Goal: Transaction & Acquisition: Purchase product/service

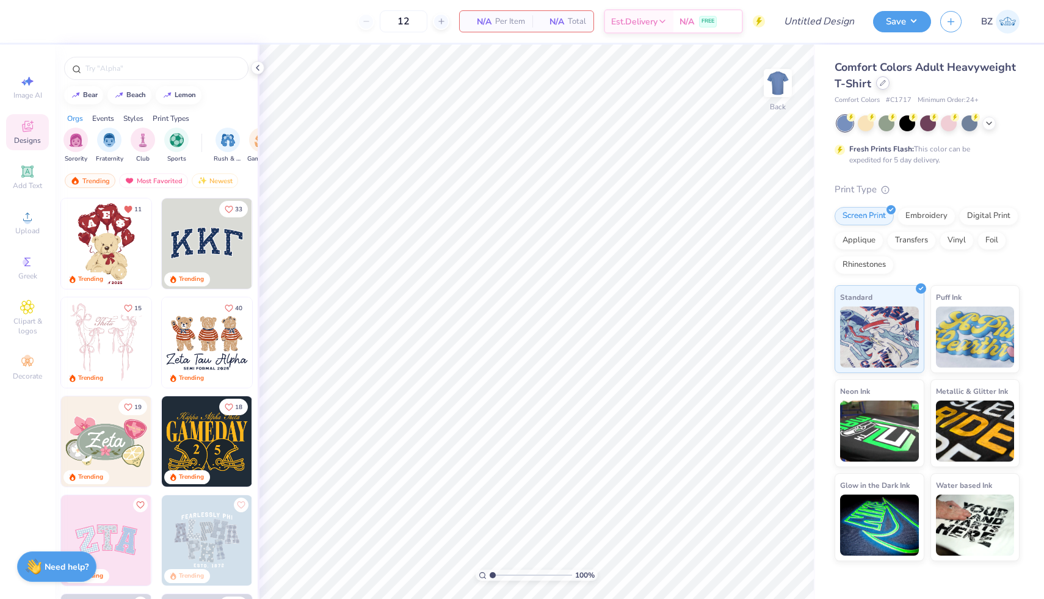
click at [880, 84] on icon at bounding box center [883, 83] width 6 height 6
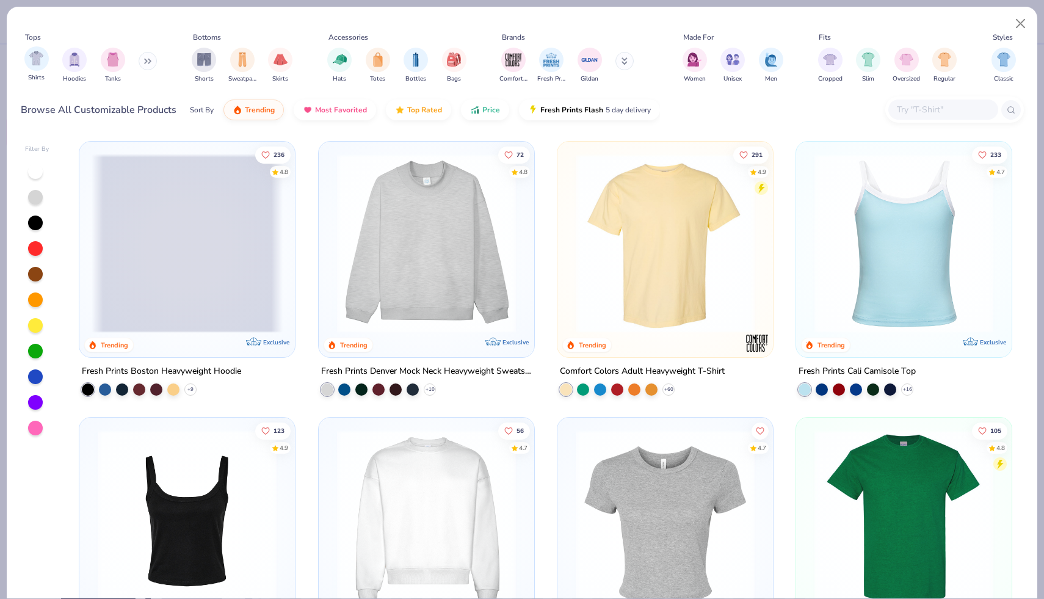
click at [40, 73] on span "Shirts" at bounding box center [36, 77] width 16 height 9
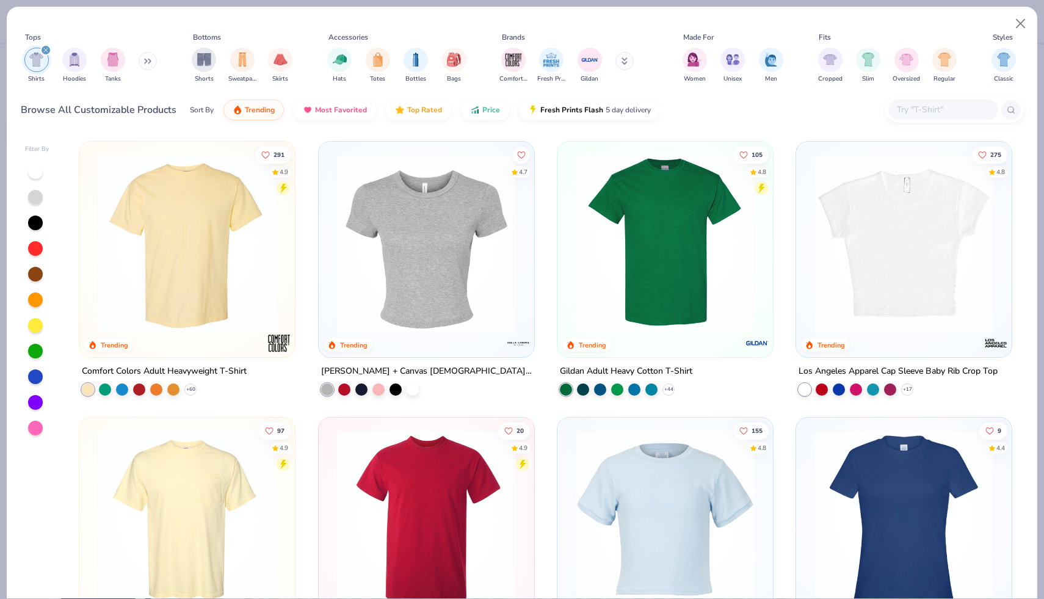
click at [44, 61] on div "filter for Shirts" at bounding box center [36, 60] width 24 height 24
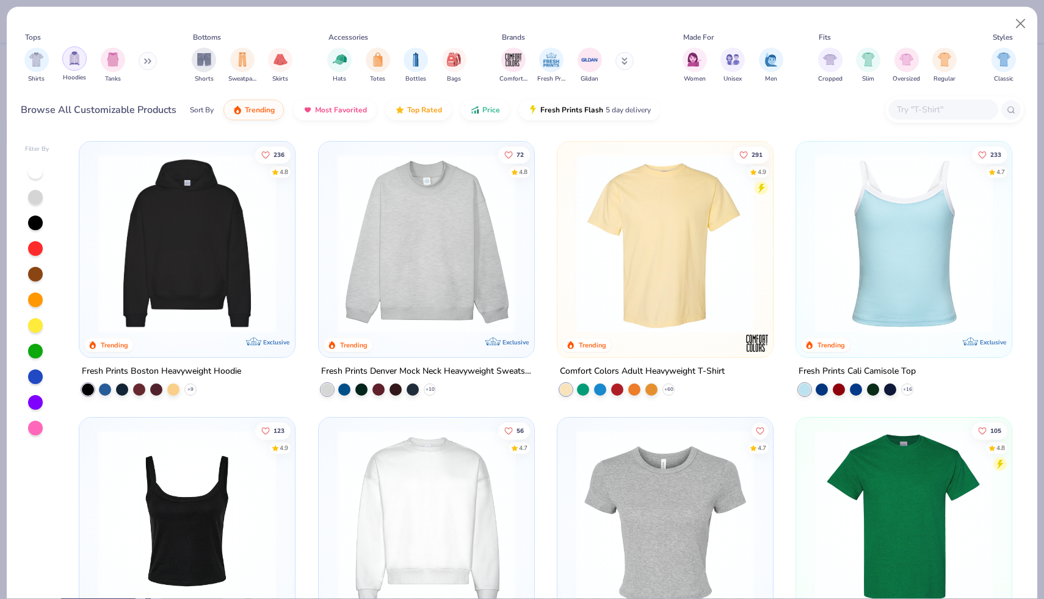
click at [68, 63] on img "filter for Hoodies" at bounding box center [74, 58] width 13 height 14
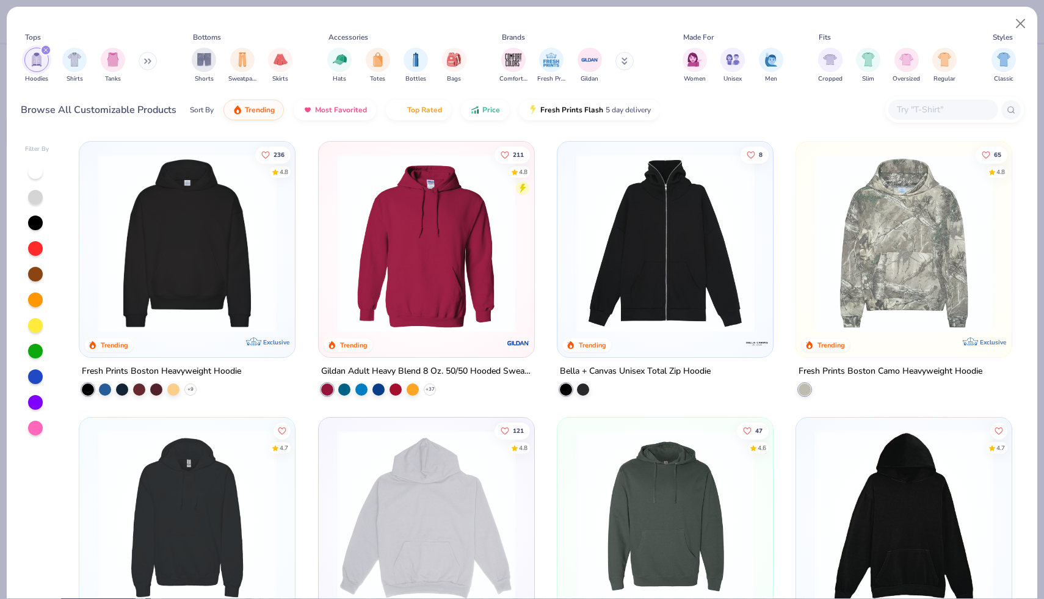
click at [910, 121] on div at bounding box center [954, 109] width 139 height 26
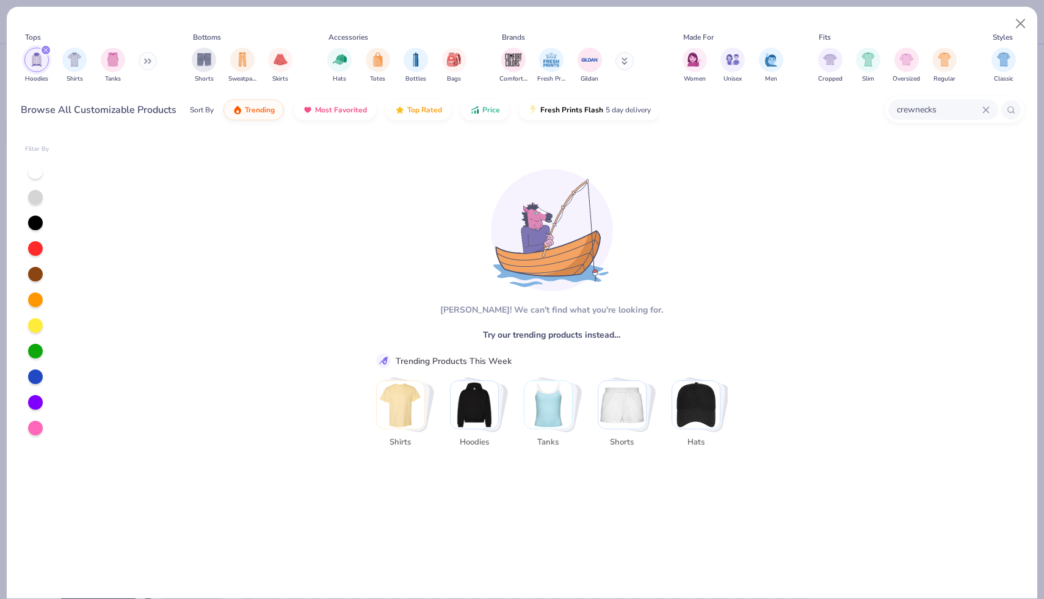
click at [946, 114] on input "crewnecks" at bounding box center [938, 110] width 87 height 14
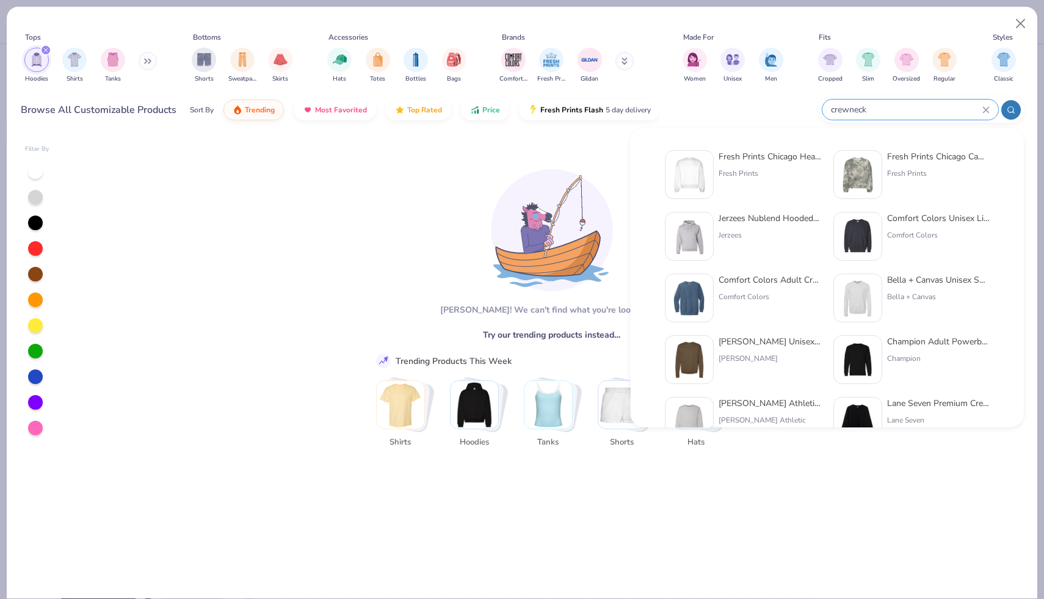
type input "crewneck"
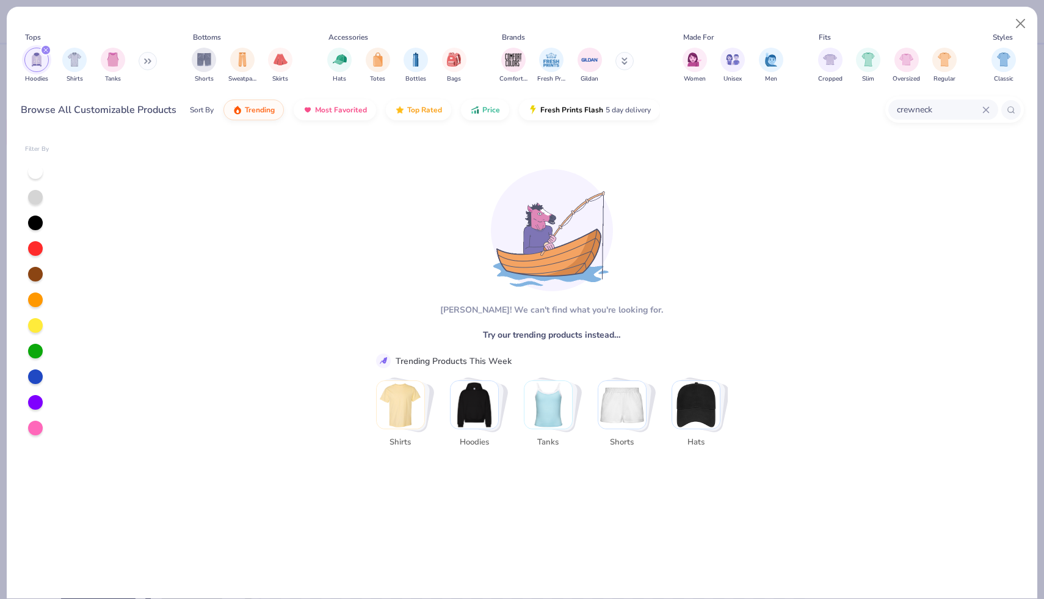
click at [987, 107] on icon at bounding box center [985, 109] width 7 height 7
click at [948, 114] on input "crewnexk" at bounding box center [938, 110] width 87 height 14
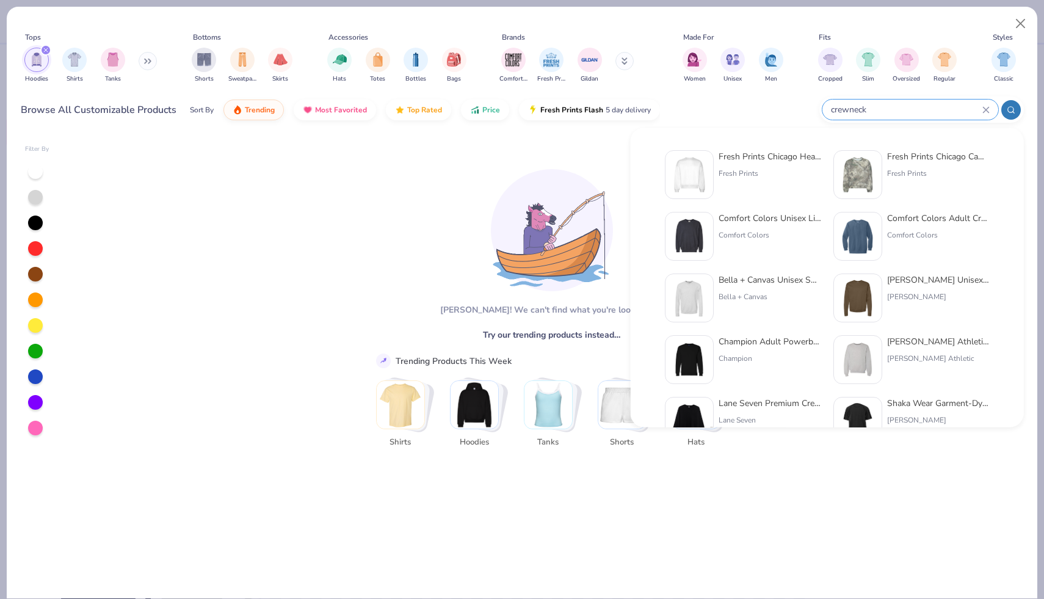
type input "crewneck"
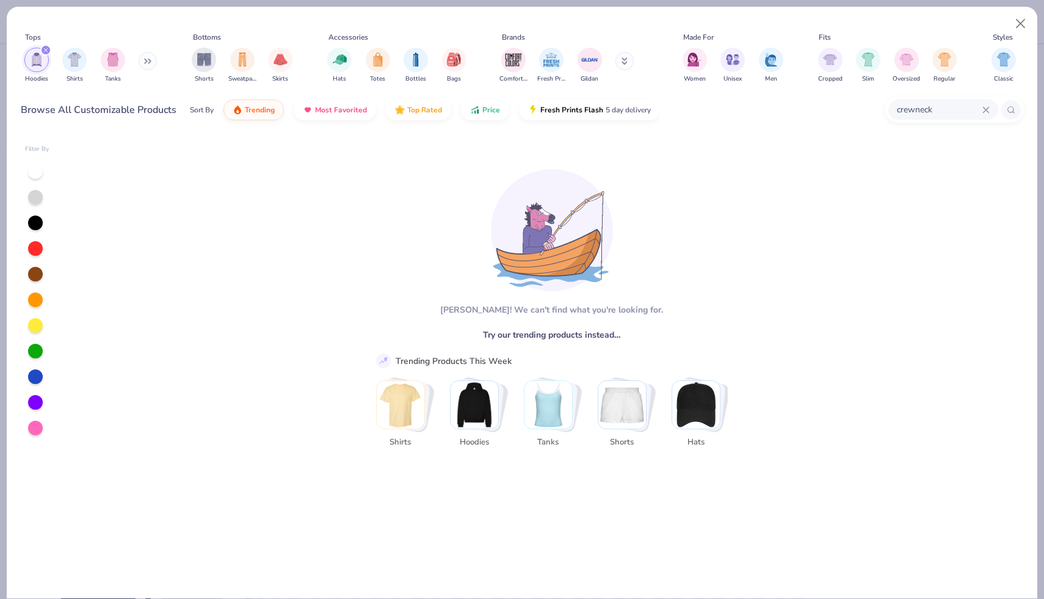
click at [991, 101] on div "crewneck" at bounding box center [943, 109] width 110 height 20
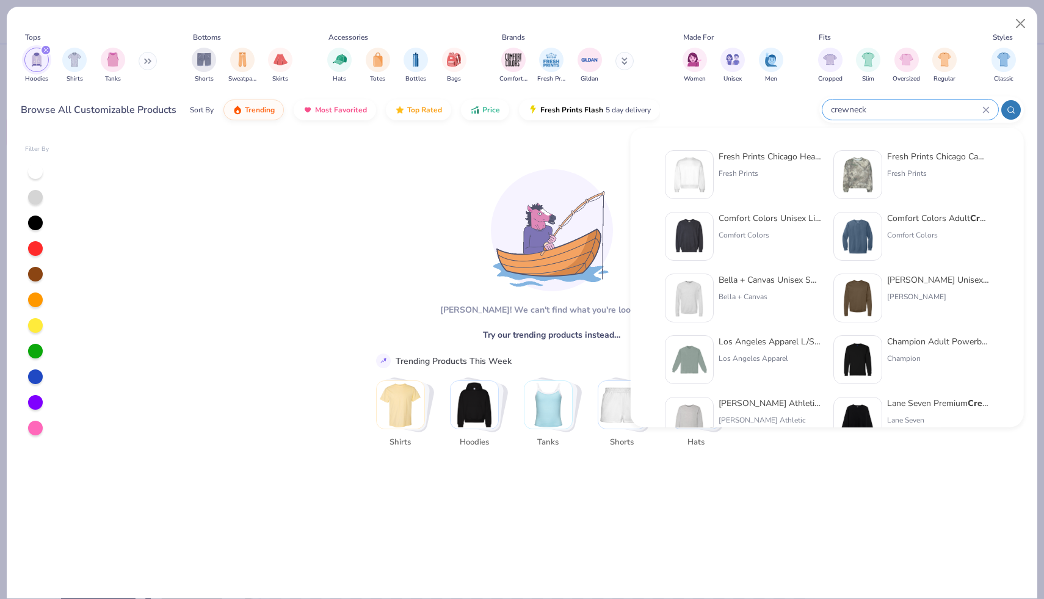
click at [47, 51] on icon "filter for Hoodies" at bounding box center [45, 50] width 5 height 5
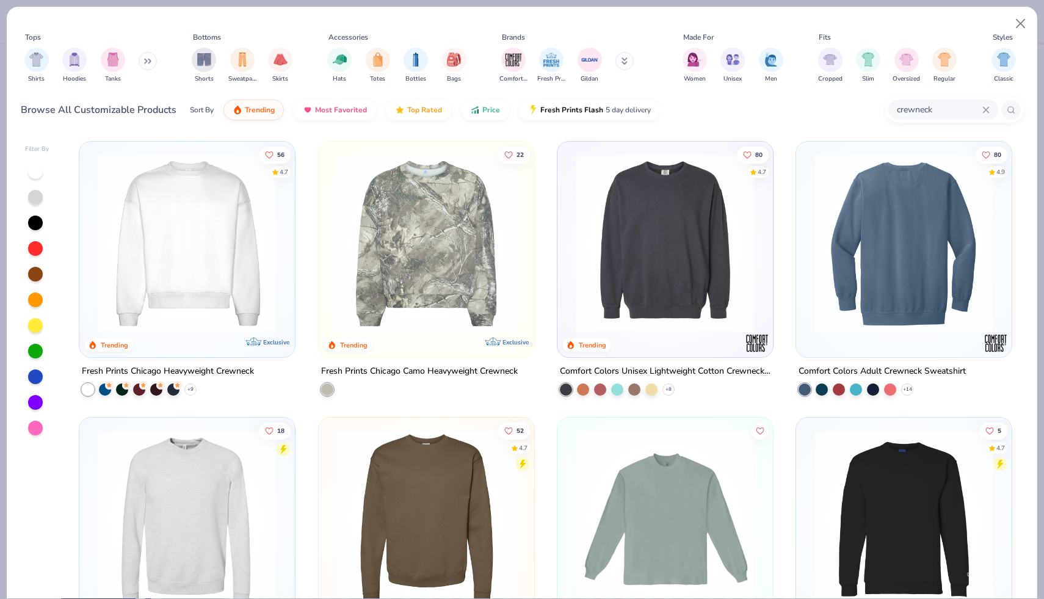
click at [808, 284] on img at bounding box center [712, 243] width 191 height 179
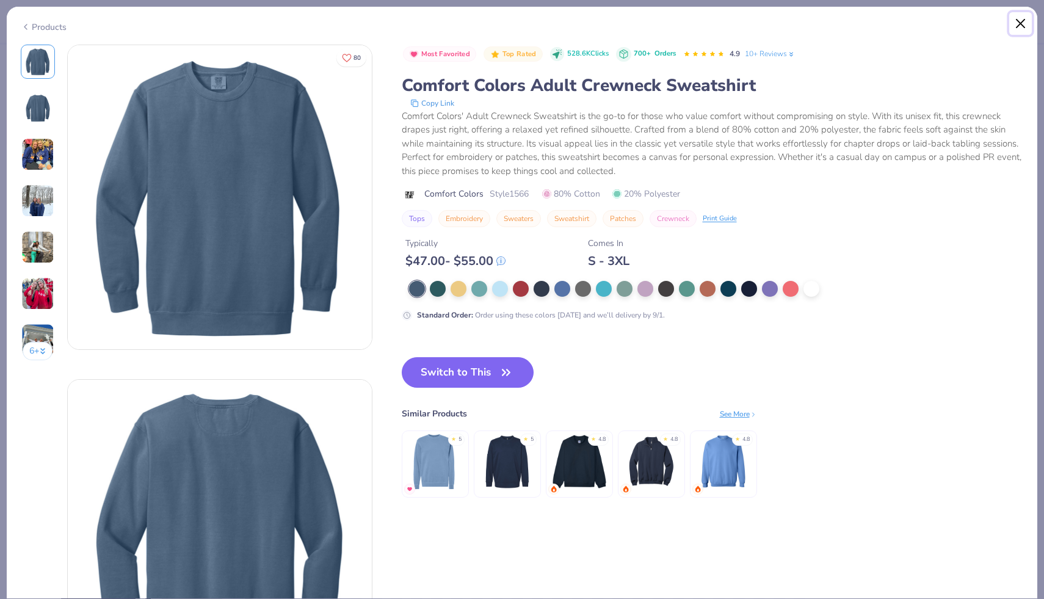
click at [1022, 24] on button "Close" at bounding box center [1020, 23] width 23 height 23
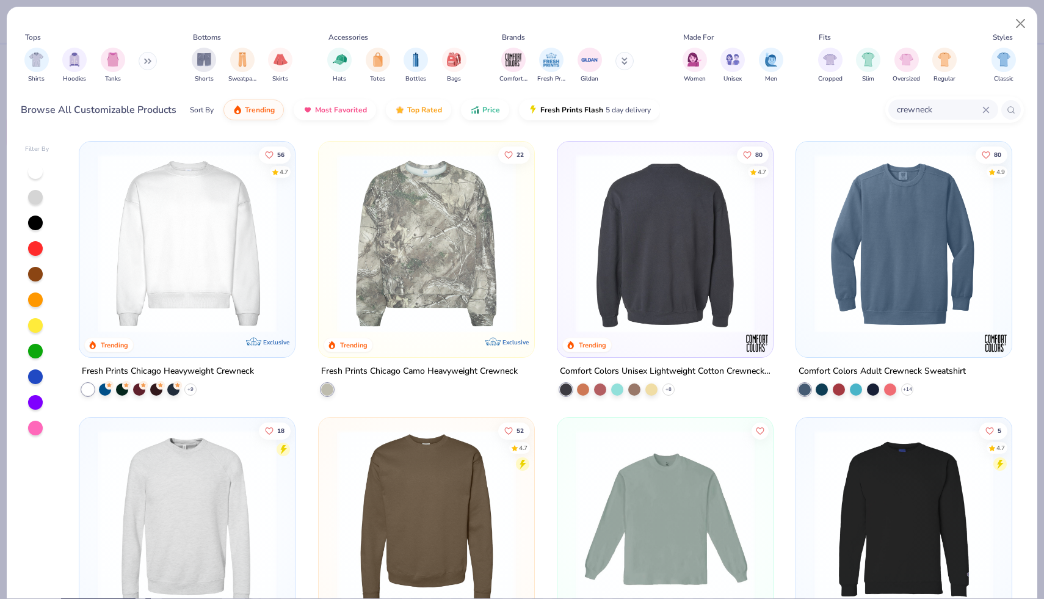
click at [653, 271] on img at bounding box center [665, 243] width 191 height 179
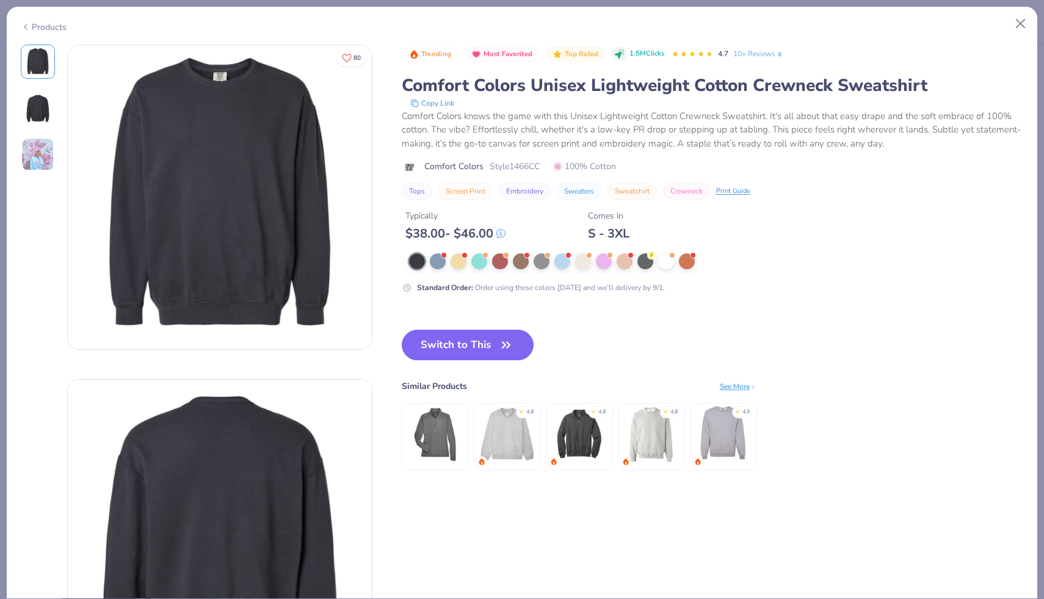
click at [51, 29] on div "Products" at bounding box center [44, 27] width 46 height 13
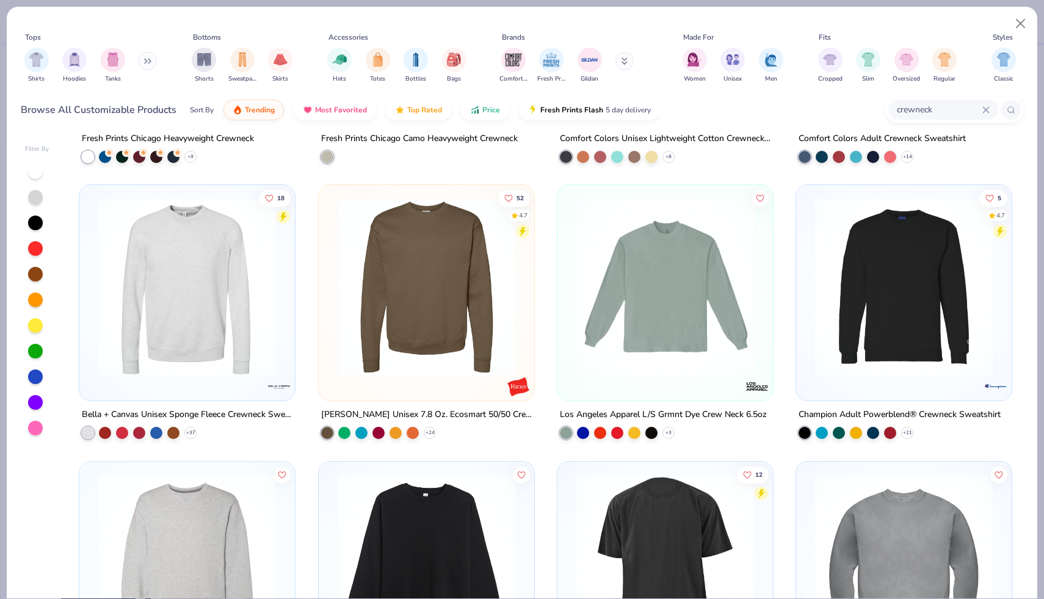
scroll to position [234, 0]
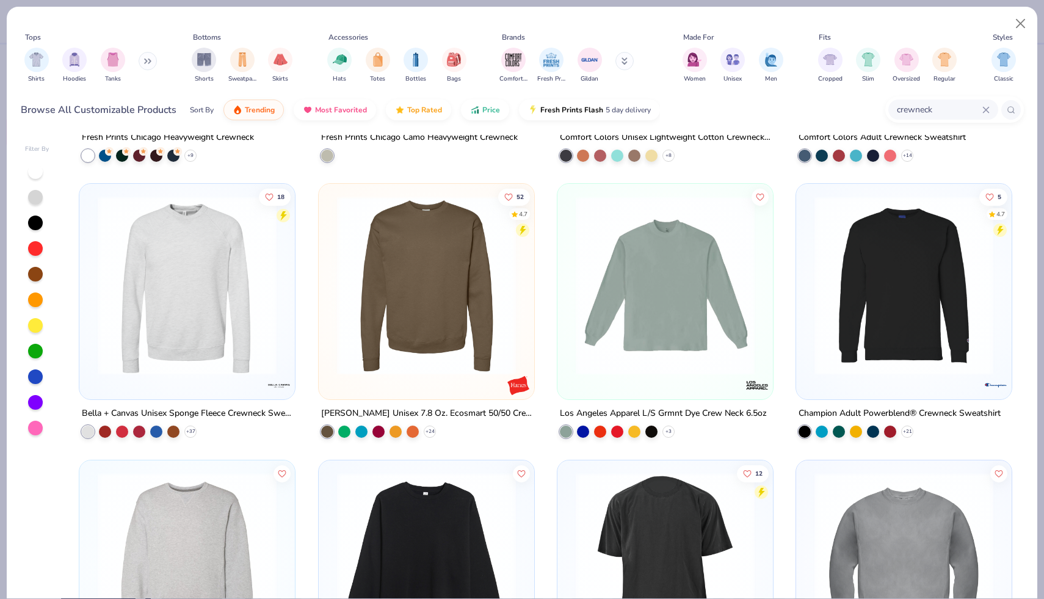
click at [253, 360] on img at bounding box center [187, 285] width 191 height 179
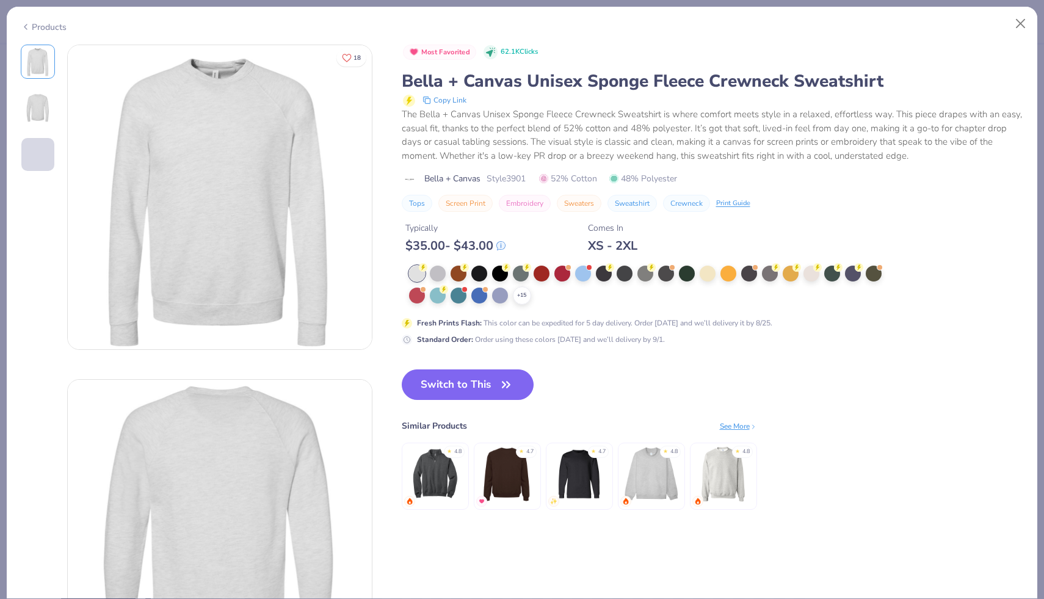
click at [38, 26] on div "Products" at bounding box center [44, 27] width 46 height 13
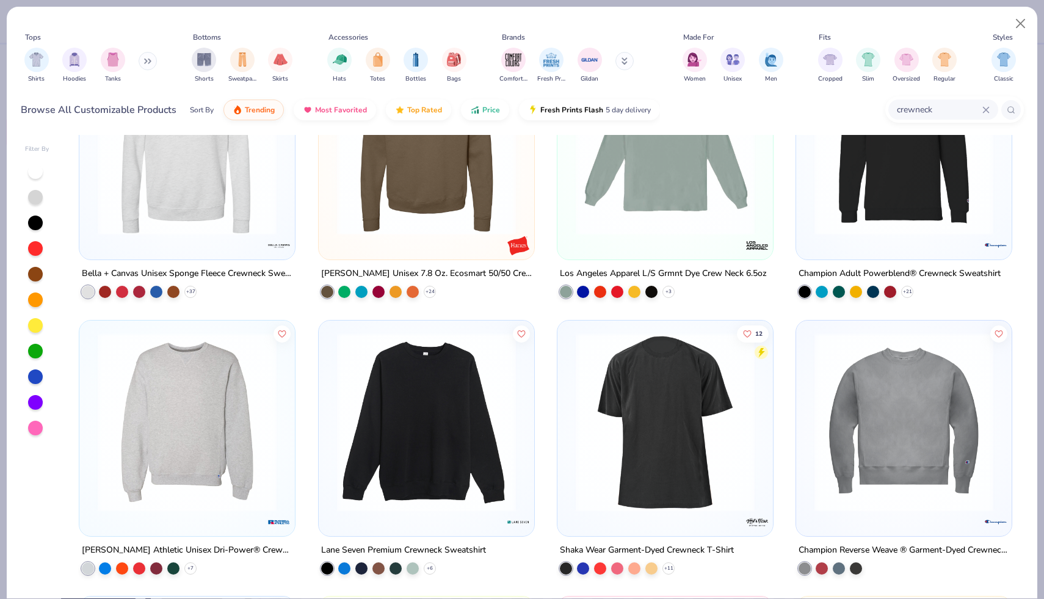
scroll to position [369, 0]
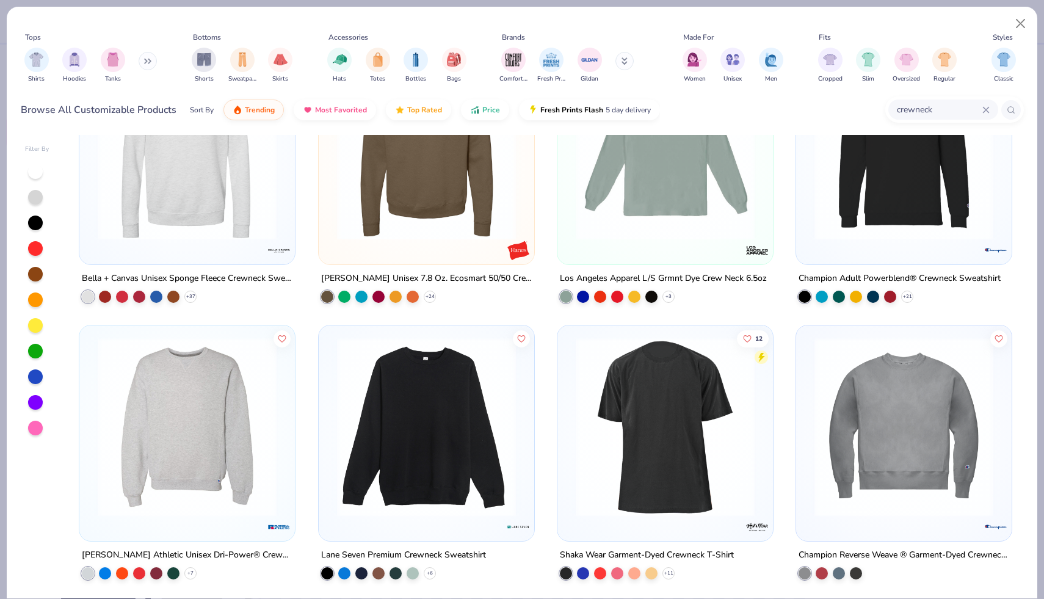
click at [446, 459] on img at bounding box center [426, 426] width 191 height 179
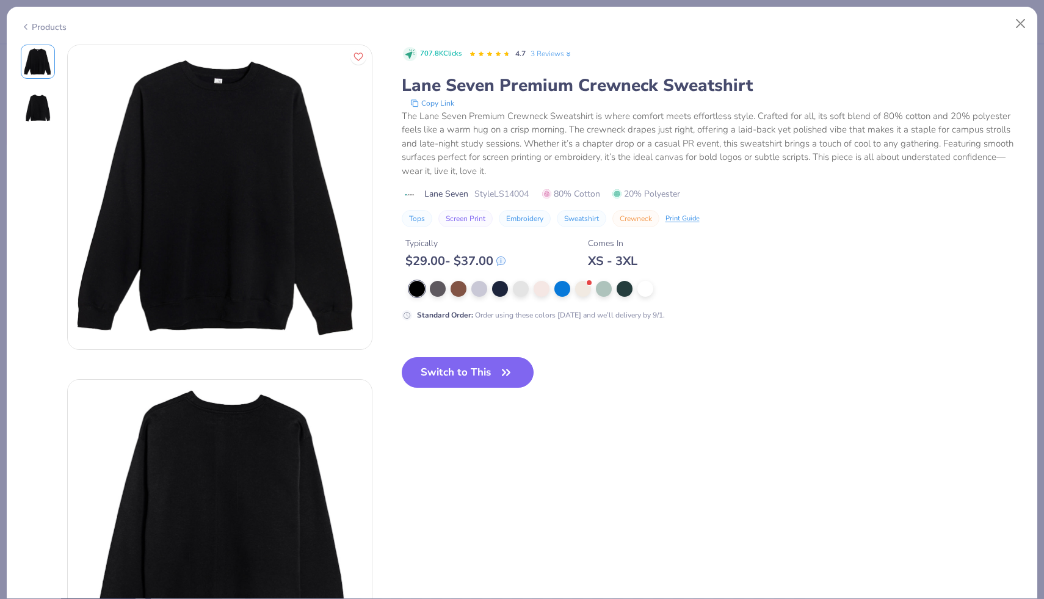
click at [53, 26] on div "Products" at bounding box center [44, 27] width 46 height 13
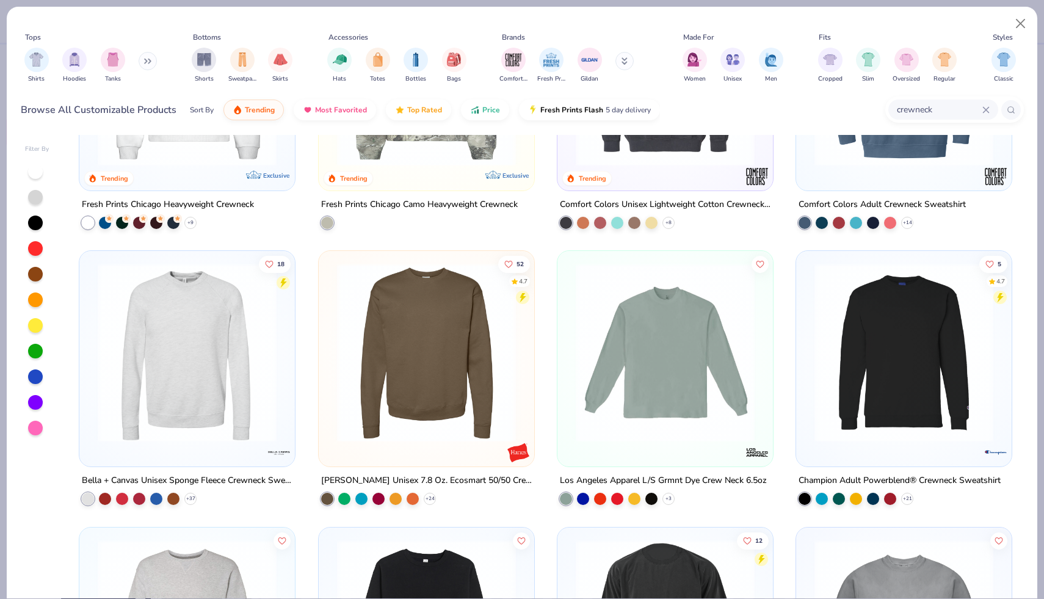
scroll to position [166, 0]
click at [448, 366] on img at bounding box center [426, 353] width 191 height 179
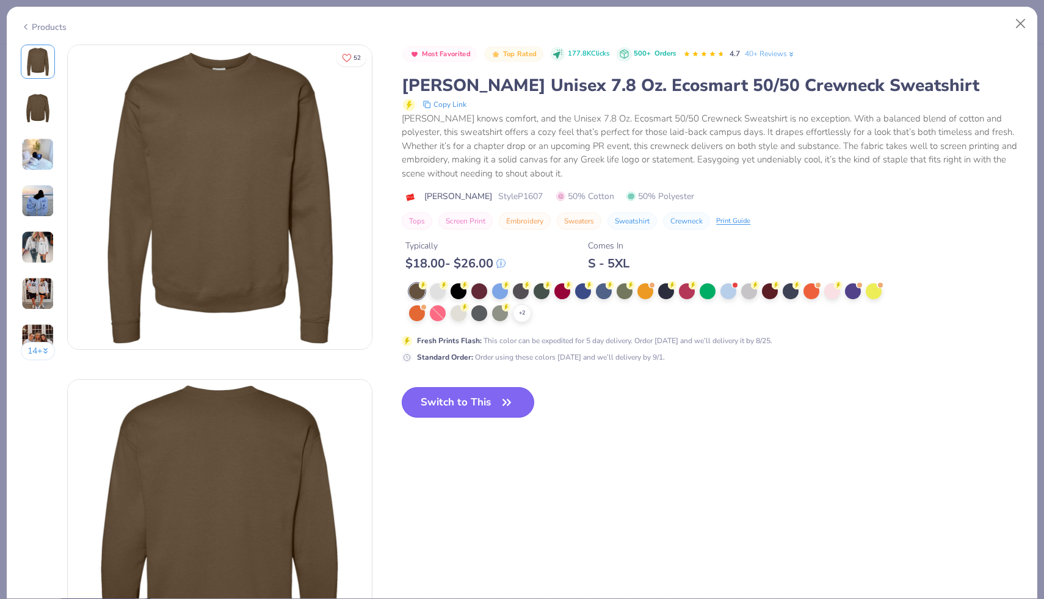
click at [486, 411] on button "Switch to This" at bounding box center [468, 402] width 132 height 31
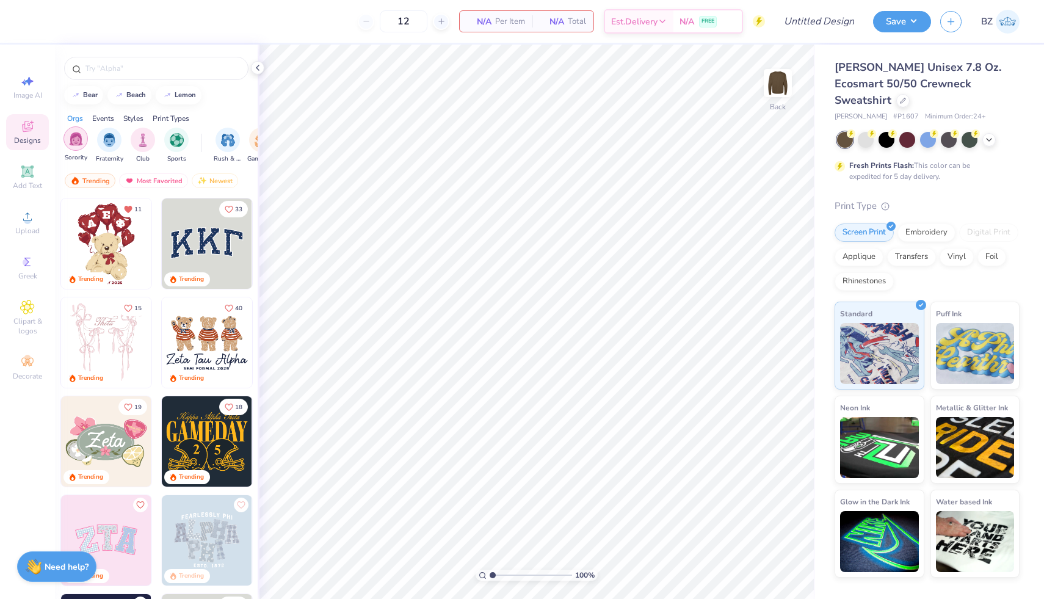
click at [75, 143] on img "filter for Sorority" at bounding box center [76, 139] width 14 height 14
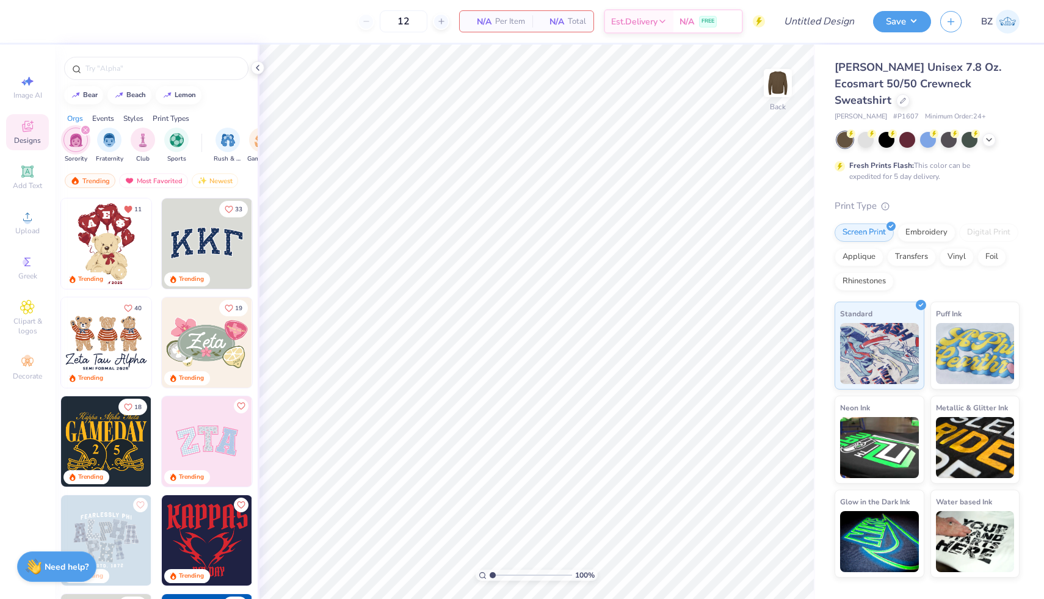
click at [109, 118] on div "Events" at bounding box center [103, 118] width 22 height 11
click at [79, 118] on div "Orgs" at bounding box center [75, 118] width 16 height 11
click at [111, 115] on div "Events" at bounding box center [103, 118] width 22 height 11
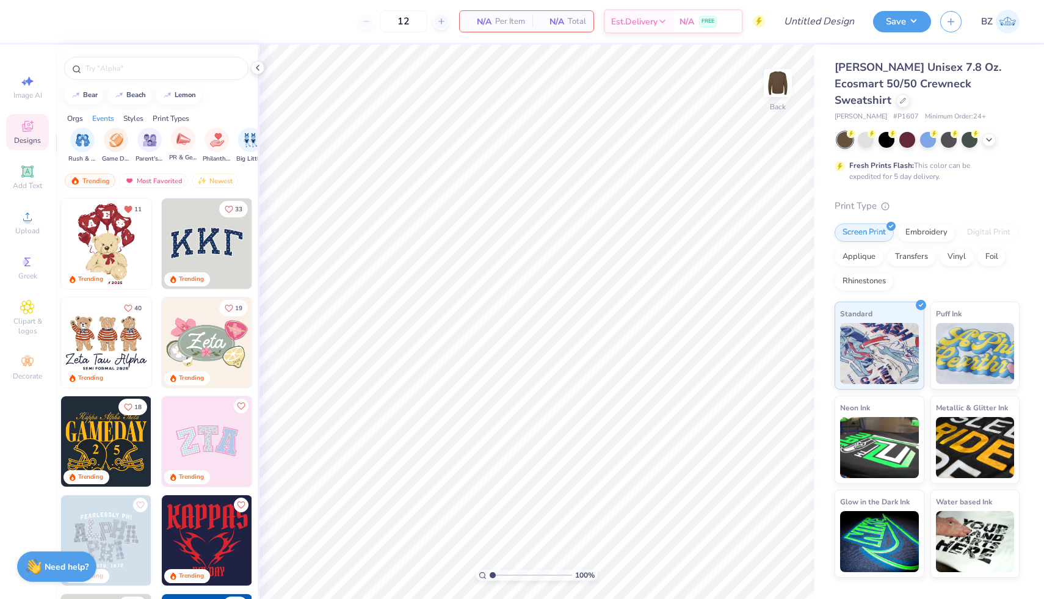
scroll to position [0, 152]
click at [172, 142] on img "filter for PR & General" at bounding box center [177, 139] width 14 height 14
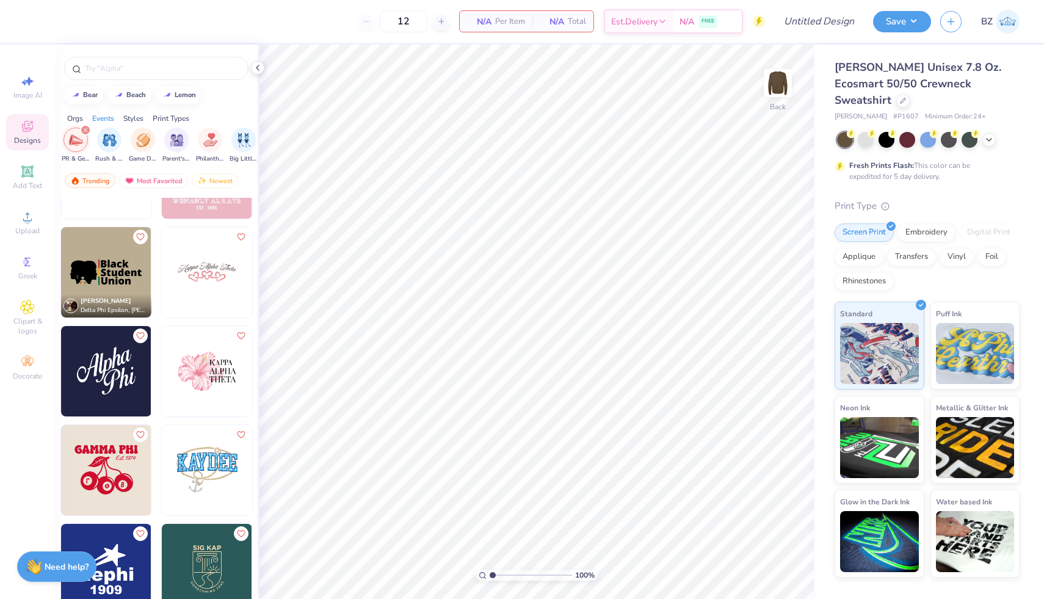
scroll to position [2279, 0]
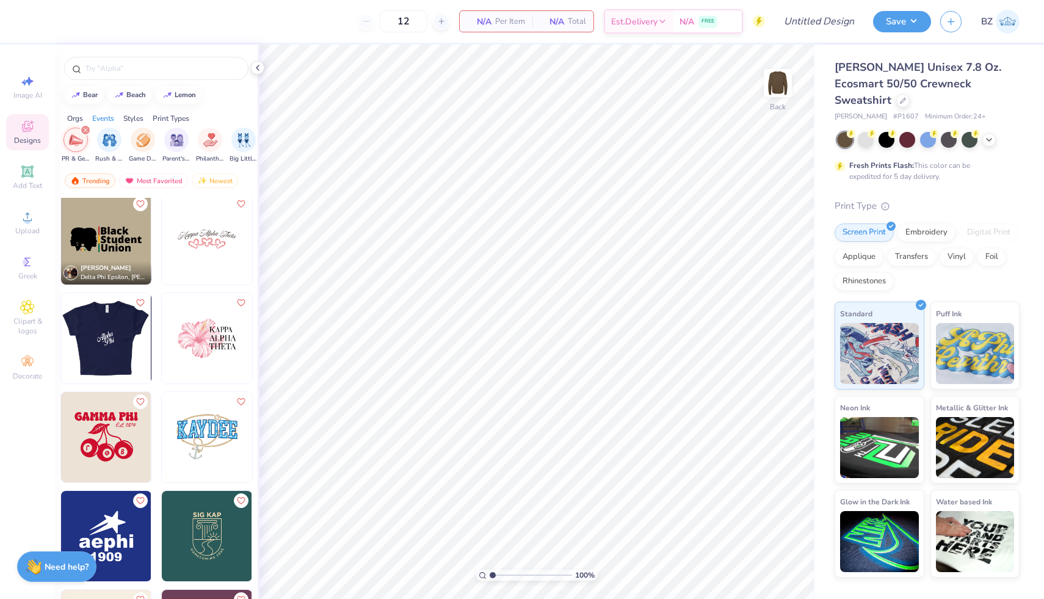
click at [61, 347] on img at bounding box center [16, 338] width 90 height 90
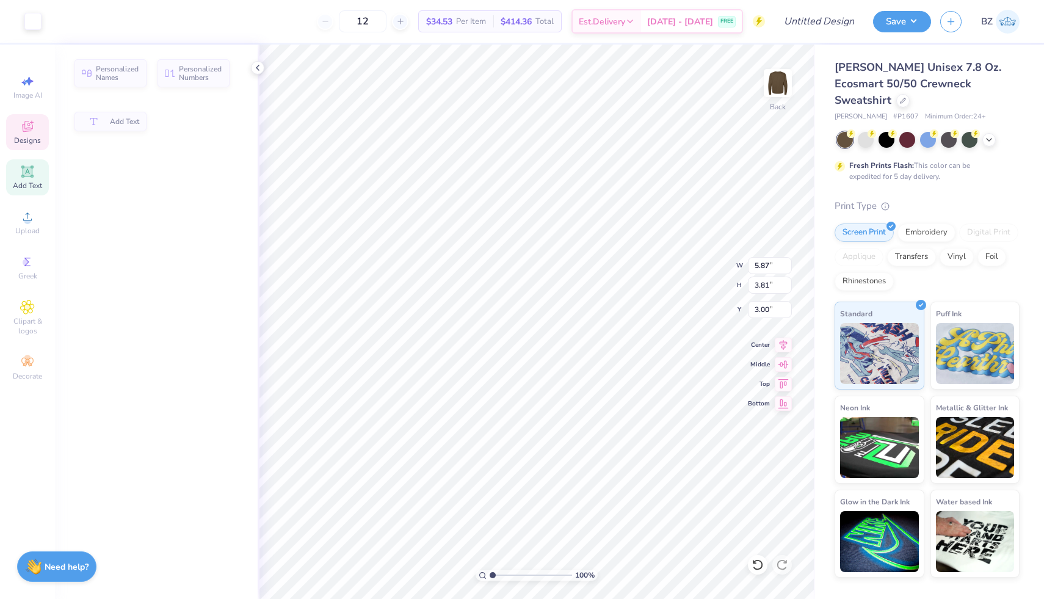
type input "5.87"
type input "3.81"
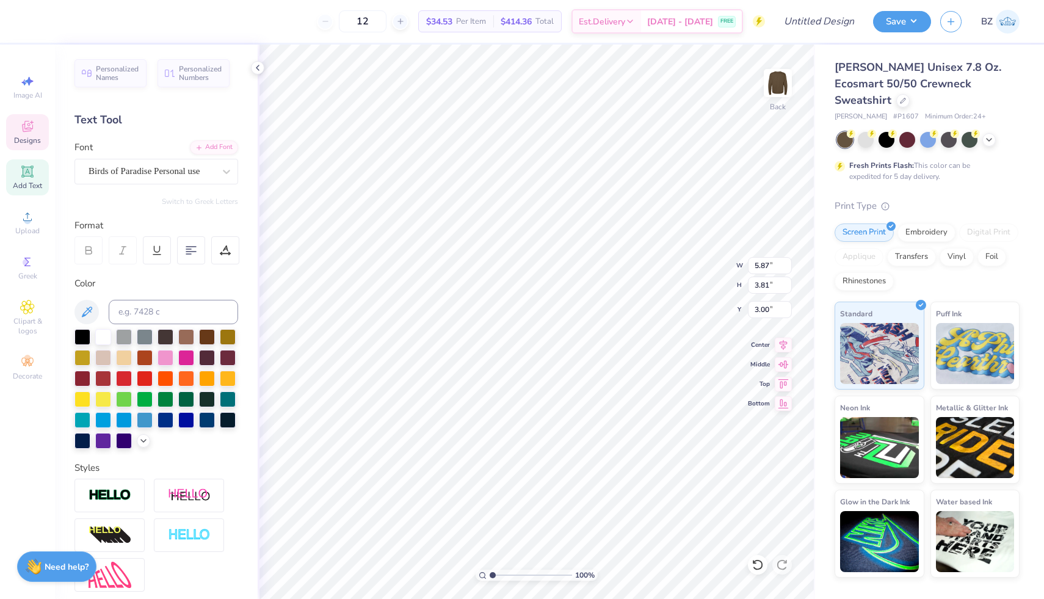
type textarea "O"
click at [221, 175] on icon at bounding box center [226, 171] width 12 height 12
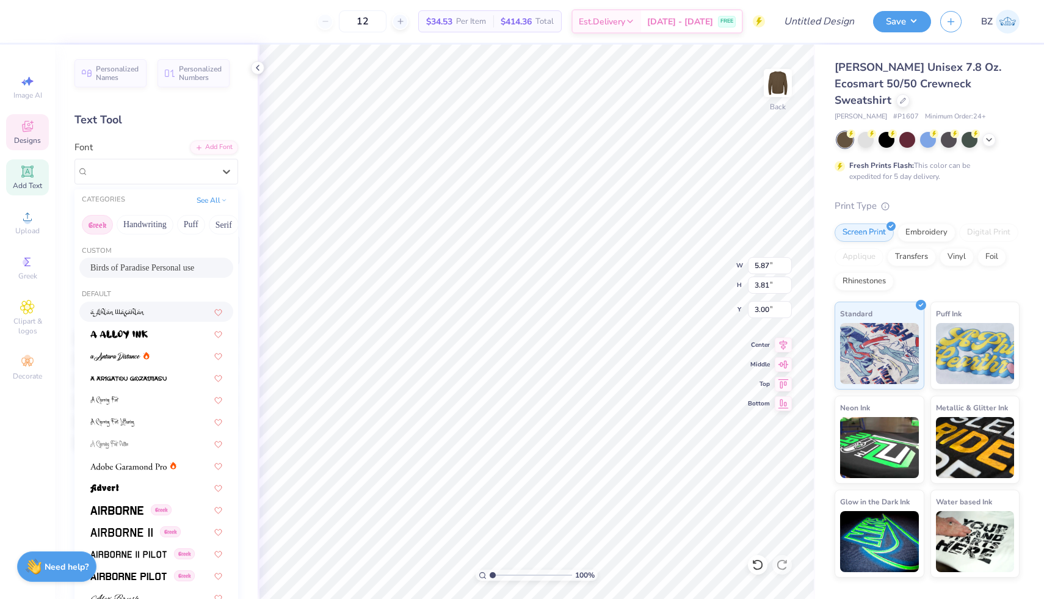
click at [103, 224] on button "Greek" at bounding box center [97, 225] width 31 height 20
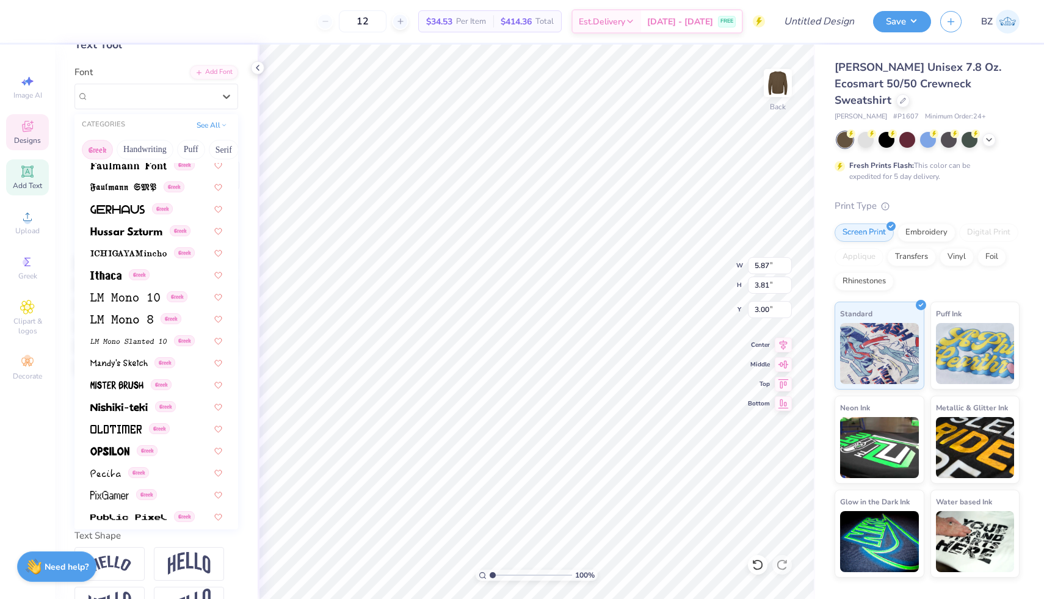
scroll to position [0, 0]
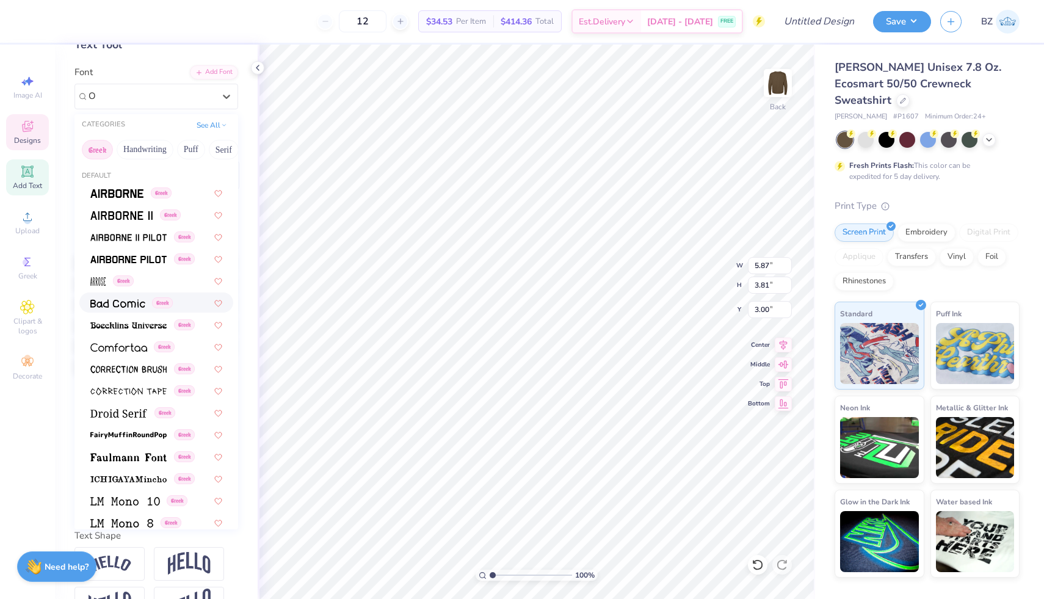
type input "O"
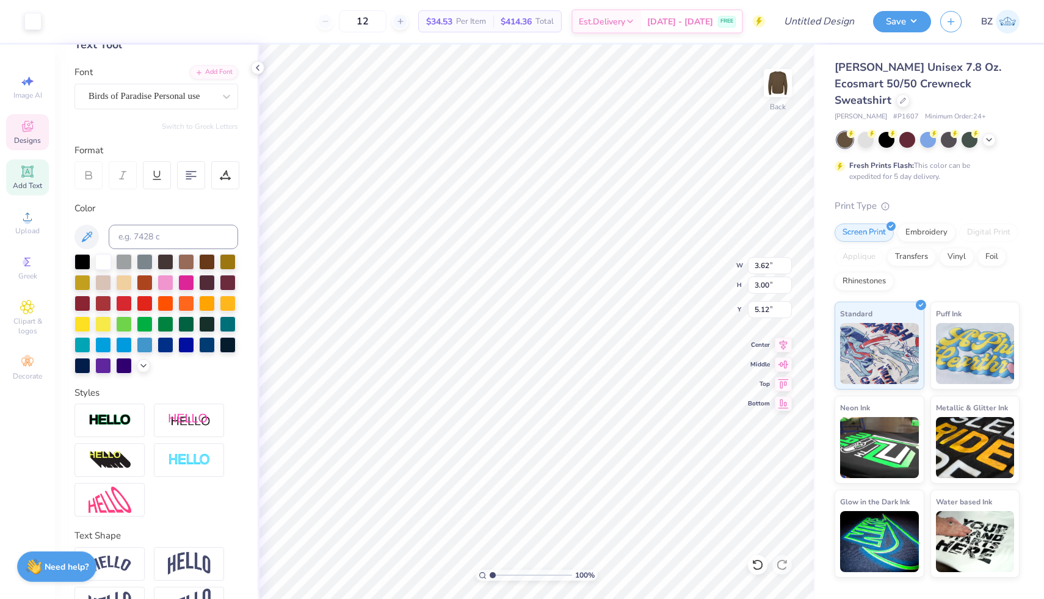
type input "5.14"
type textarea "o"
type textarea "OKX"
click at [29, 229] on span "Upload" at bounding box center [27, 231] width 24 height 10
type input "5.71"
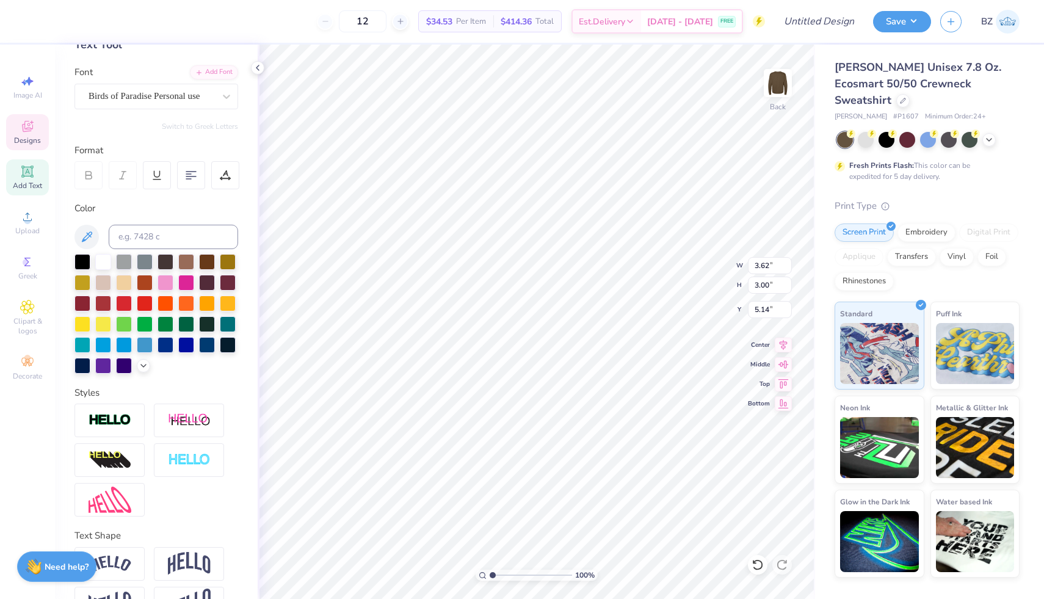
type input "4.32"
type input "4.25"
click at [568, 283] on ul "Cut Copy Paste Remove Background Duplicate Select All Delete Group Ungroup Brin…" at bounding box center [581, 374] width 96 height 310
type input "6.75"
type input "5.10"
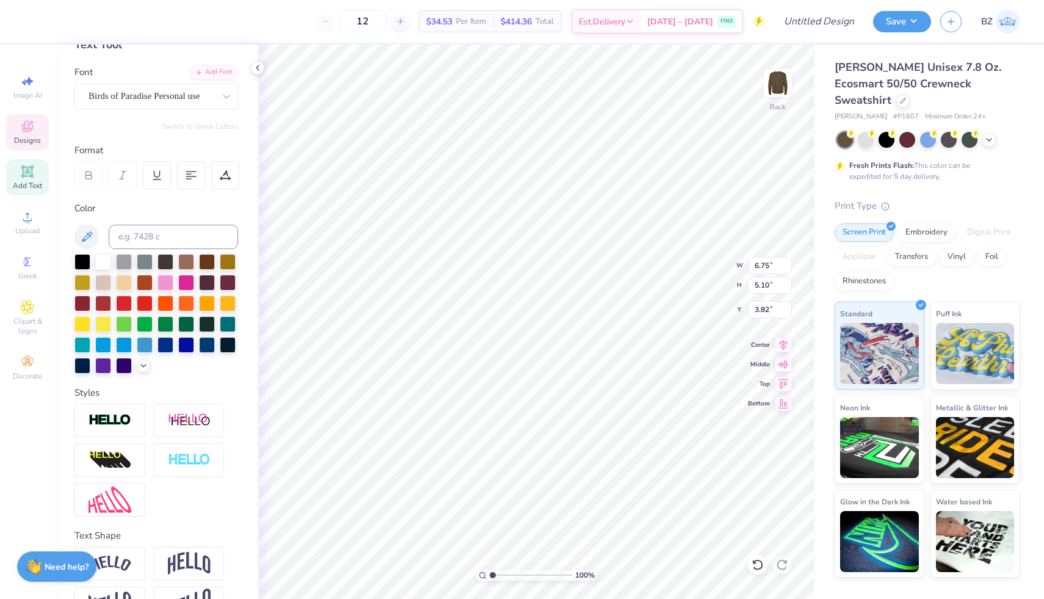
type input "3.00"
type input "7.85"
type input "4.61"
type input "3.31"
type input "3.29"
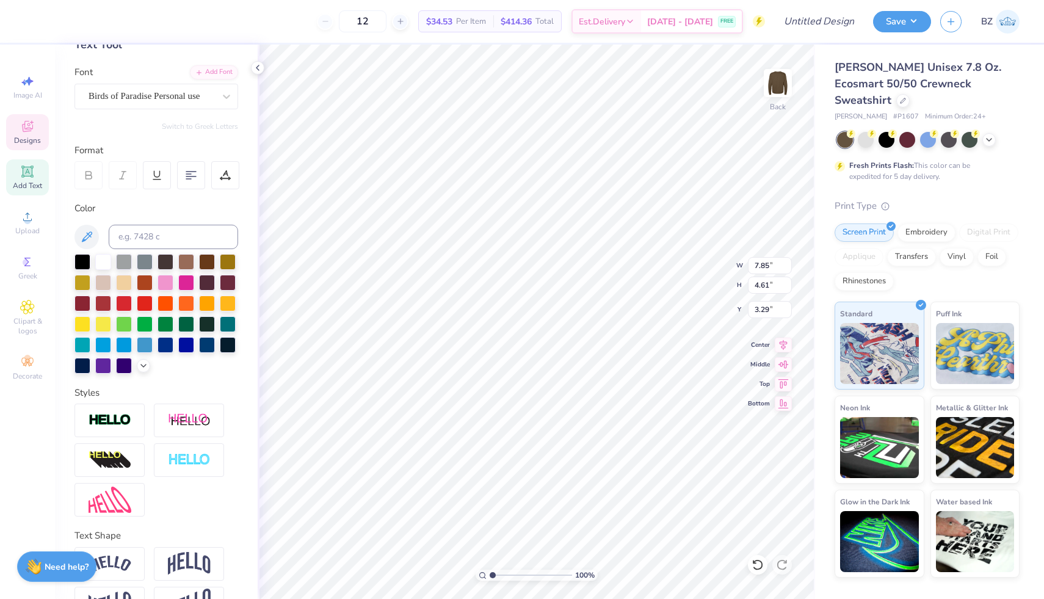
scroll to position [2, 0]
type textarea "O K X"
type input "3.27"
type input "4.35"
type input "1.67"
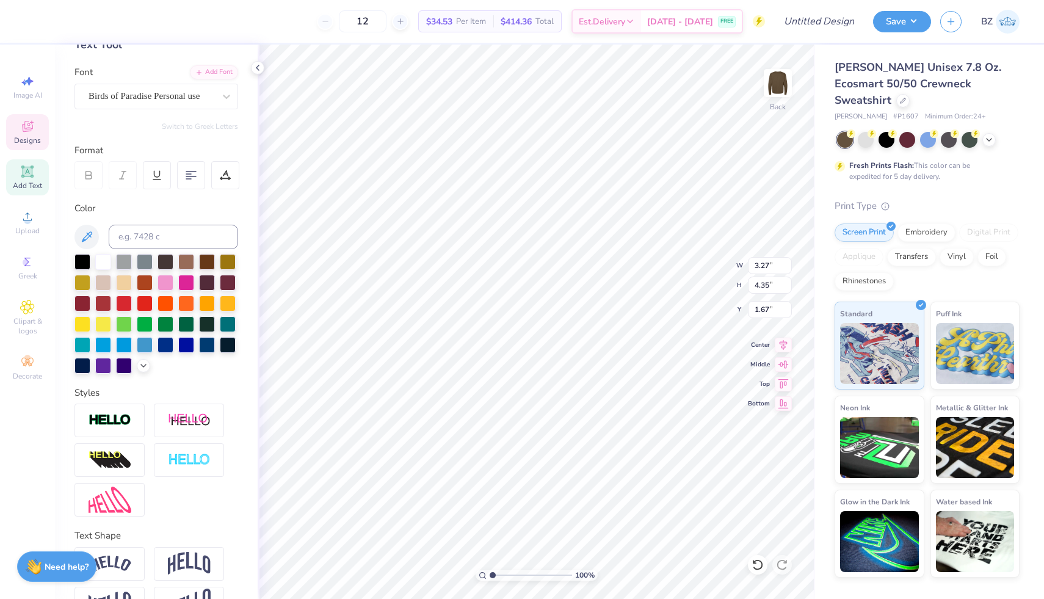
type input "2.69"
type input "4.85"
type input "1.58"
type input "4.17"
type input "7.52"
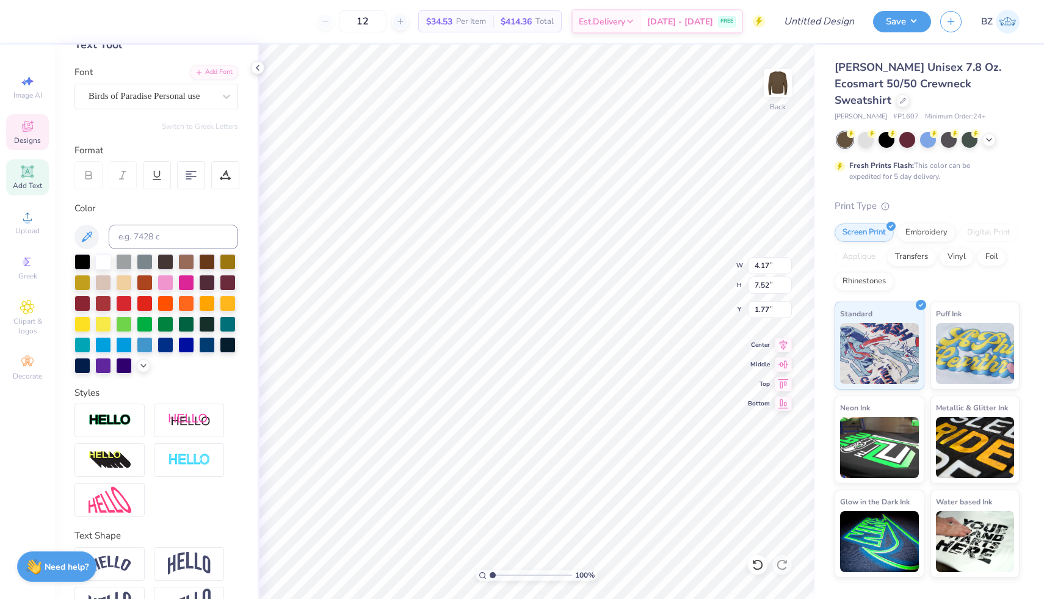
type input "3.00"
click at [231, 103] on div at bounding box center [226, 96] width 22 height 22
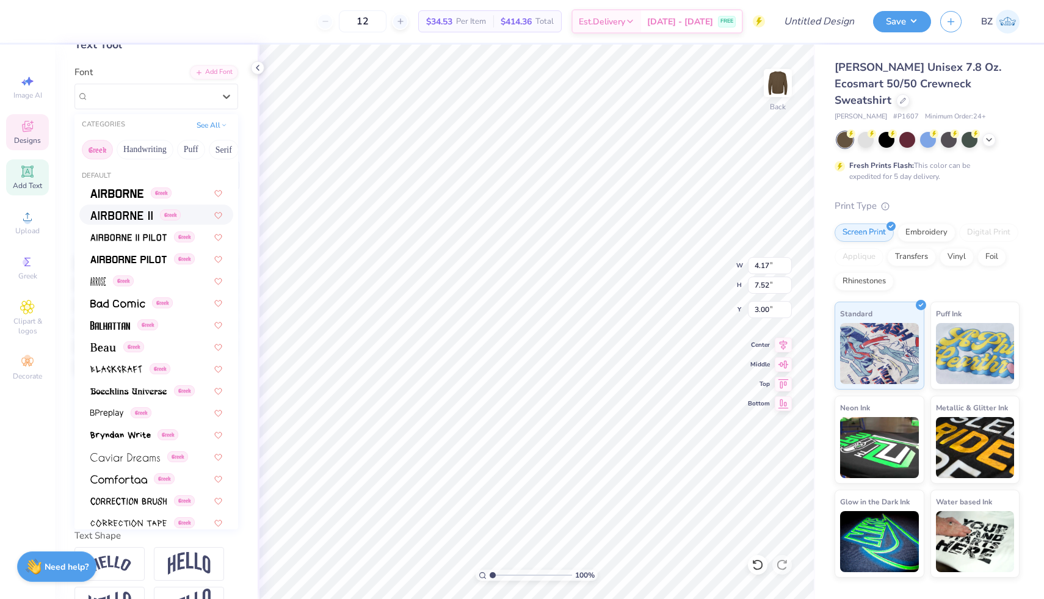
click at [129, 215] on img at bounding box center [121, 215] width 62 height 9
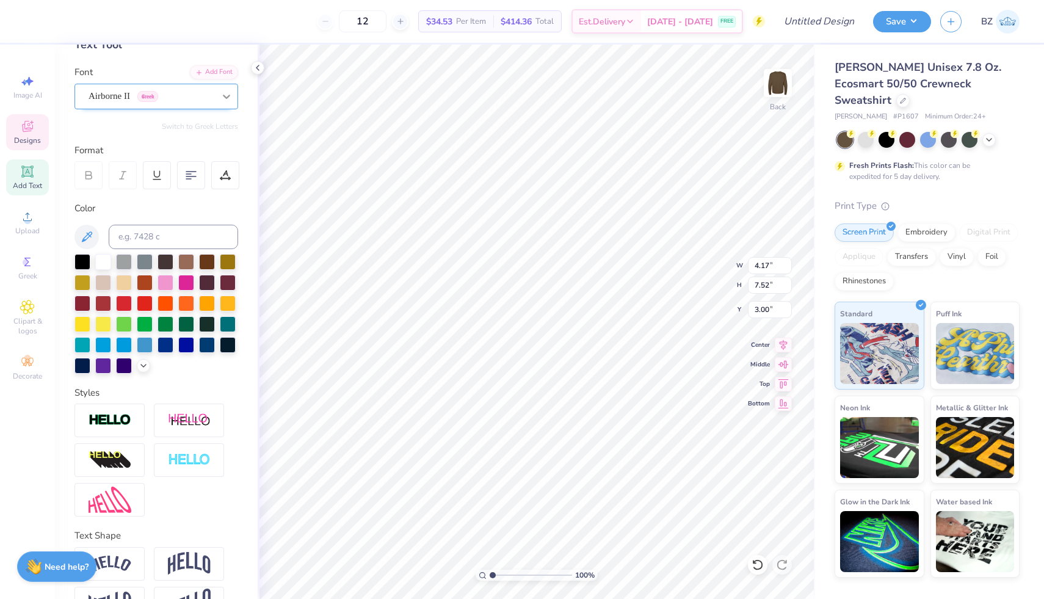
click at [223, 96] on icon at bounding box center [226, 96] width 12 height 12
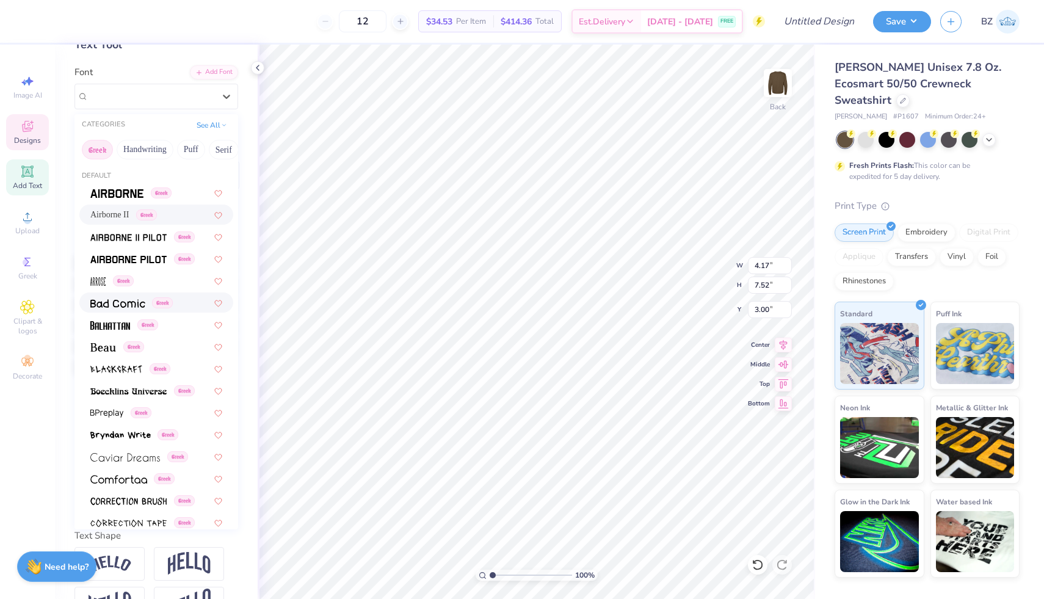
click at [128, 309] on div "Greek" at bounding box center [156, 302] width 154 height 20
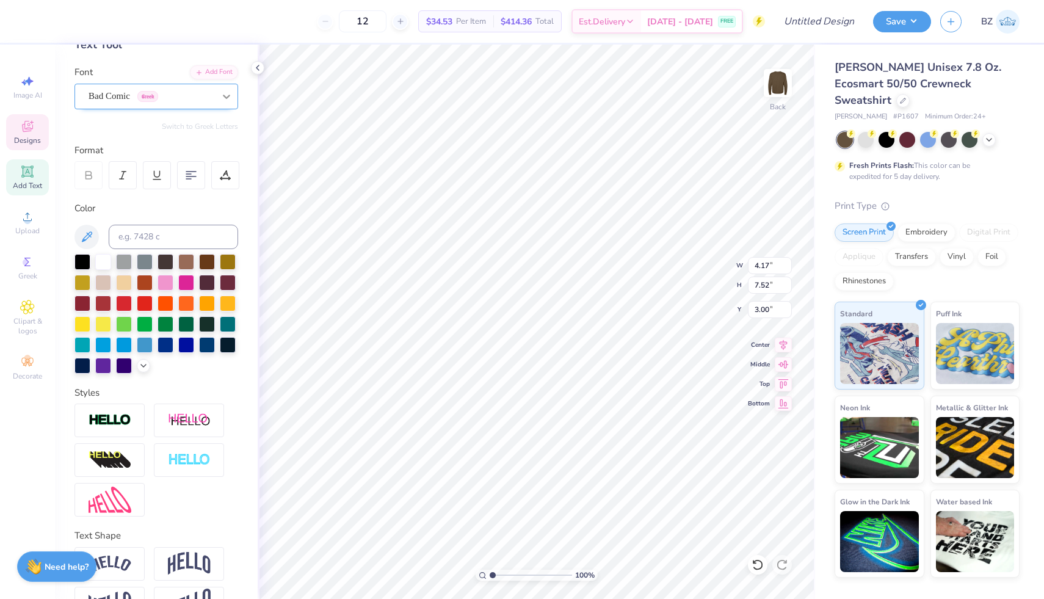
click at [224, 101] on icon at bounding box center [226, 96] width 12 height 12
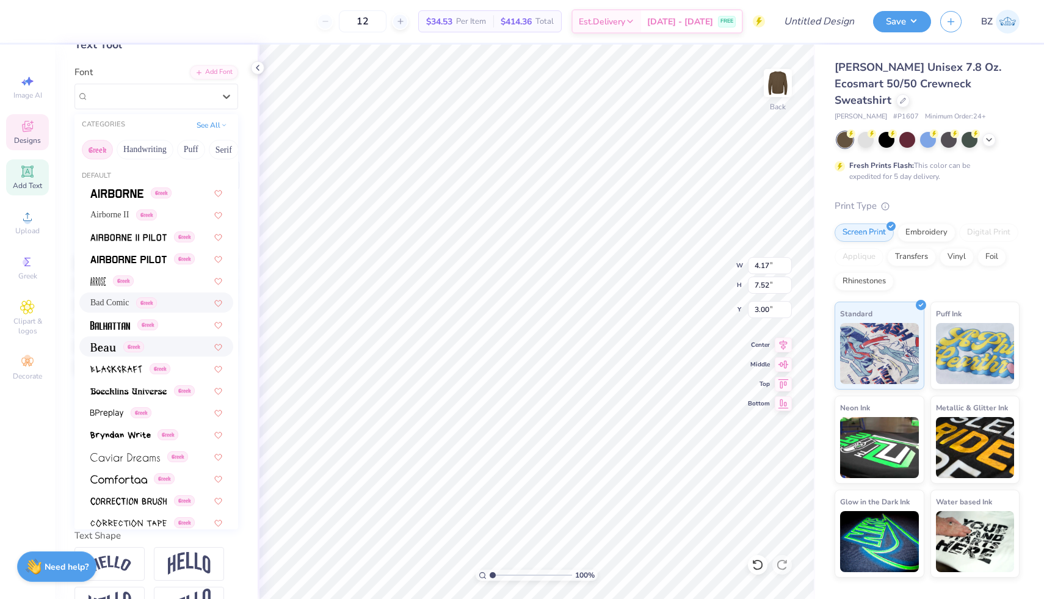
click at [112, 346] on img at bounding box center [103, 347] width 26 height 9
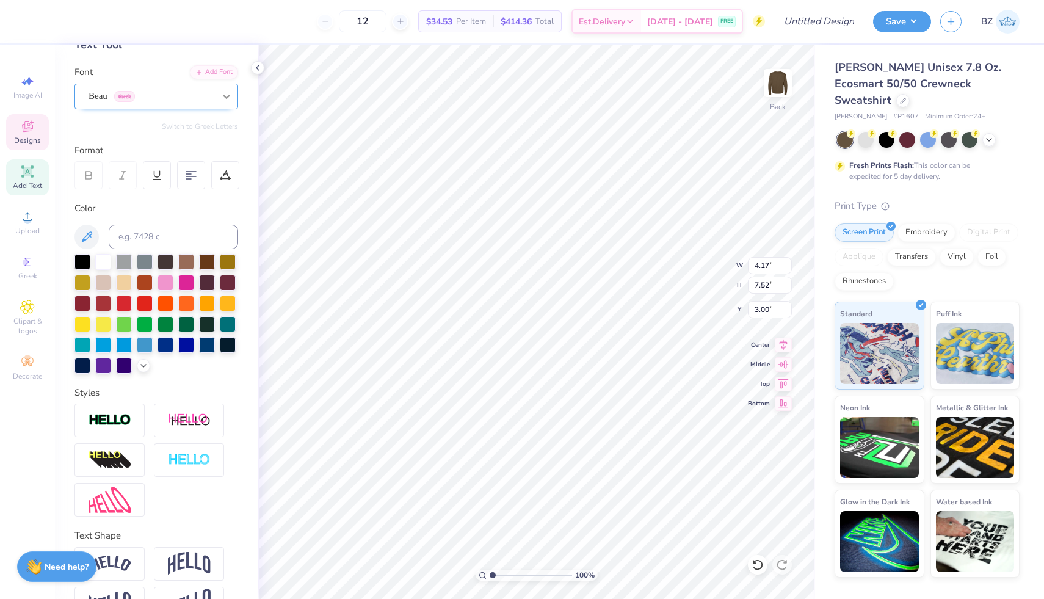
click at [228, 106] on div at bounding box center [226, 96] width 22 height 22
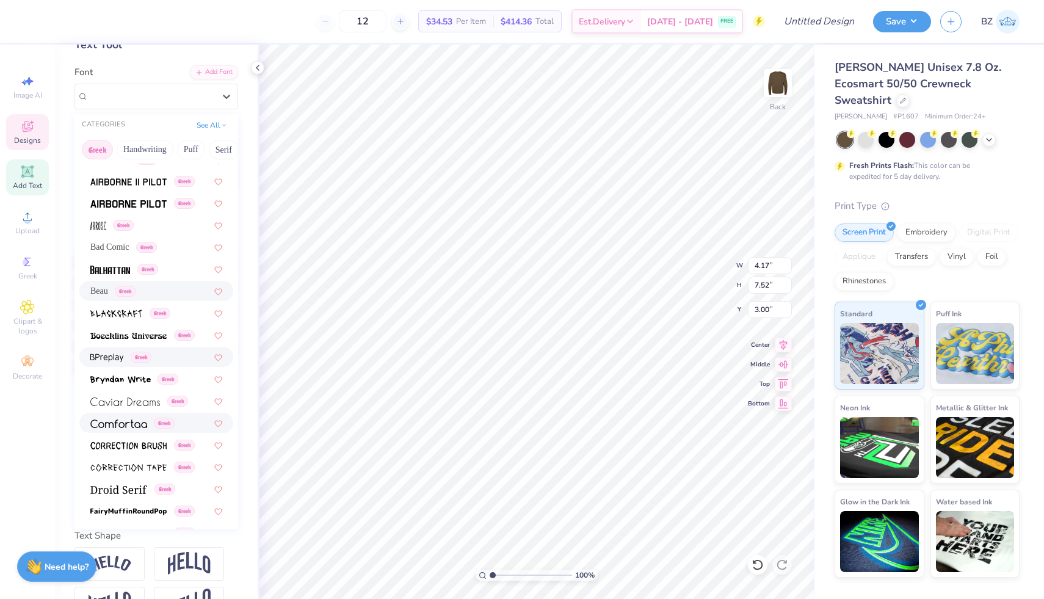
scroll to position [68, 0]
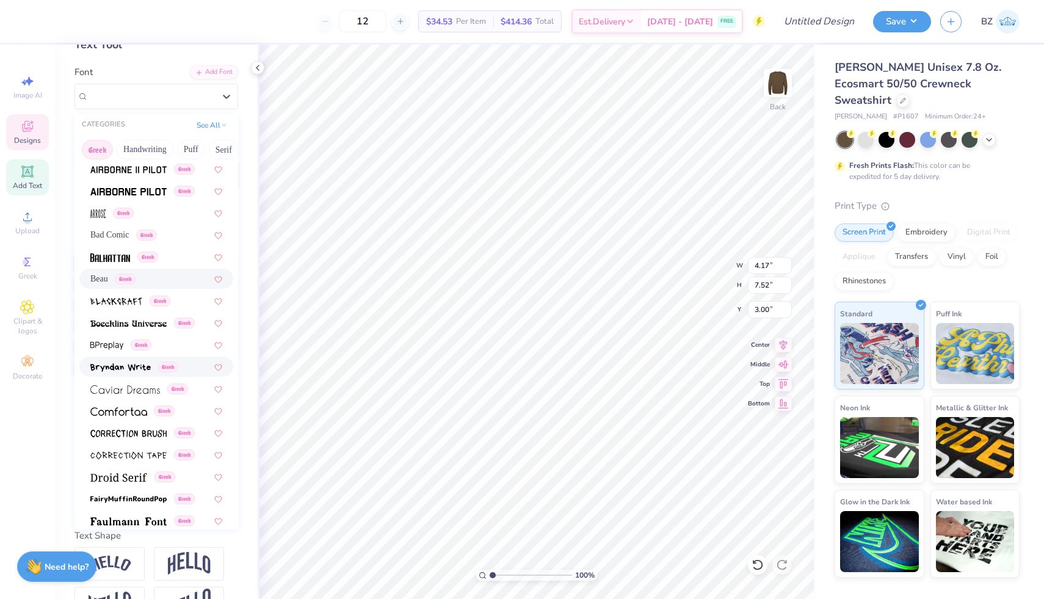
click at [120, 365] on img at bounding box center [120, 367] width 60 height 9
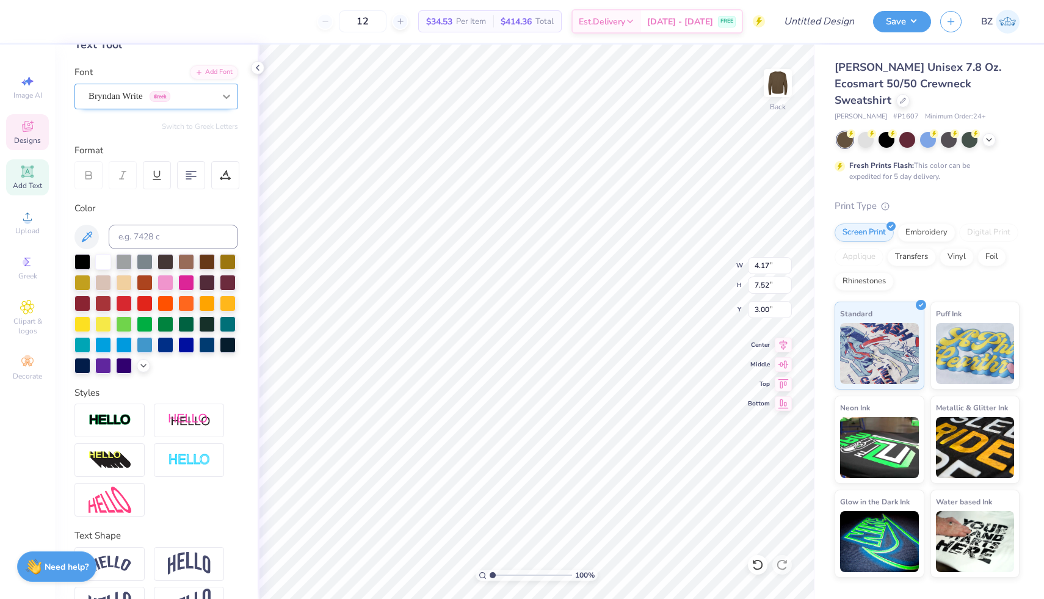
click at [225, 87] on div at bounding box center [226, 96] width 22 height 22
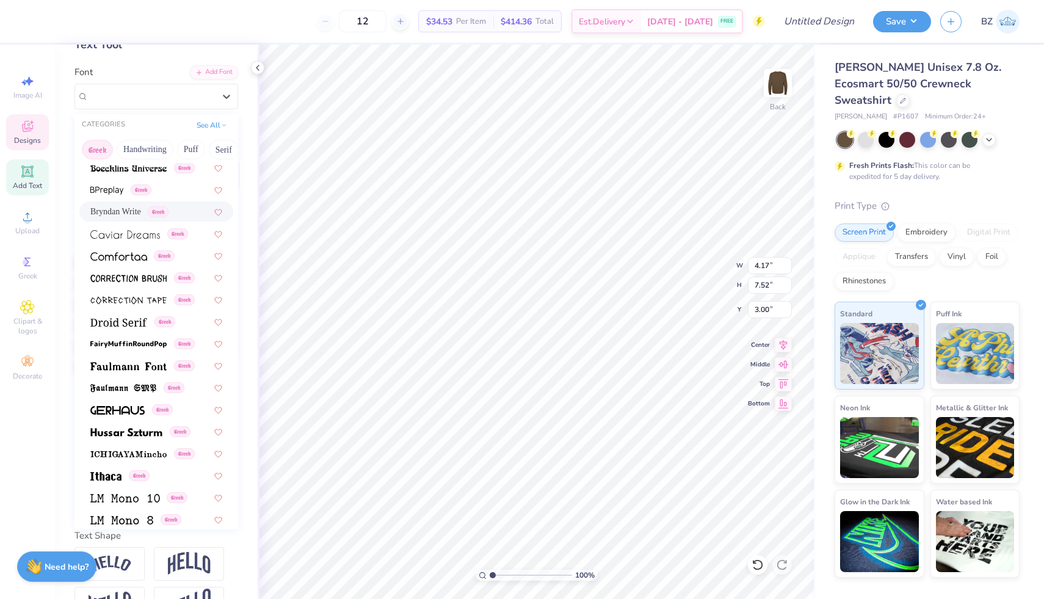
scroll to position [225, 0]
click at [140, 366] on img at bounding box center [128, 364] width 76 height 9
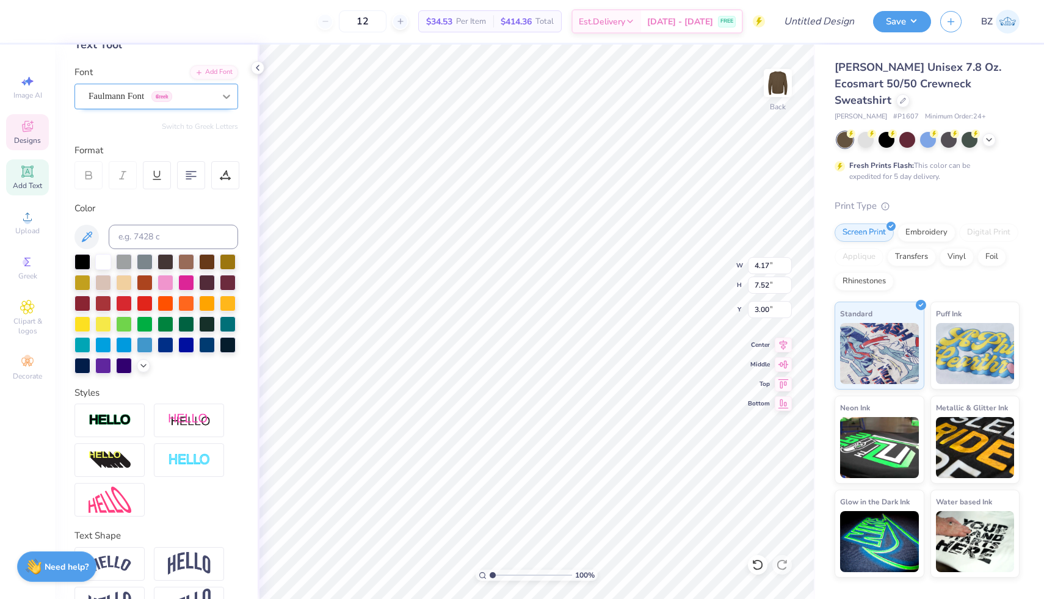
click at [228, 98] on icon at bounding box center [226, 96] width 12 height 12
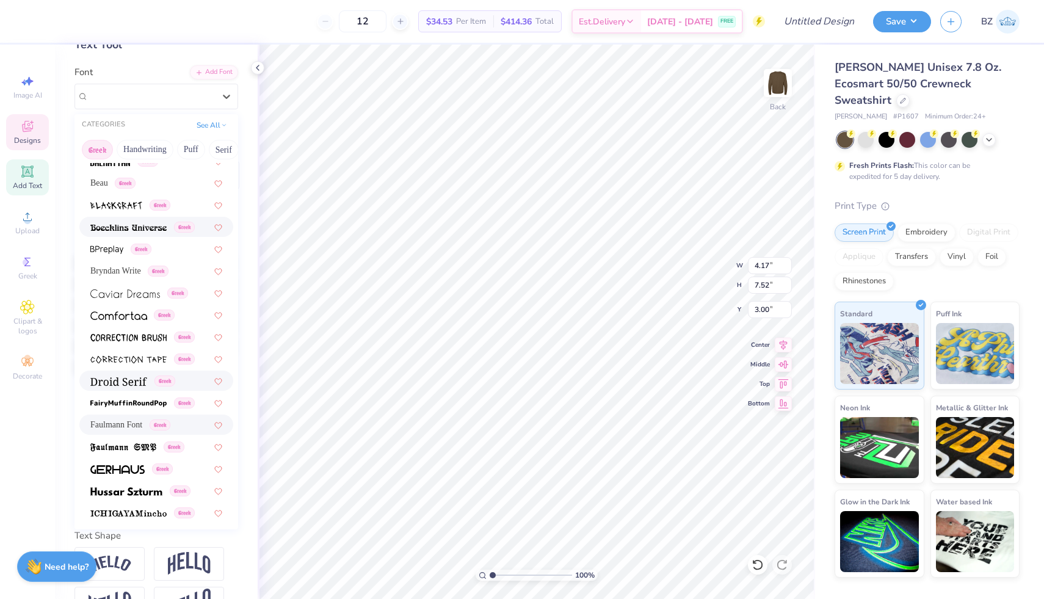
scroll to position [165, 0]
click at [136, 339] on img at bounding box center [128, 335] width 76 height 9
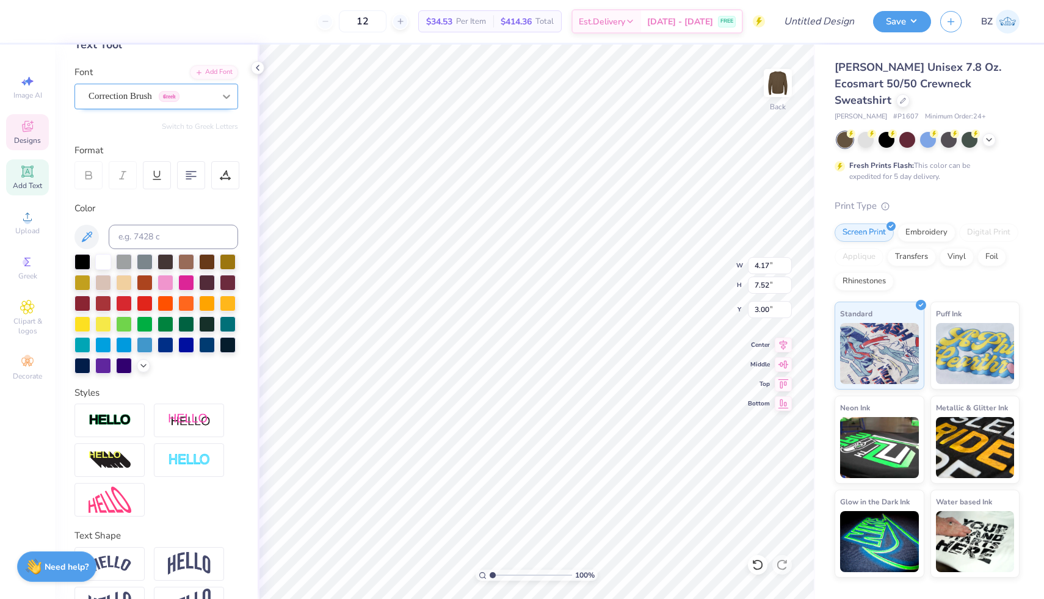
click at [222, 101] on icon at bounding box center [226, 96] width 12 height 12
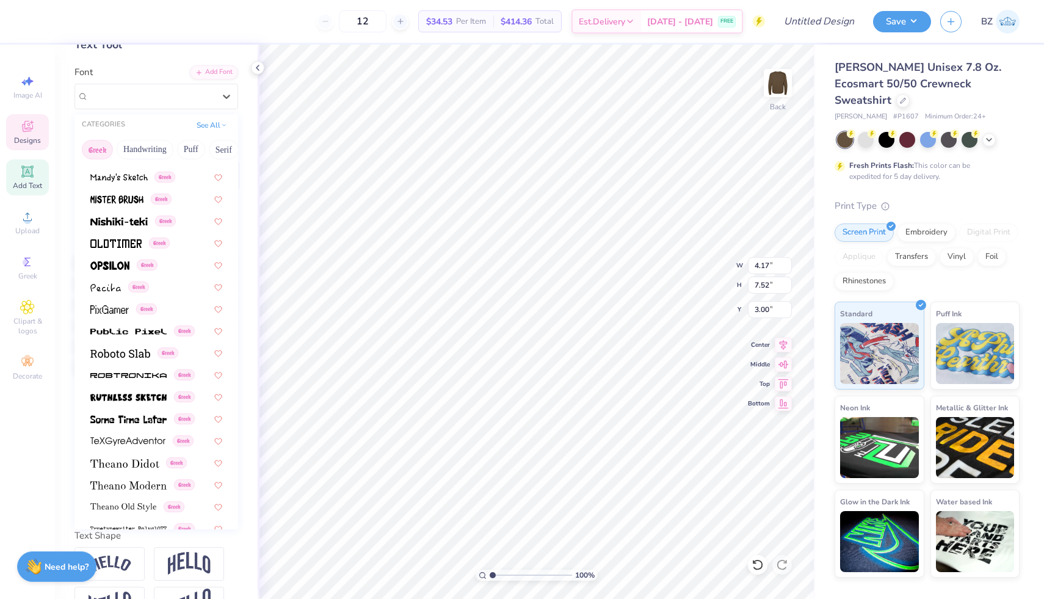
scroll to position [739, 0]
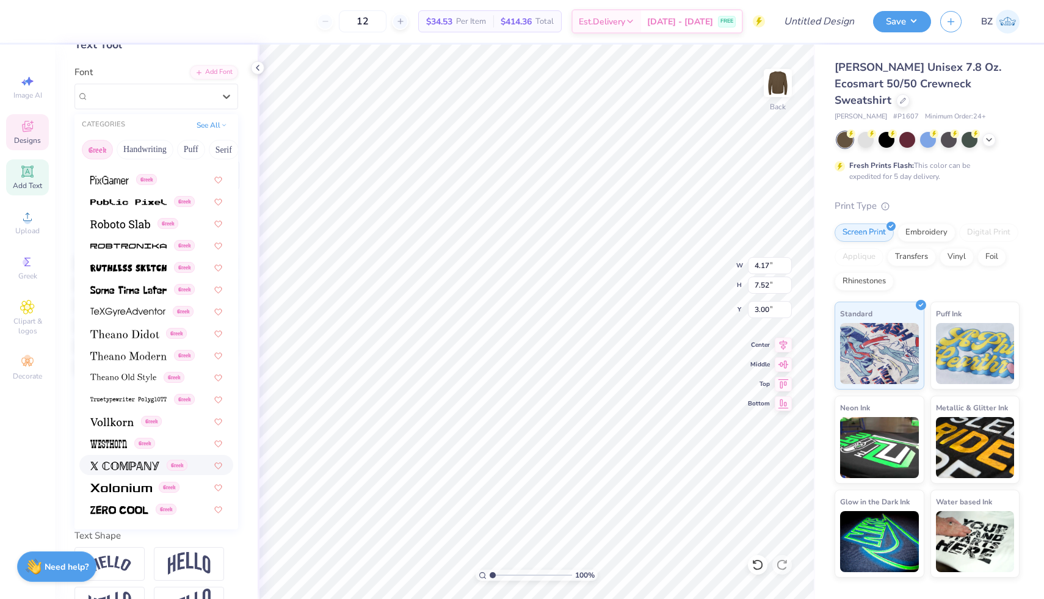
click at [127, 467] on img at bounding box center [124, 465] width 69 height 9
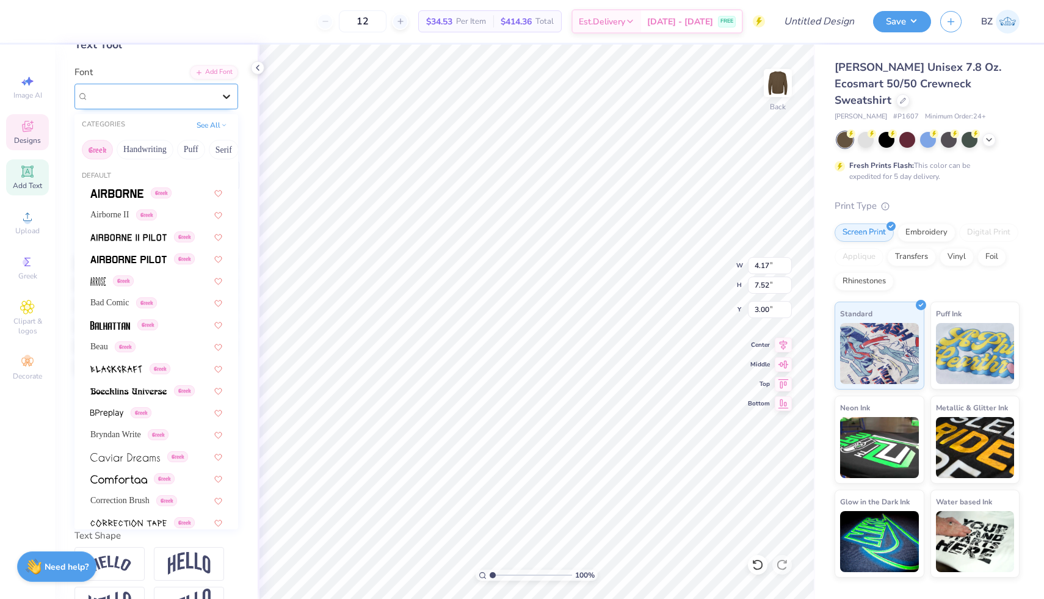
click at [229, 97] on icon at bounding box center [226, 96] width 12 height 12
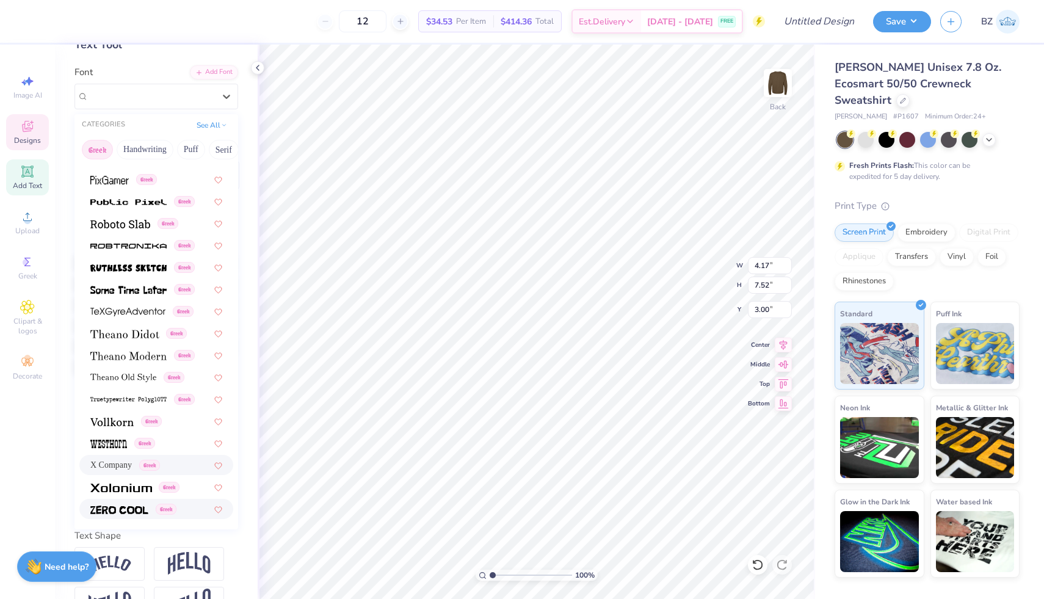
click at [137, 508] on img at bounding box center [119, 509] width 58 height 9
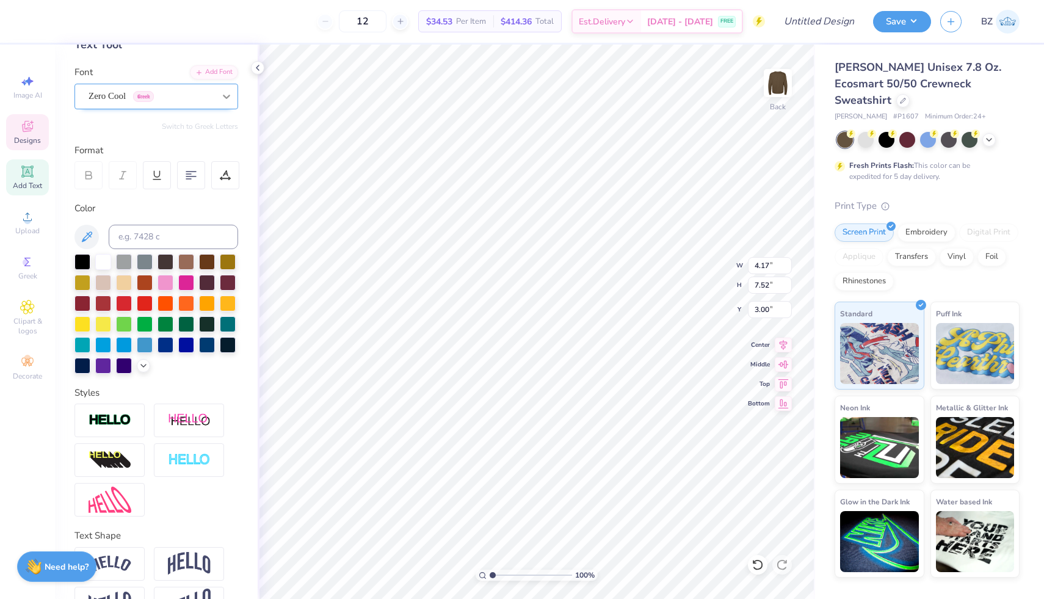
click at [227, 99] on icon at bounding box center [226, 96] width 12 height 12
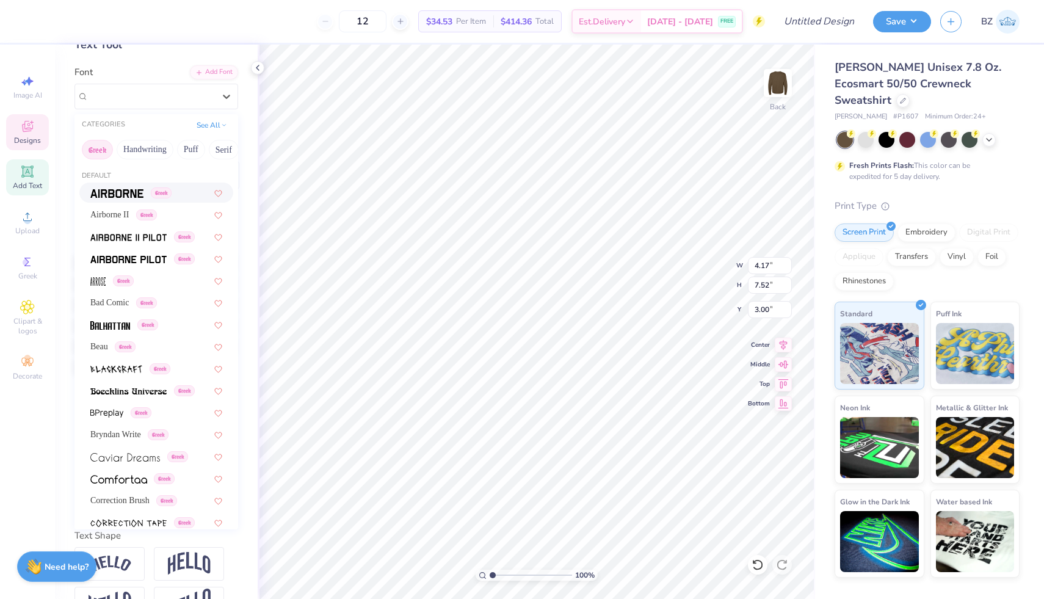
click at [131, 187] on span at bounding box center [116, 192] width 53 height 13
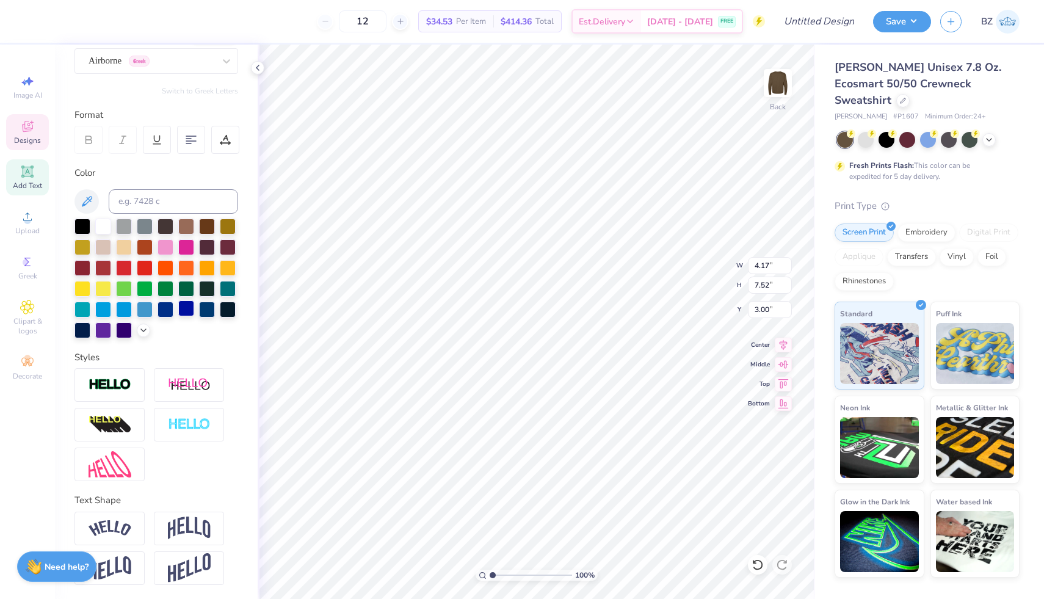
scroll to position [0, 0]
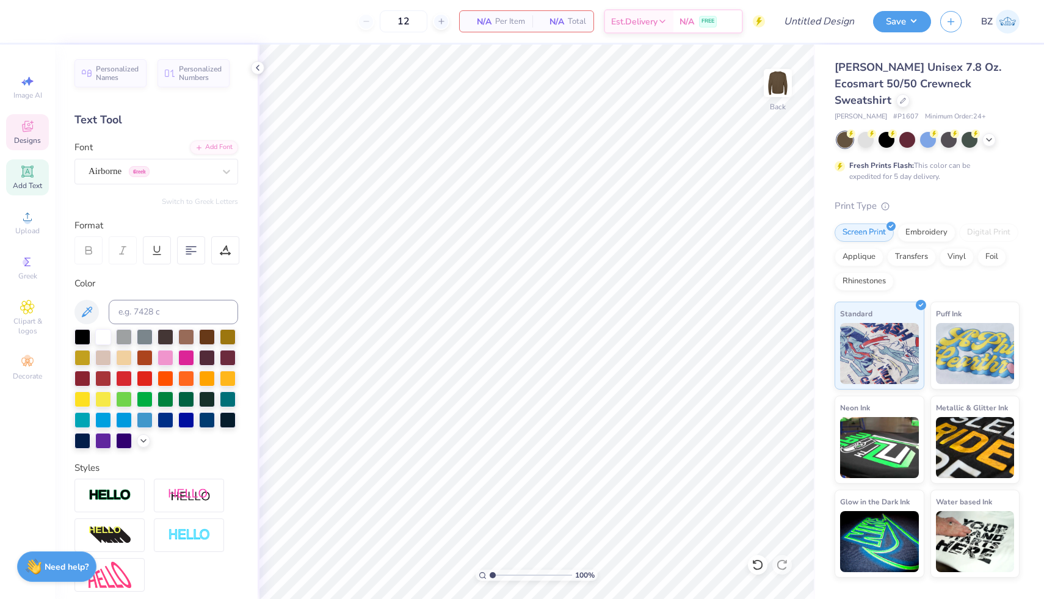
click at [15, 124] on div "Designs" at bounding box center [27, 132] width 43 height 36
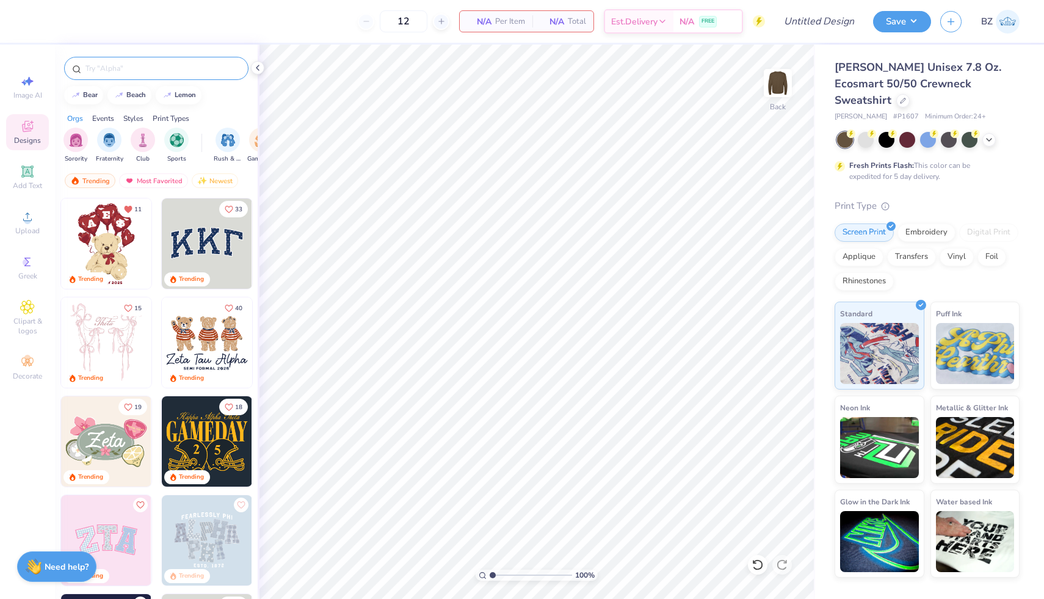
click at [171, 63] on input "text" at bounding box center [162, 68] width 156 height 12
type input "theta"
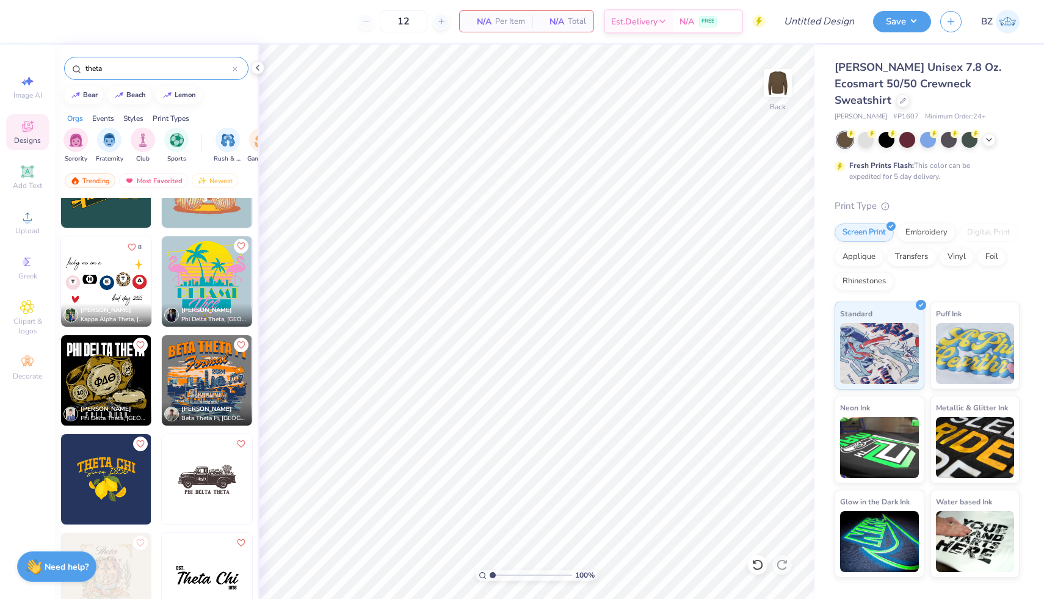
scroll to position [1443, 0]
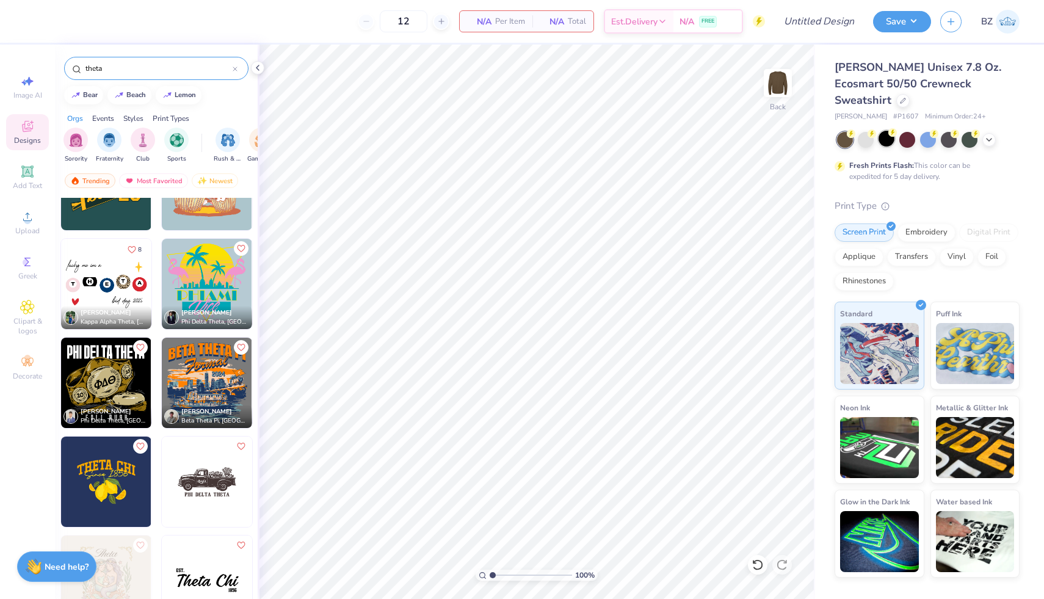
click at [889, 131] on div at bounding box center [886, 139] width 16 height 16
click at [92, 281] on img at bounding box center [106, 284] width 90 height 90
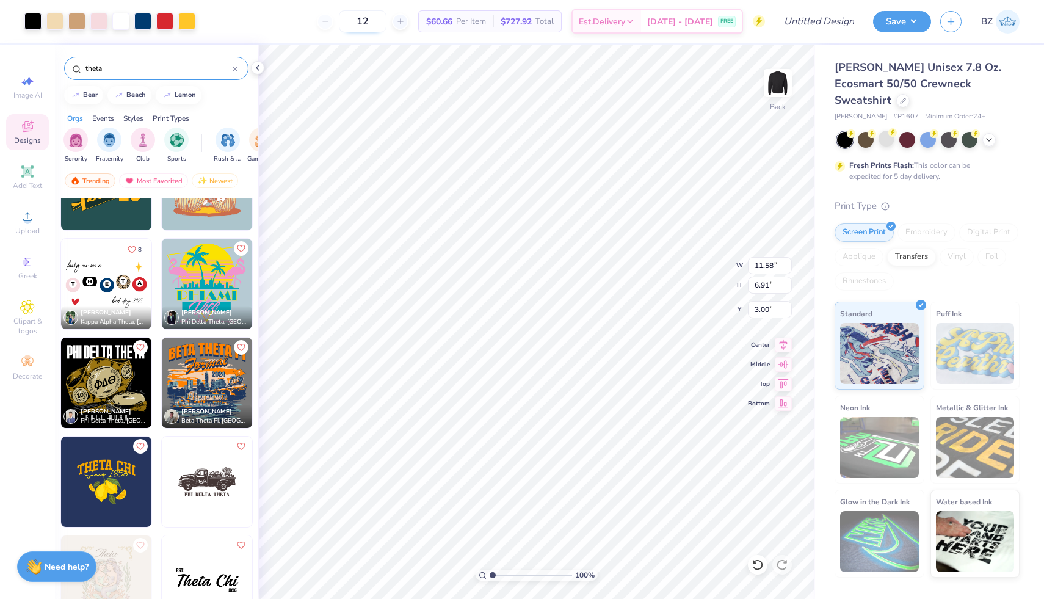
click at [369, 23] on input "12" at bounding box center [363, 21] width 48 height 22
type input "1"
type input "20"
click at [986, 134] on icon at bounding box center [989, 139] width 10 height 10
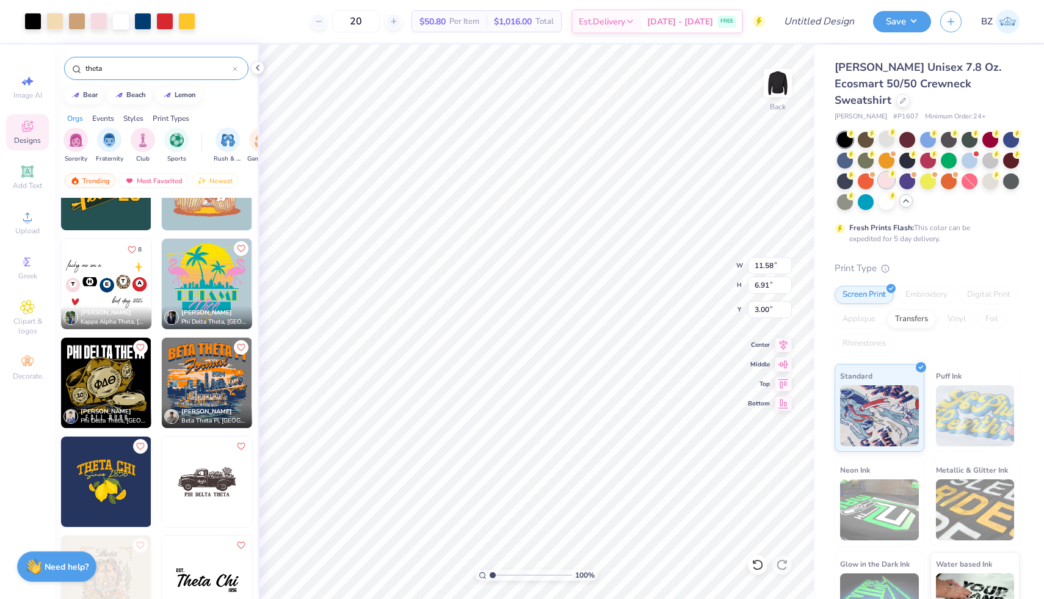
click at [889, 172] on div at bounding box center [886, 180] width 16 height 16
click at [886, 193] on div at bounding box center [886, 201] width 16 height 16
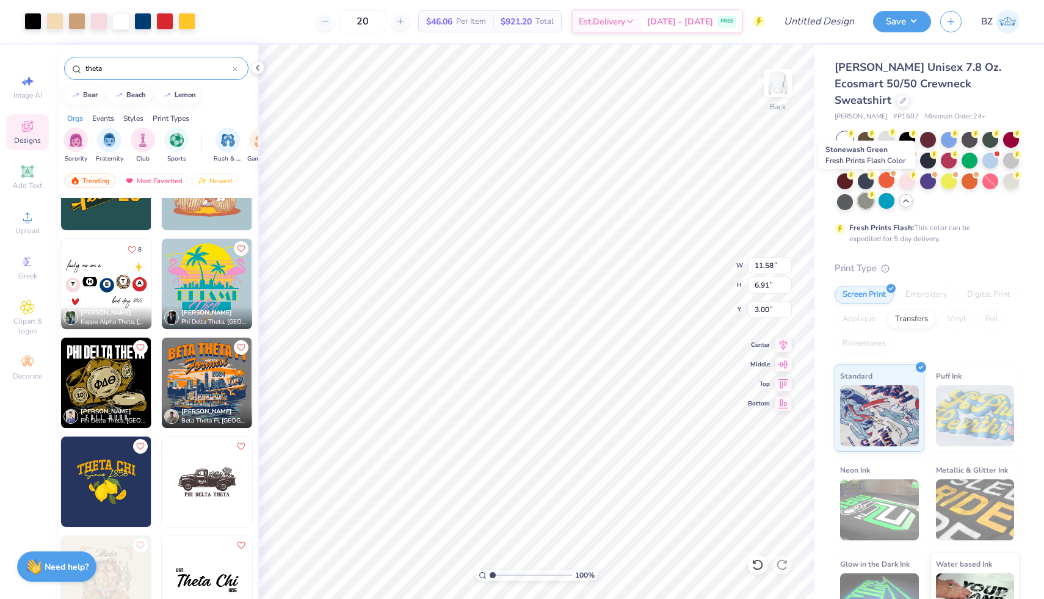
click at [863, 193] on div at bounding box center [866, 201] width 16 height 16
click at [855, 129] on circle at bounding box center [851, 133] width 9 height 9
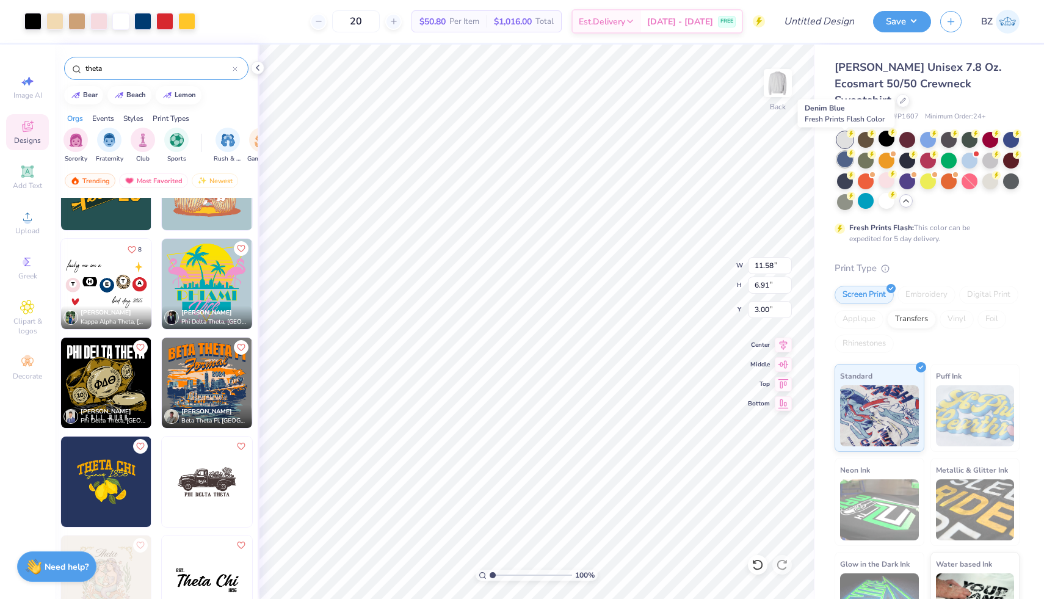
click at [841, 151] on div at bounding box center [845, 159] width 16 height 16
click at [990, 172] on div at bounding box center [990, 180] width 16 height 16
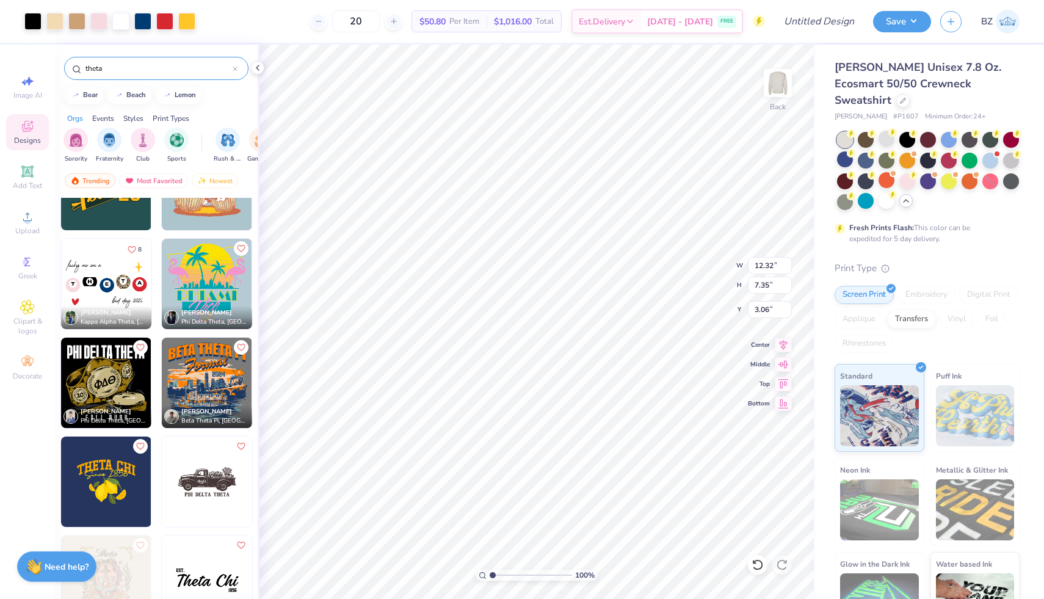
type input "12.32"
type input "7.35"
type input "3.06"
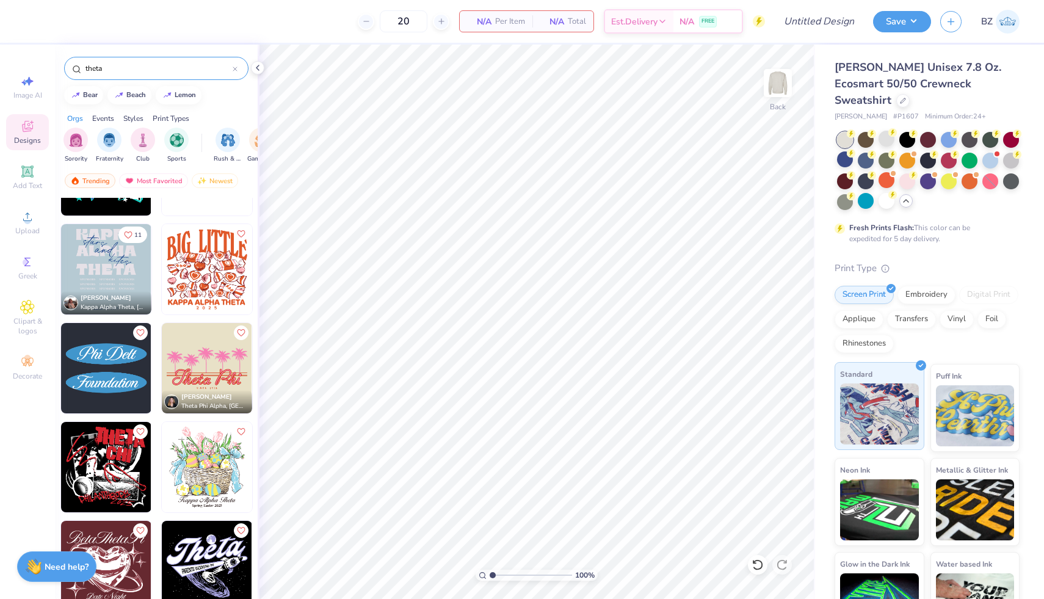
scroll to position [24, 0]
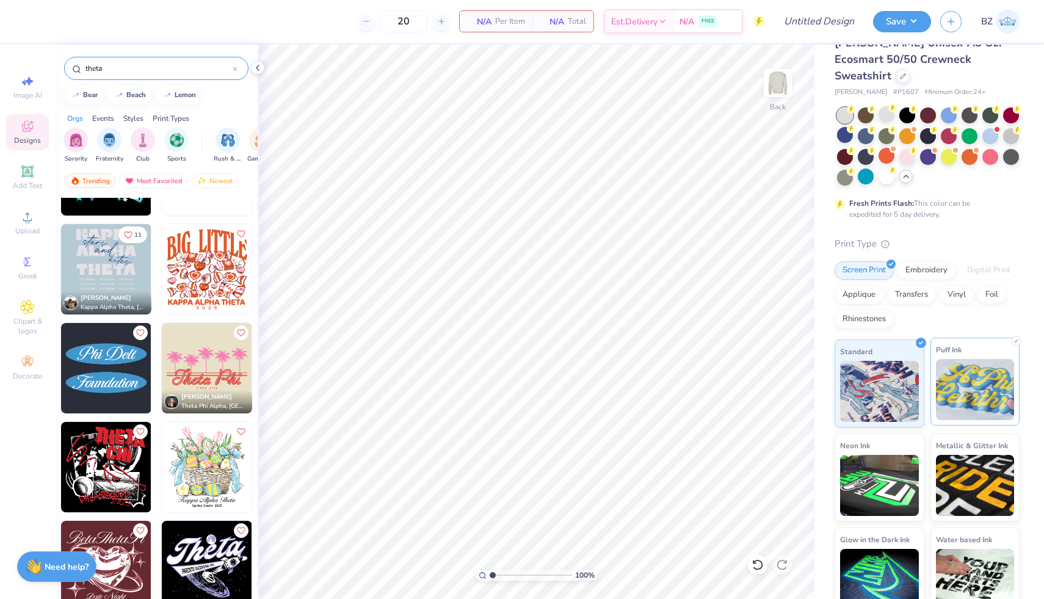
click at [965, 377] on img at bounding box center [975, 389] width 79 height 61
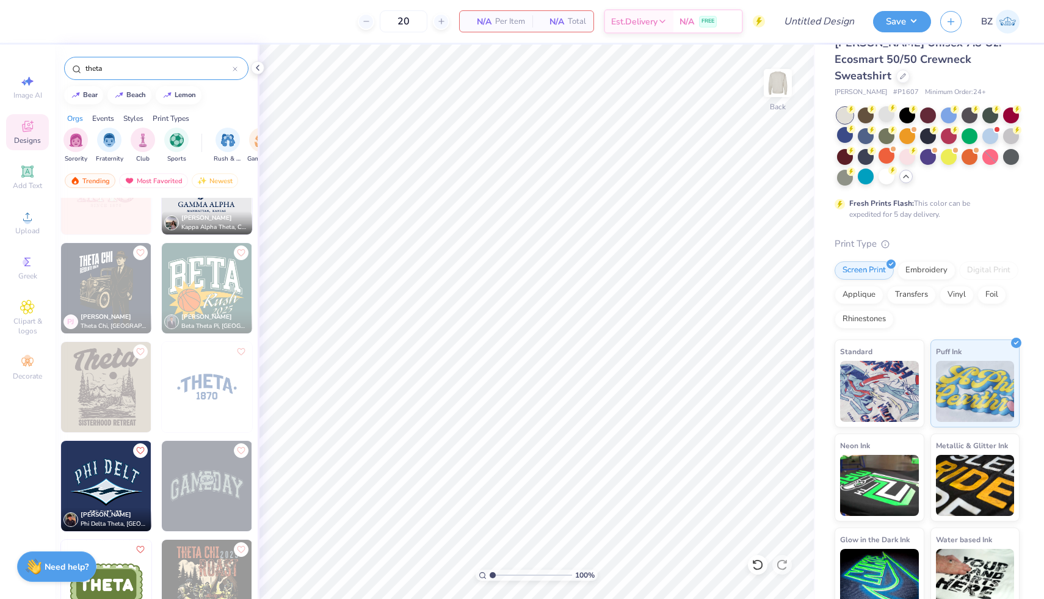
scroll to position [2582, 0]
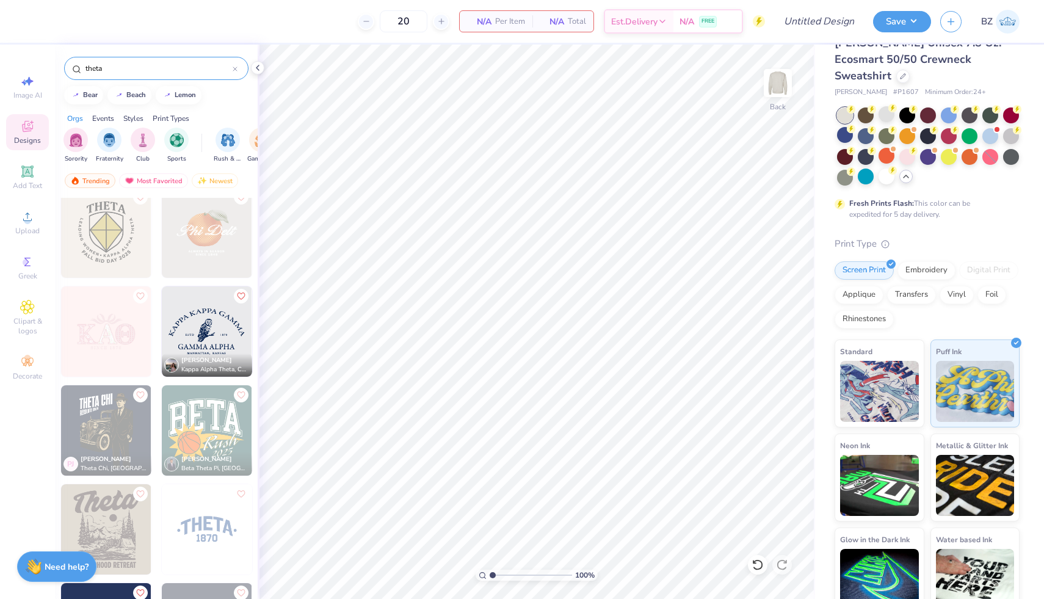
click at [184, 119] on div "Print Types" at bounding box center [171, 118] width 37 height 11
click at [68, 142] on img "filter for Screen Print" at bounding box center [69, 139] width 14 height 14
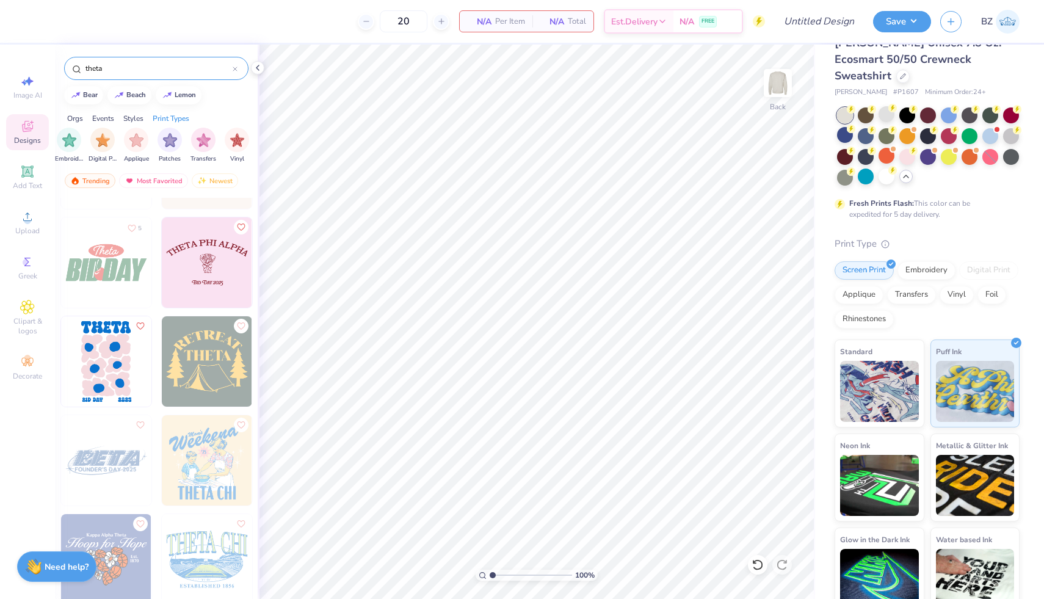
scroll to position [903, 0]
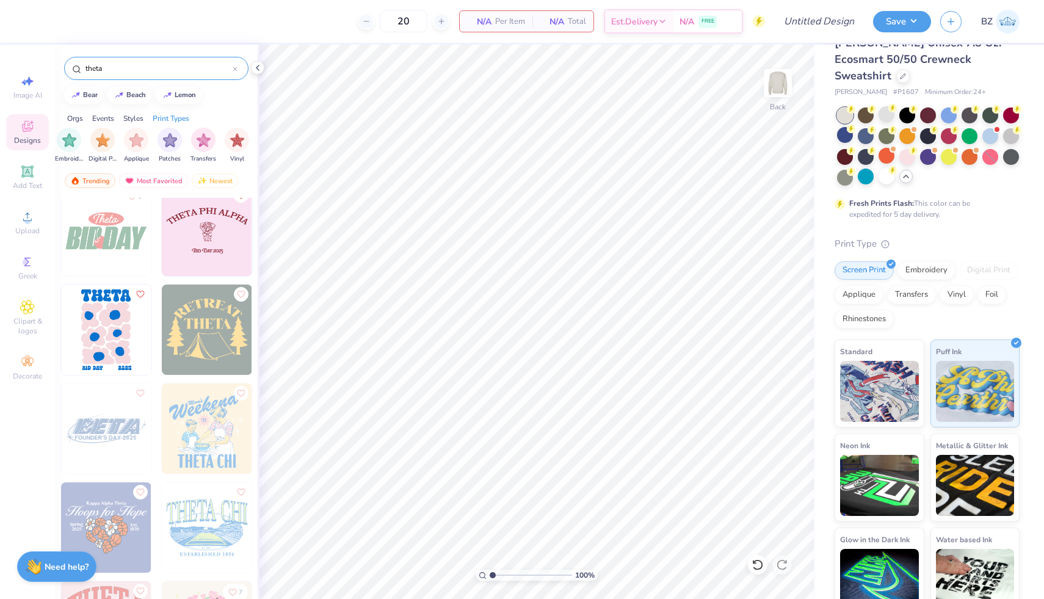
click at [123, 333] on img at bounding box center [106, 329] width 90 height 90
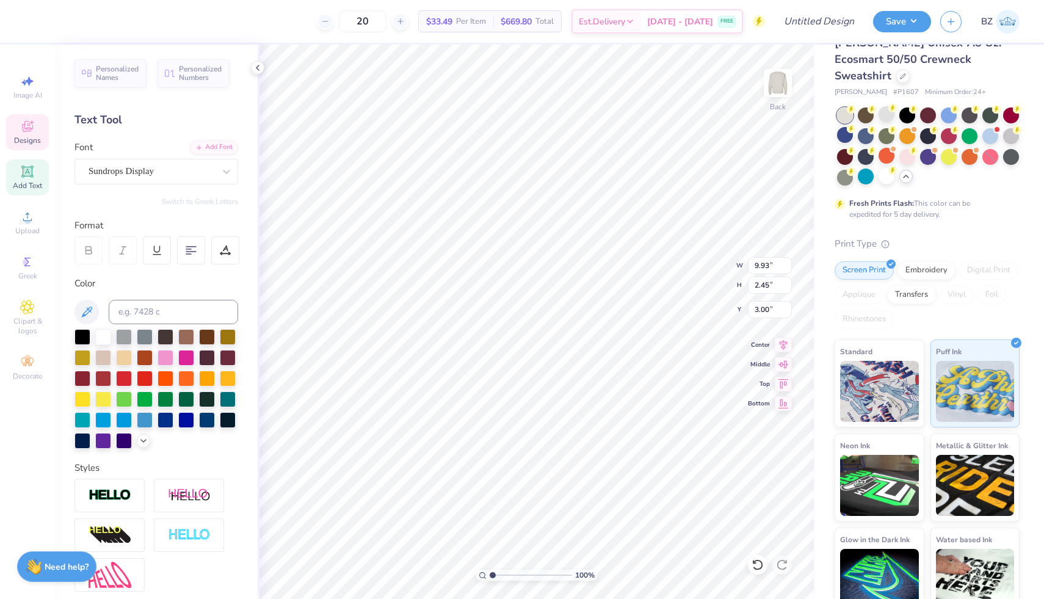
scroll to position [0, 1]
type input "9.66"
type input "4.91"
type input "13.14"
click at [82, 330] on div at bounding box center [82, 336] width 16 height 16
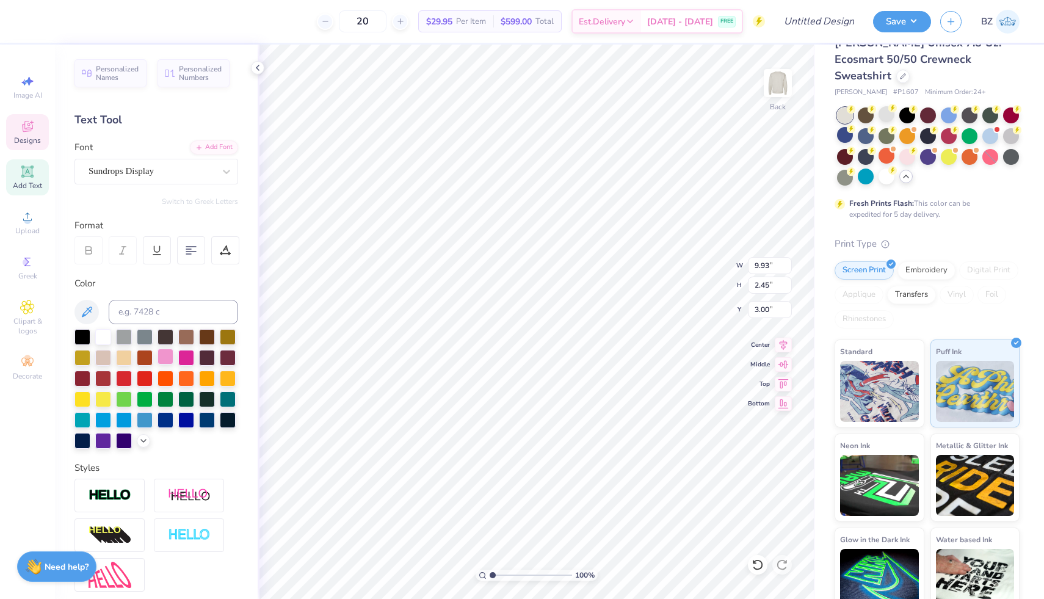
click at [165, 356] on div at bounding box center [165, 357] width 16 height 16
click at [125, 419] on div at bounding box center [124, 419] width 16 height 16
click at [152, 441] on div at bounding box center [156, 389] width 164 height 120
click at [146, 442] on icon at bounding box center [144, 440] width 10 height 10
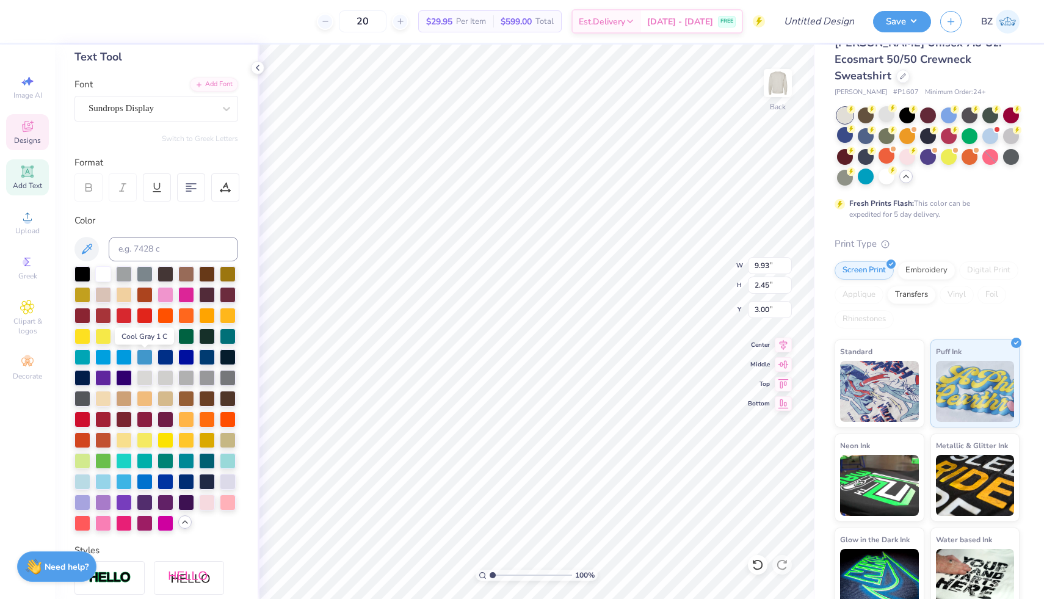
scroll to position [81, 0]
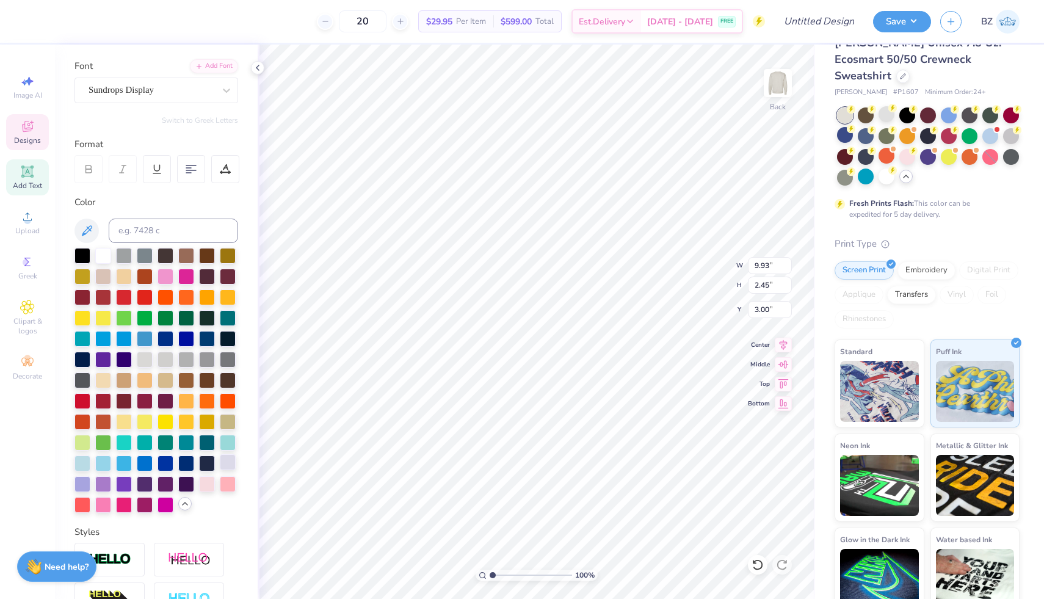
click at [223, 465] on div at bounding box center [228, 462] width 16 height 16
click at [85, 482] on div at bounding box center [82, 483] width 16 height 16
click at [951, 106] on div at bounding box center [949, 114] width 16 height 16
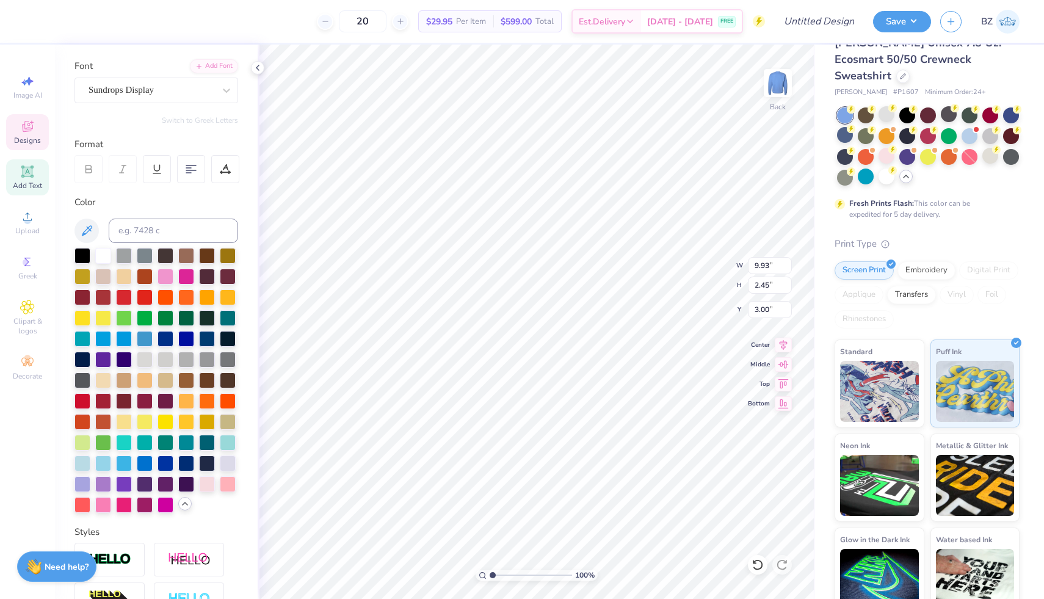
click at [27, 136] on span "Designs" at bounding box center [27, 141] width 27 height 10
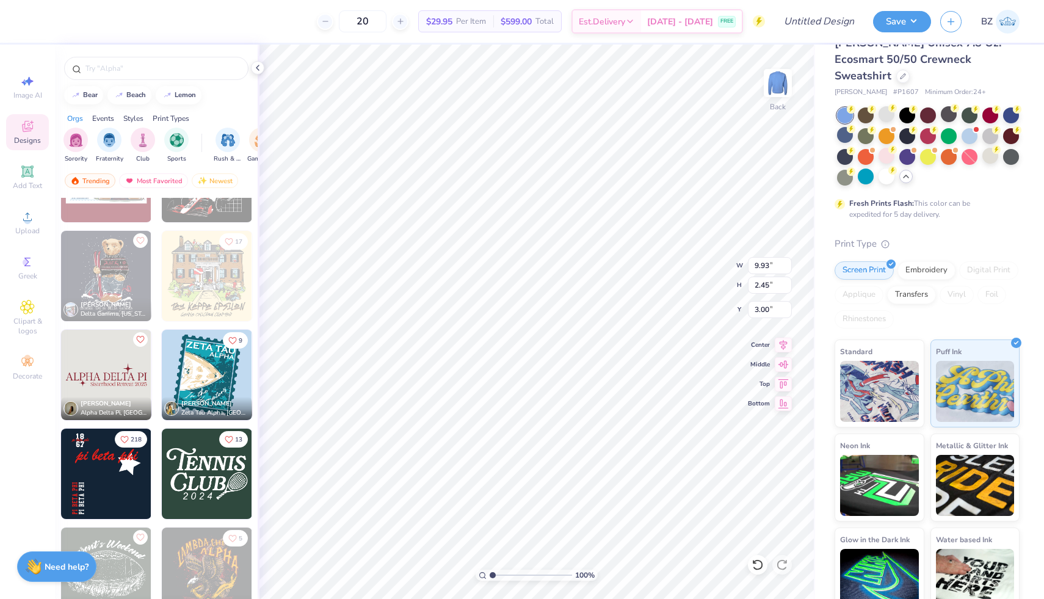
scroll to position [6091, 0]
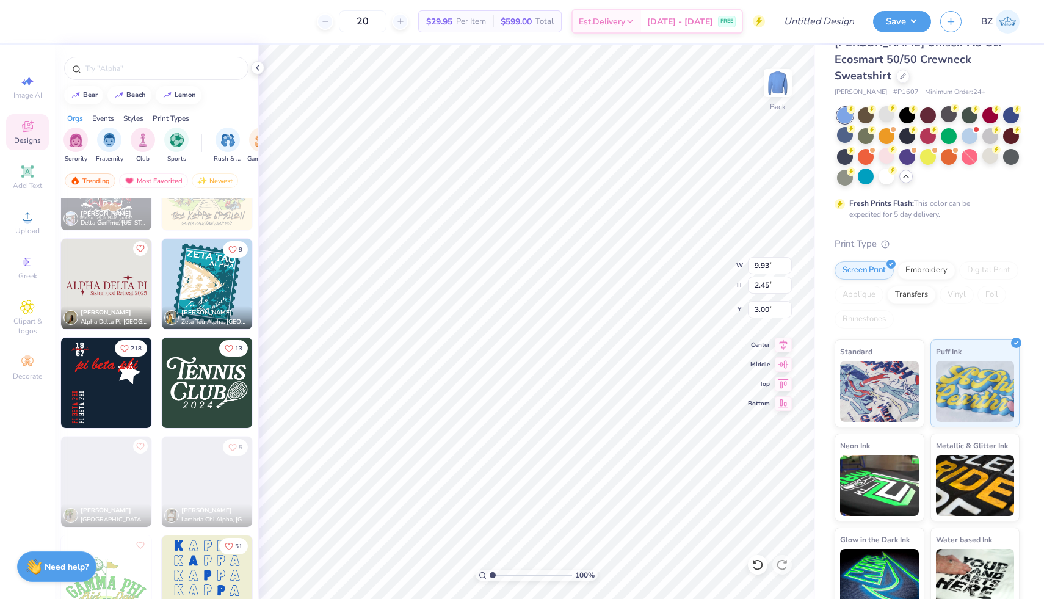
click at [138, 371] on img at bounding box center [106, 383] width 90 height 90
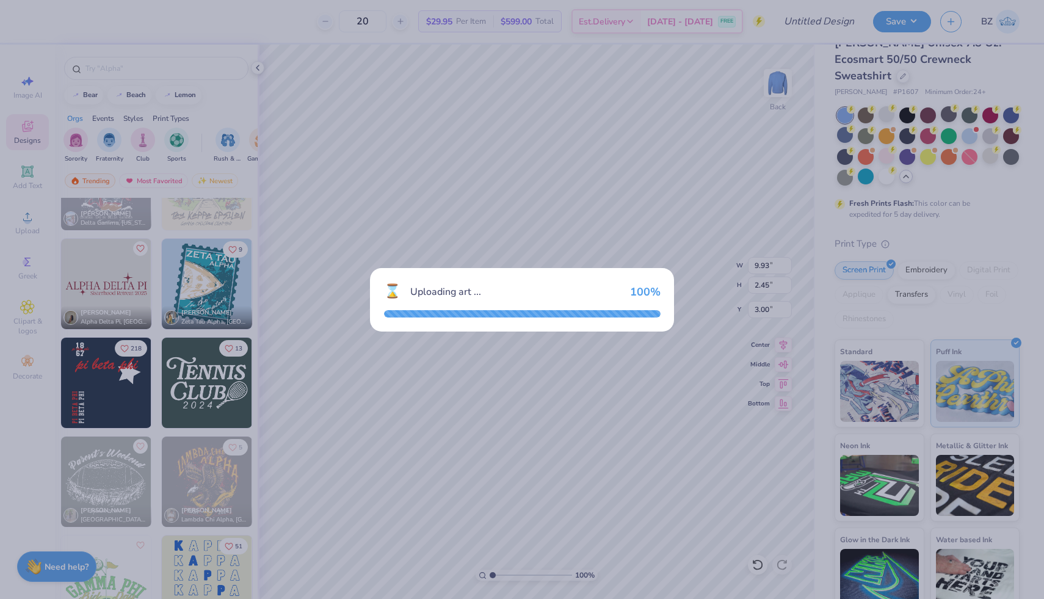
type input "12.53"
type input "14.72"
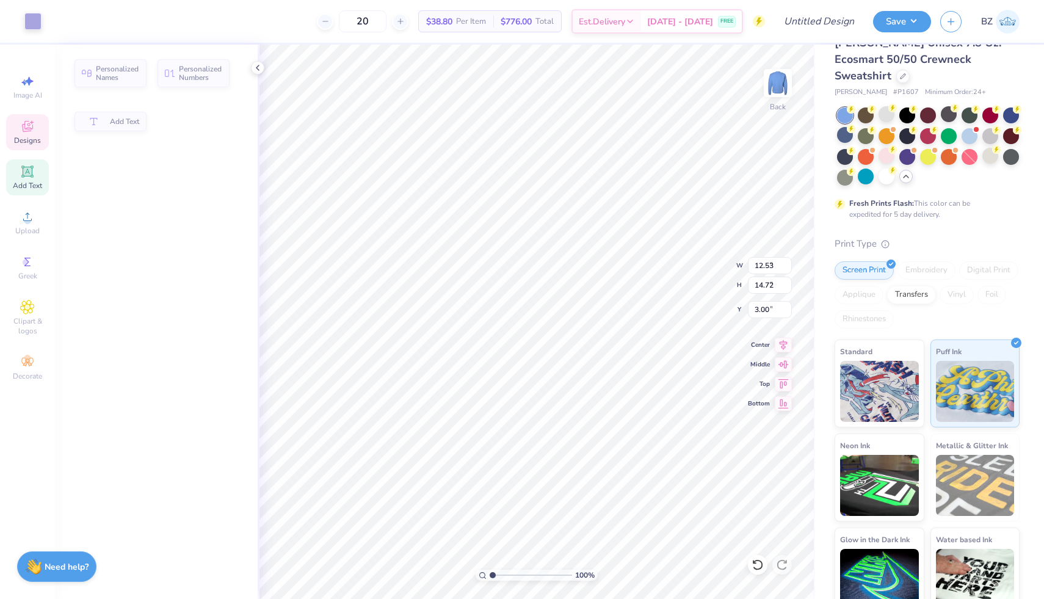
type input "9.93"
type input "2.45"
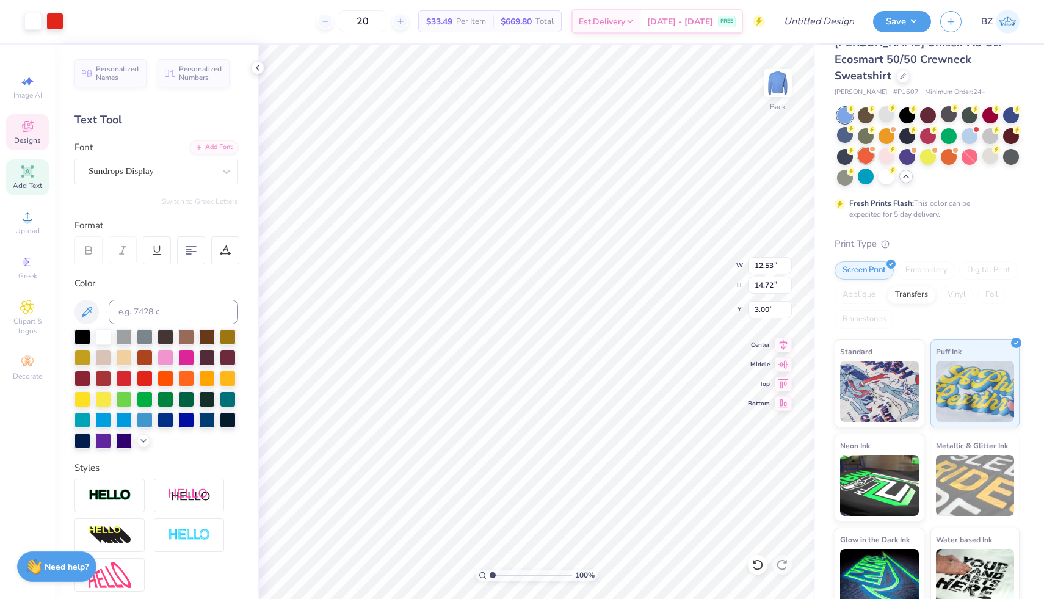
type input "3.00"
click at [907, 106] on div at bounding box center [907, 114] width 16 height 16
click at [33, 137] on span "Designs" at bounding box center [27, 141] width 27 height 10
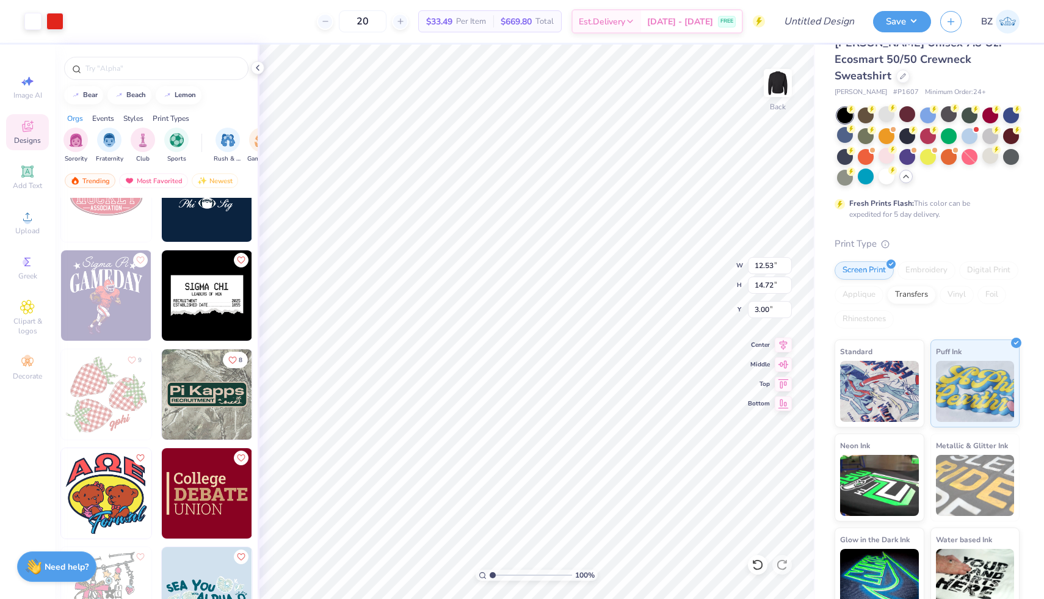
scroll to position [11621, 0]
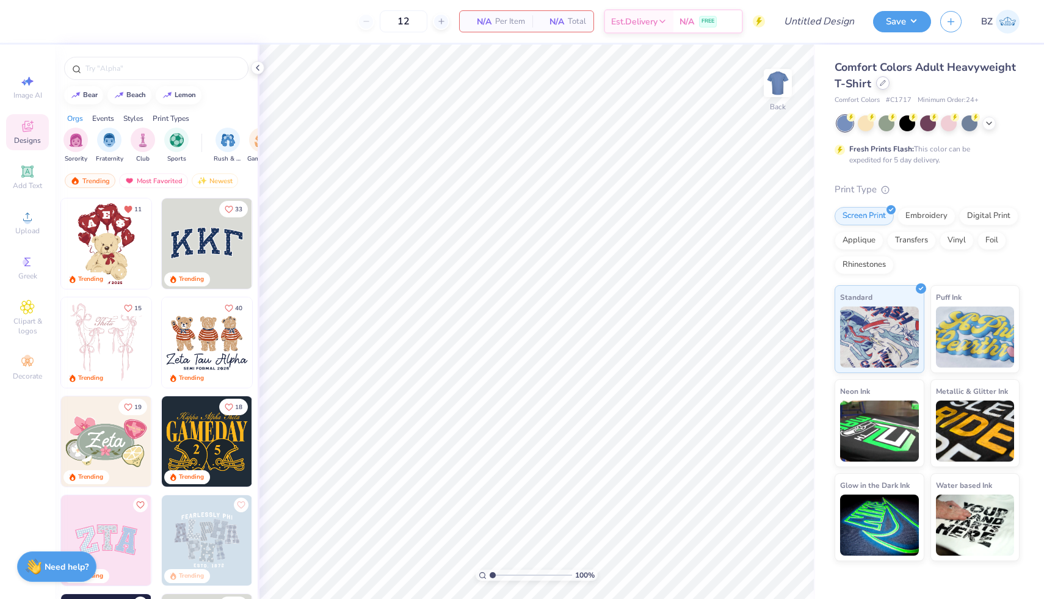
click at [882, 83] on icon at bounding box center [883, 83] width 6 height 6
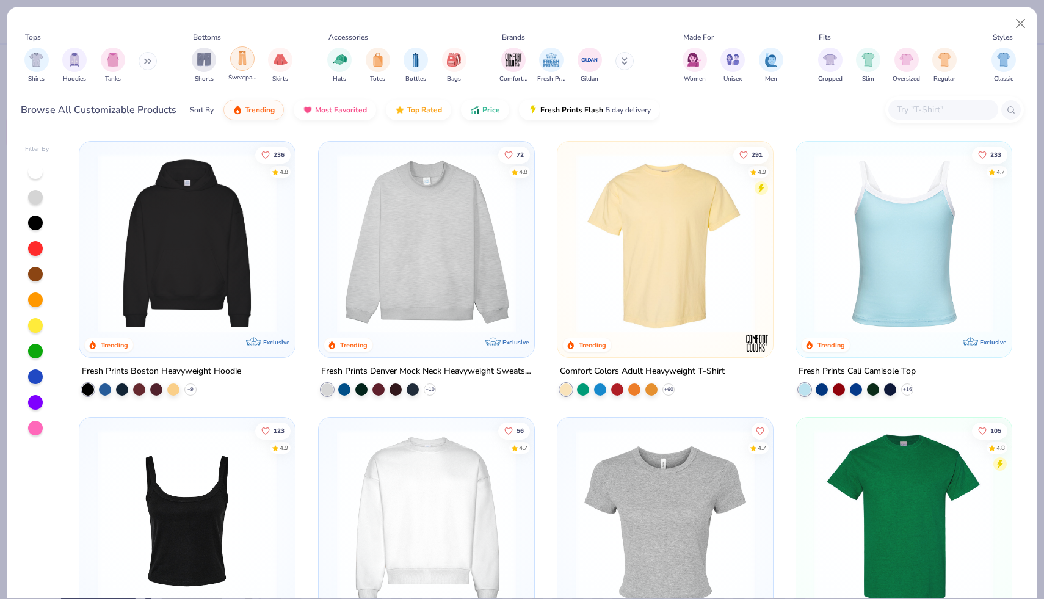
click at [245, 57] on img "filter for Sweatpants" at bounding box center [242, 58] width 13 height 14
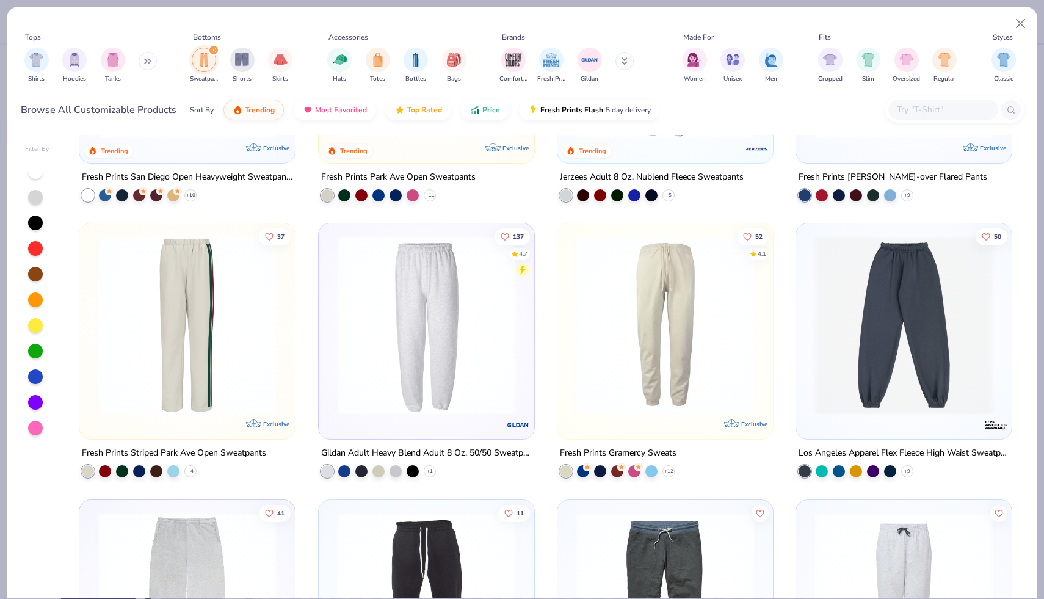
scroll to position [183, 0]
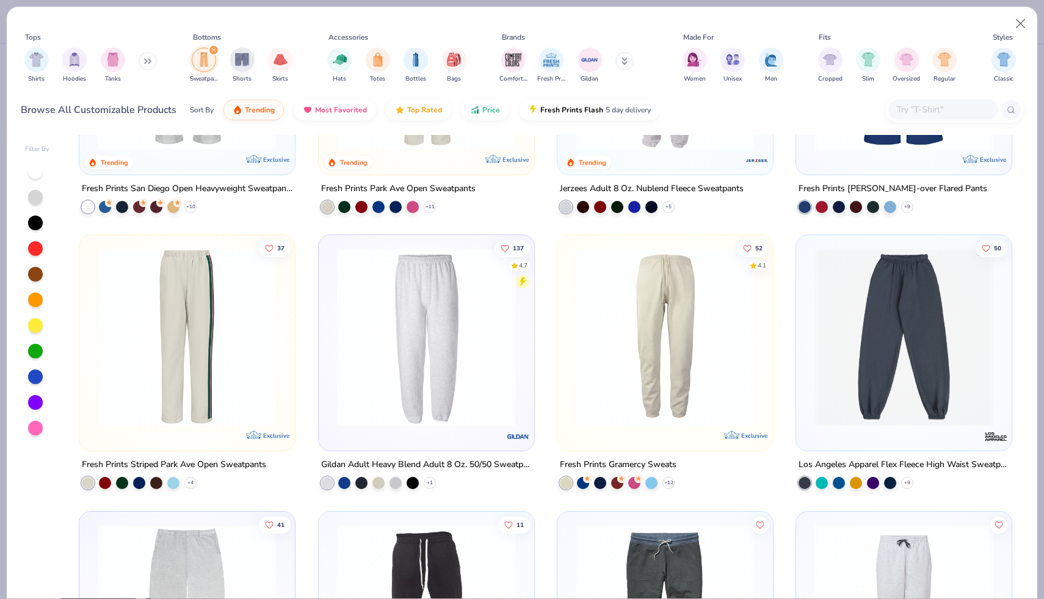
click at [937, 100] on div at bounding box center [943, 109] width 110 height 20
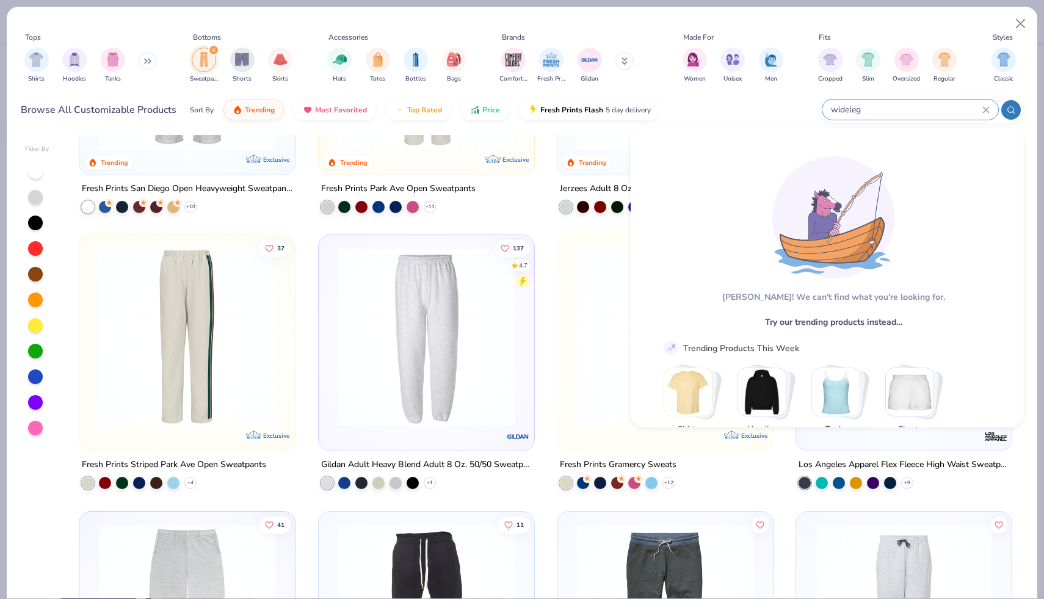
type input "wideleg"
click at [214, 50] on icon "filter for Sweatpants" at bounding box center [214, 50] width 4 height 4
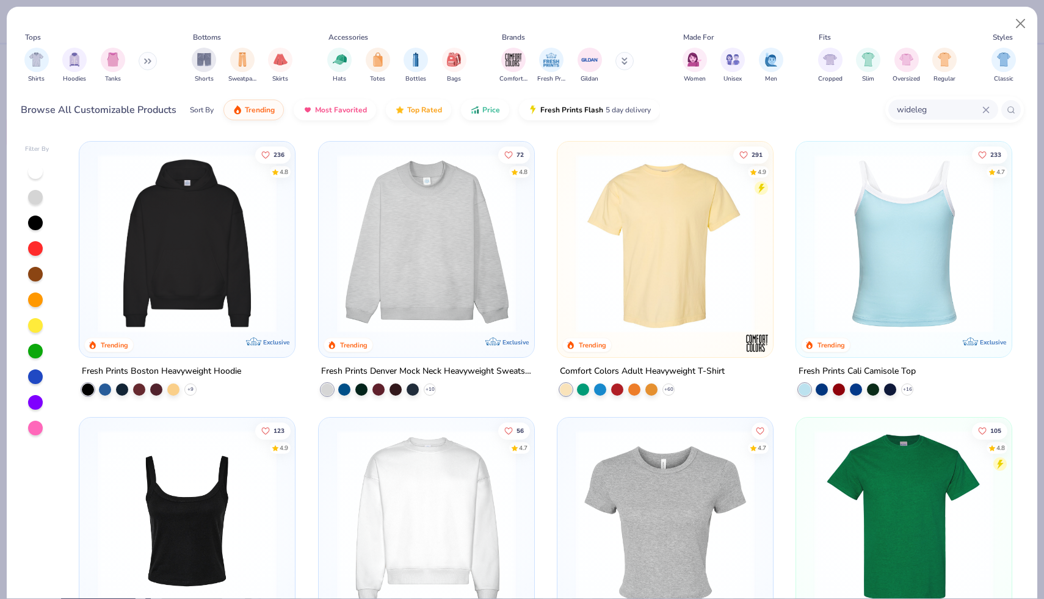
click at [938, 115] on input "wideleg" at bounding box center [938, 110] width 87 height 14
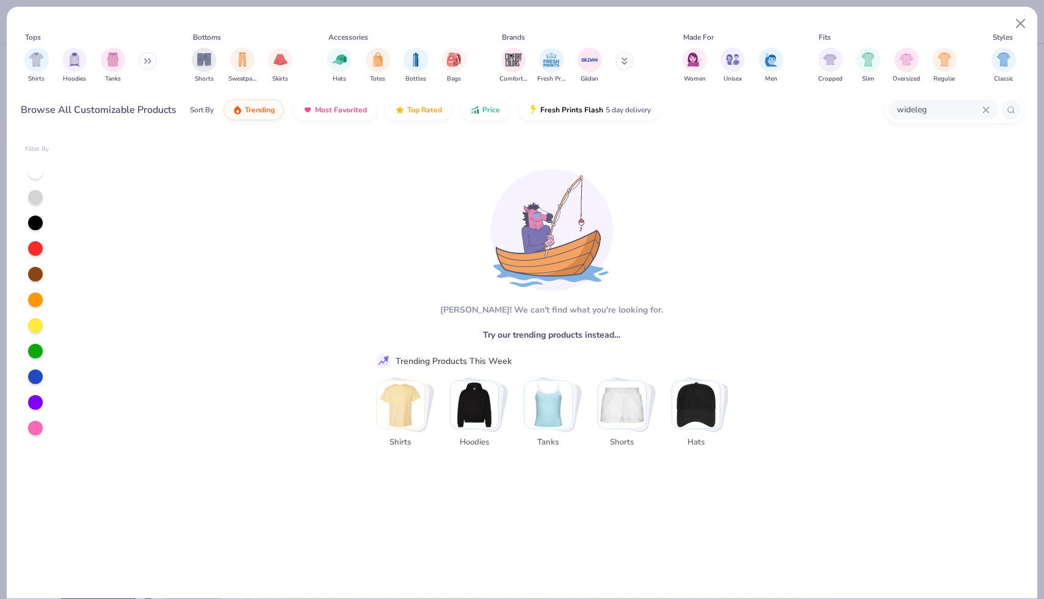
click at [984, 109] on icon at bounding box center [985, 109] width 7 height 7
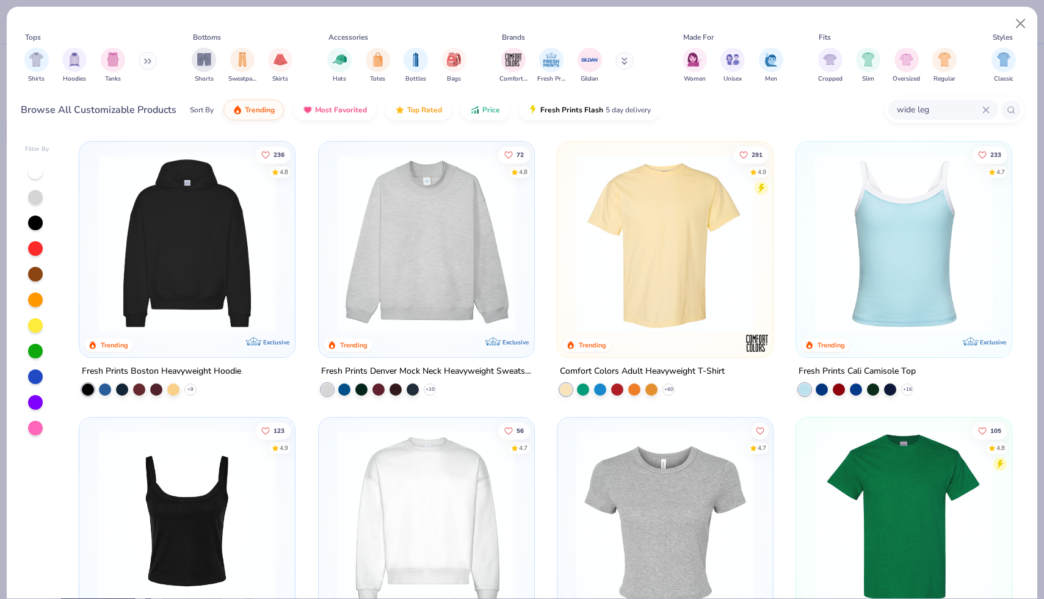
type input "wide leg"
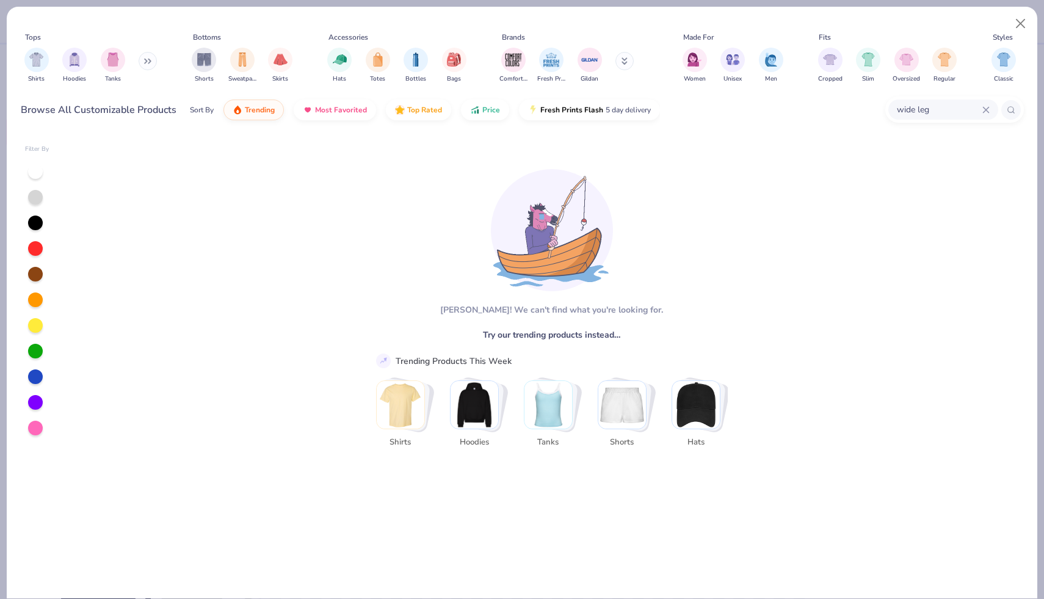
click at [987, 109] on icon at bounding box center [985, 109] width 7 height 7
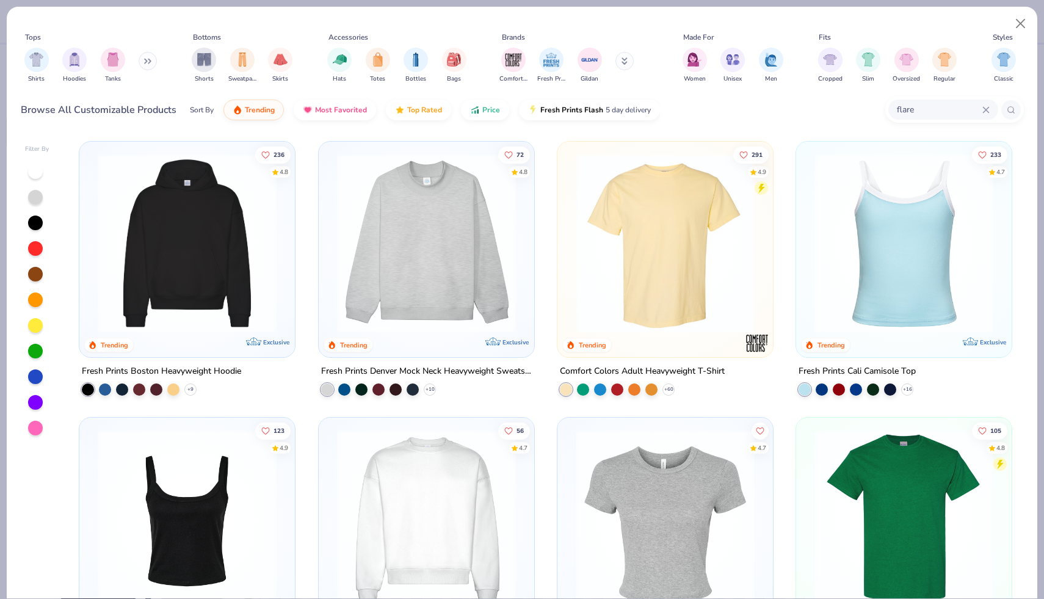
type input "flare"
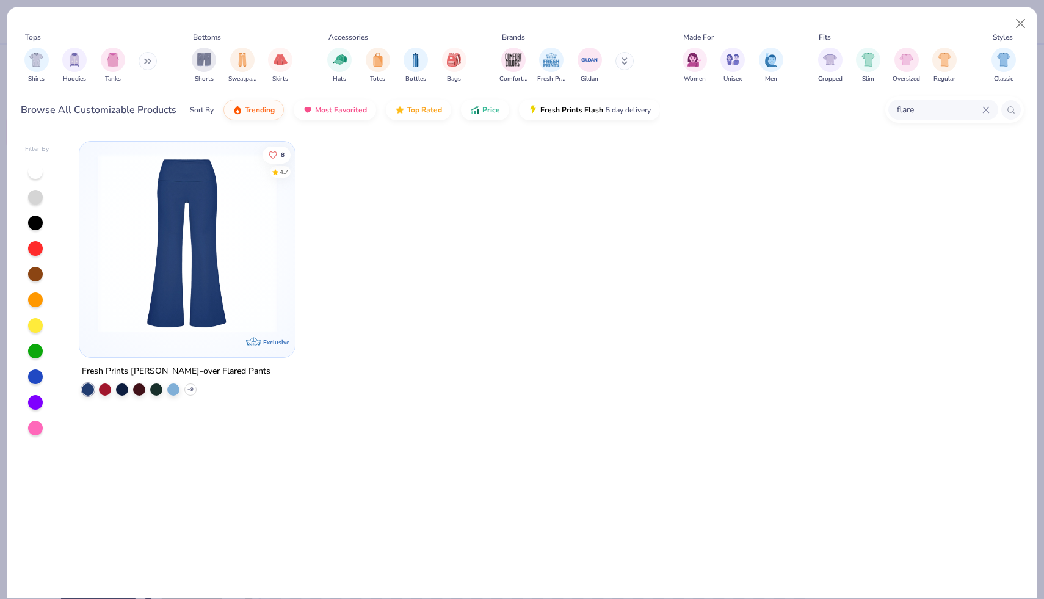
click at [986, 110] on icon at bounding box center [985, 109] width 7 height 7
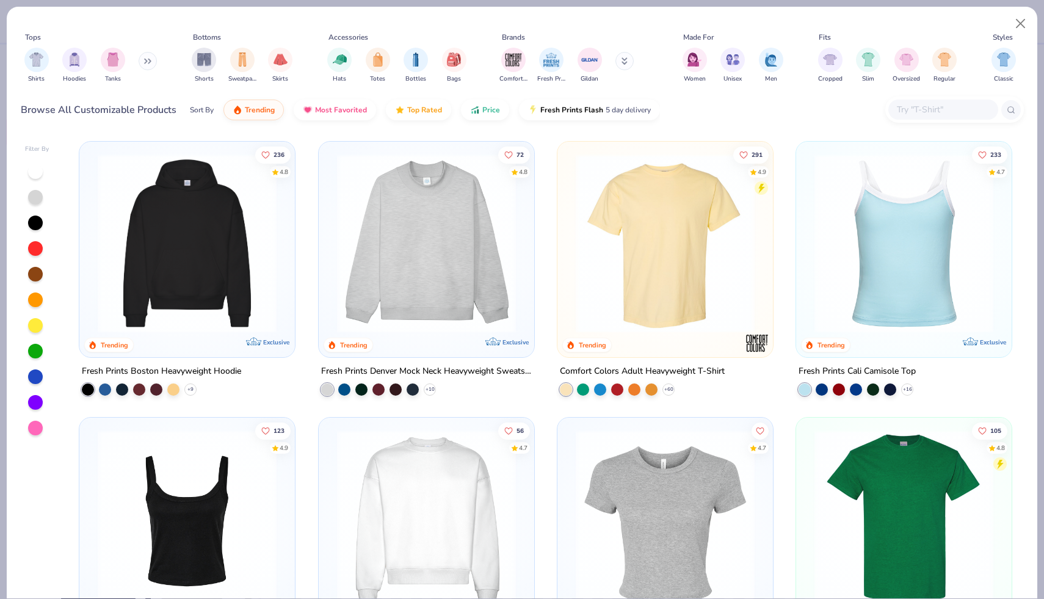
click at [927, 107] on input "text" at bounding box center [942, 110] width 94 height 14
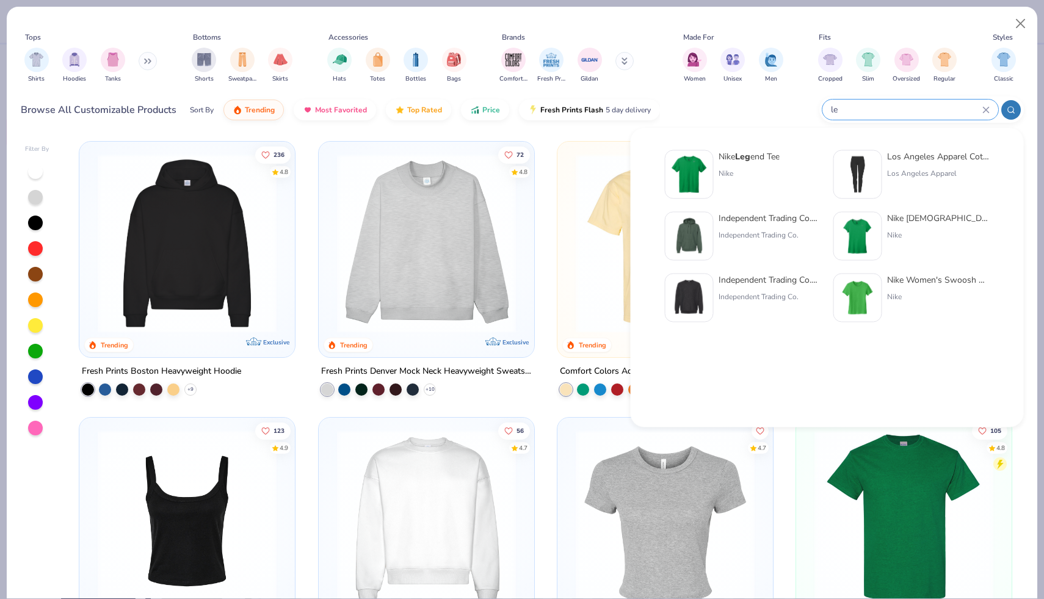
type input "l"
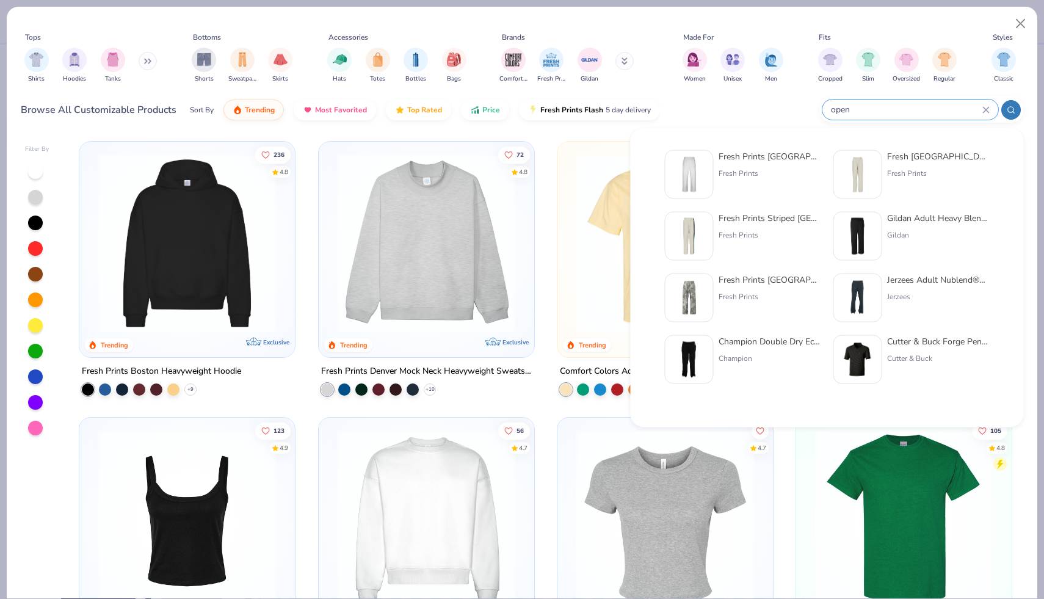
type input "open"
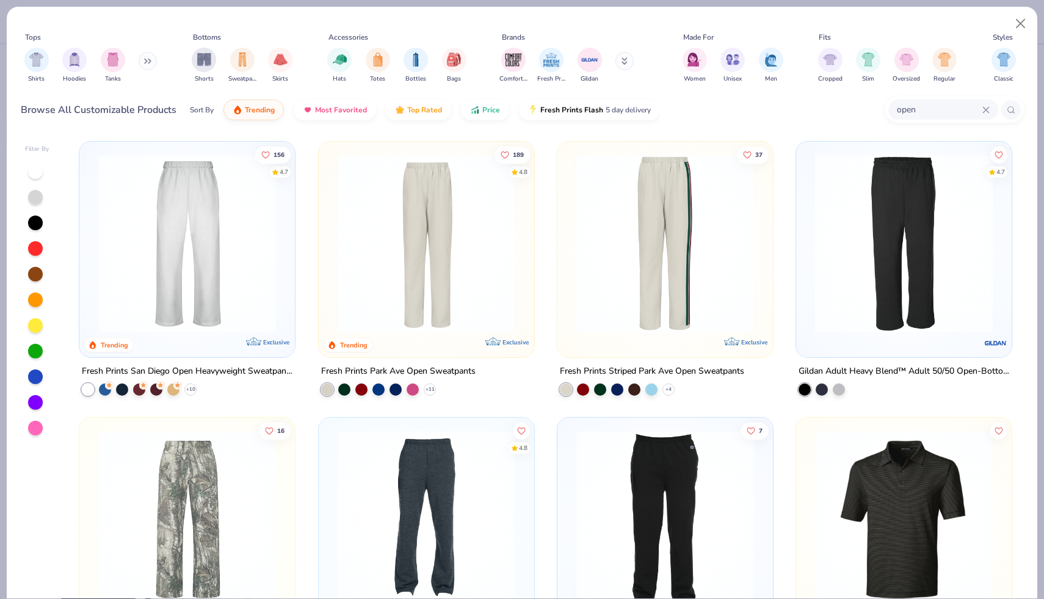
click at [822, 274] on img at bounding box center [903, 243] width 191 height 179
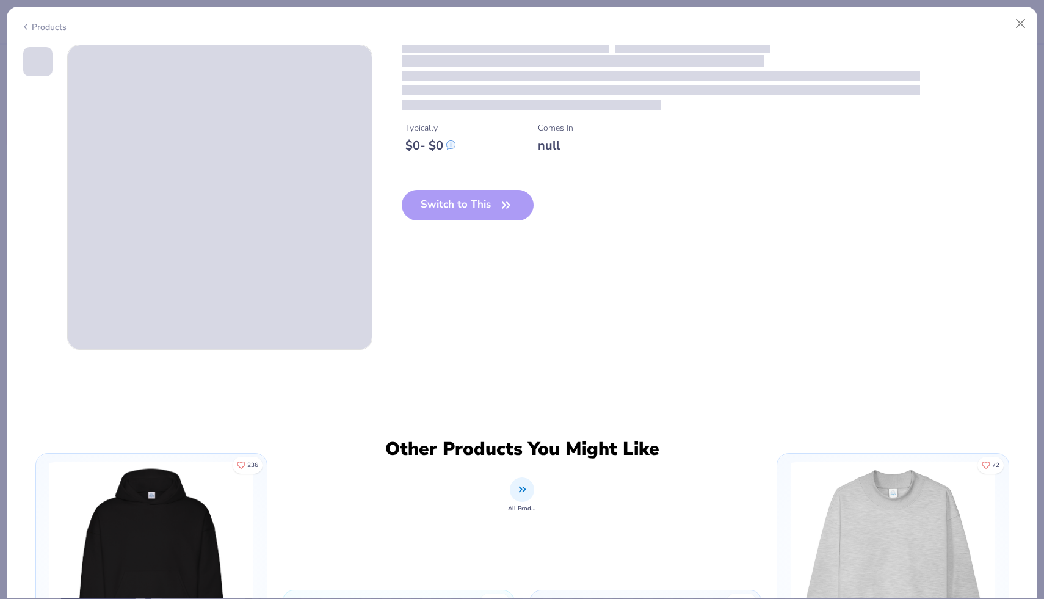
click at [52, 26] on div "Products" at bounding box center [44, 27] width 46 height 13
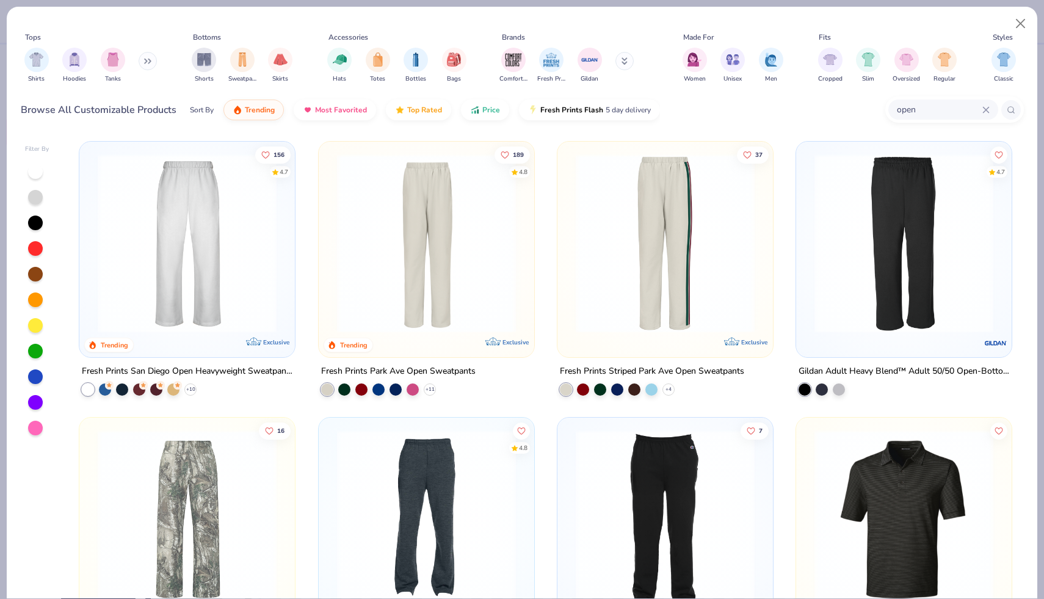
click at [227, 281] on img at bounding box center [187, 243] width 191 height 179
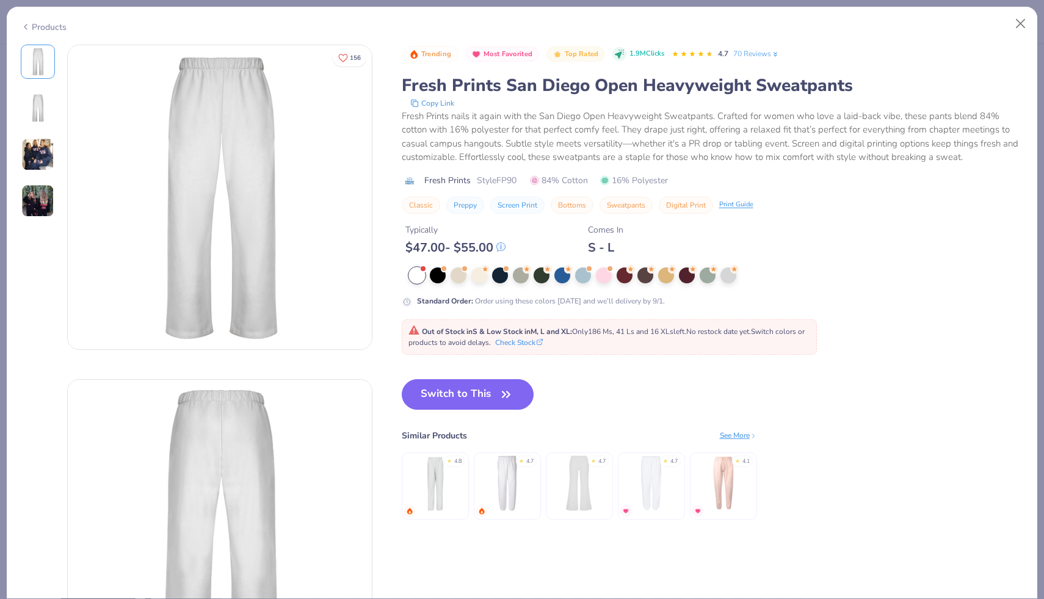
click at [48, 26] on div "Products" at bounding box center [44, 27] width 46 height 13
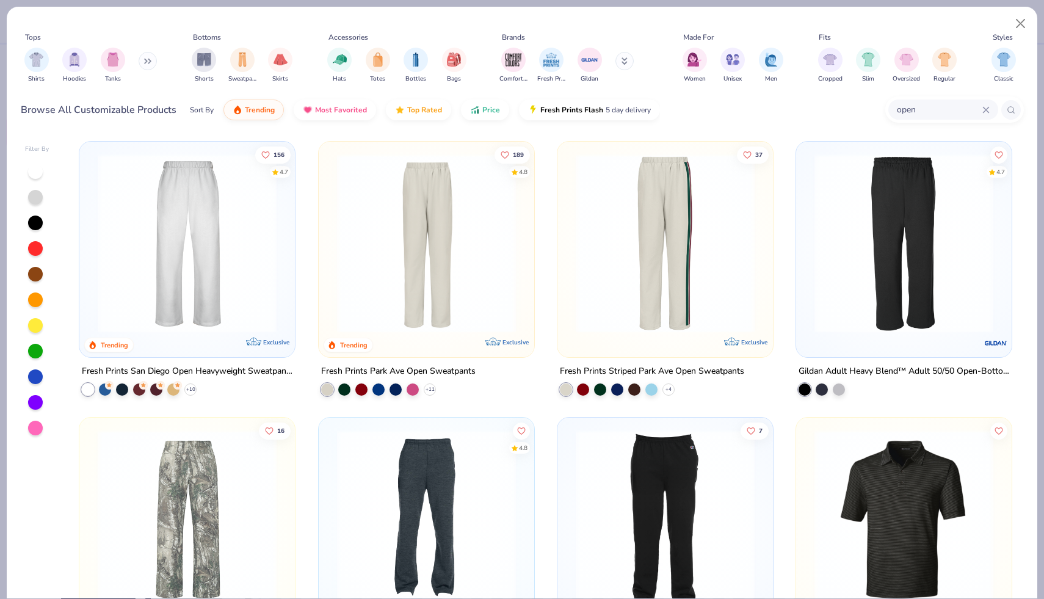
click at [385, 273] on img at bounding box center [426, 243] width 191 height 179
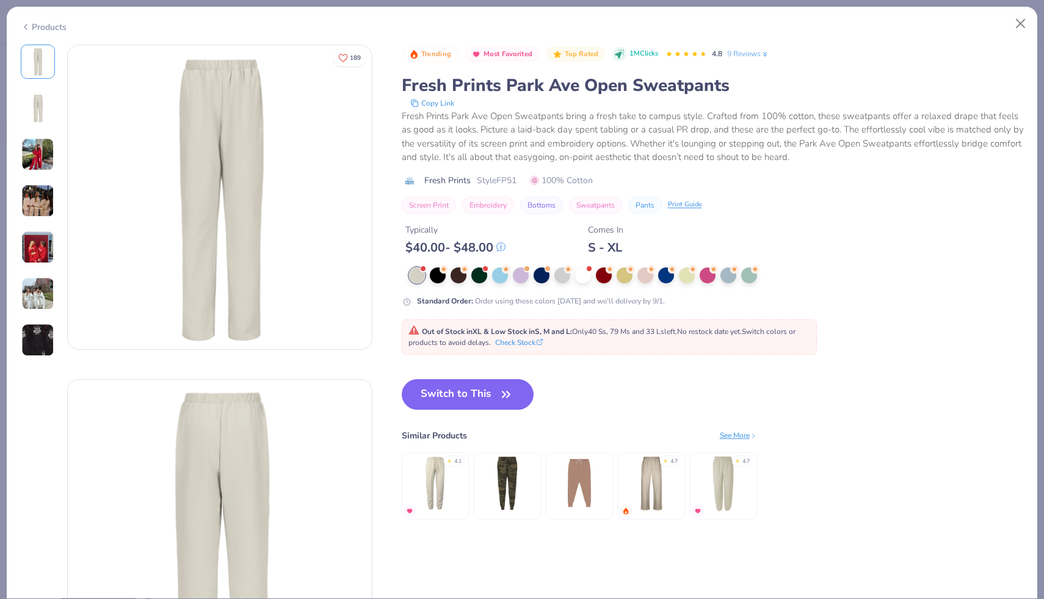
click at [38, 203] on img at bounding box center [37, 200] width 33 height 33
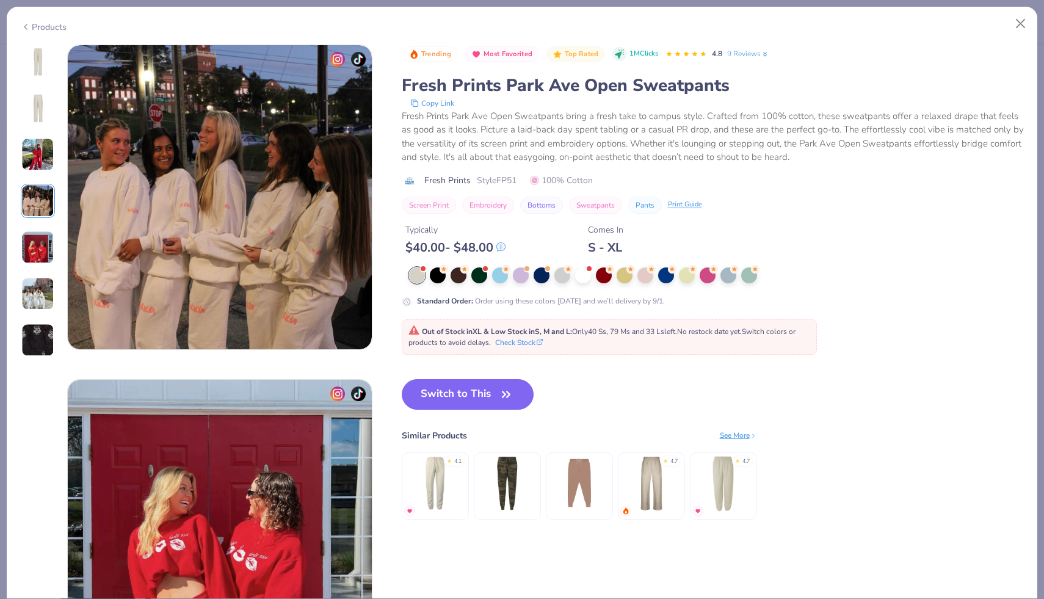
click at [38, 162] on img at bounding box center [37, 154] width 33 height 33
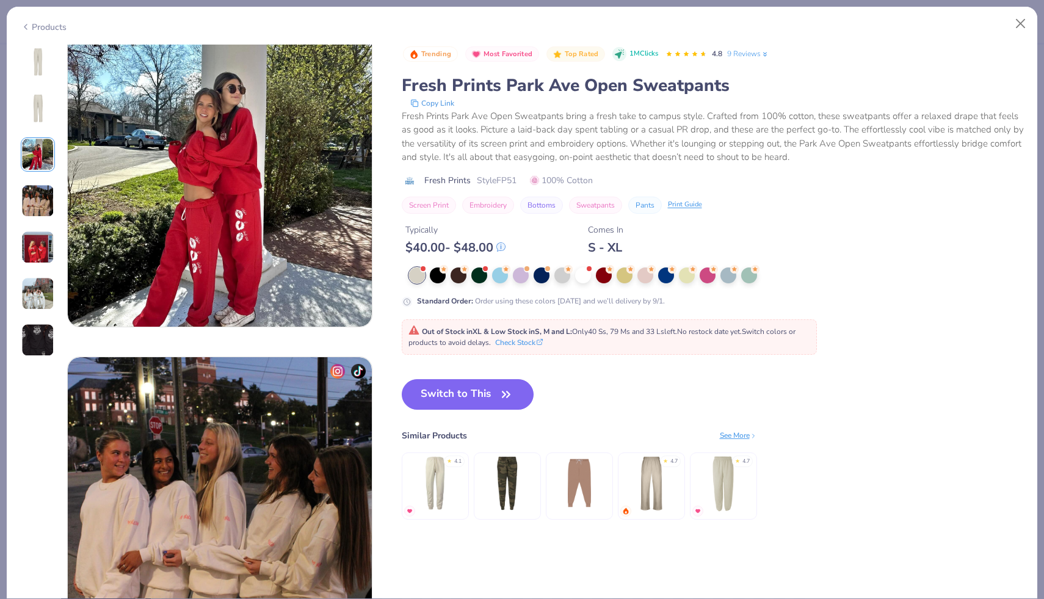
scroll to position [669, 0]
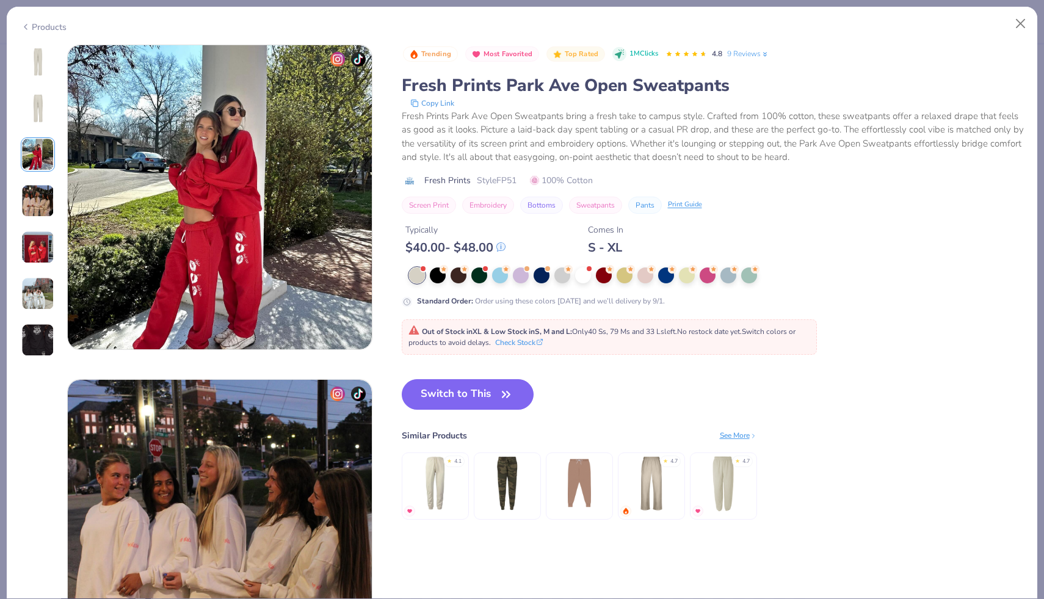
click at [40, 68] on img at bounding box center [37, 61] width 29 height 29
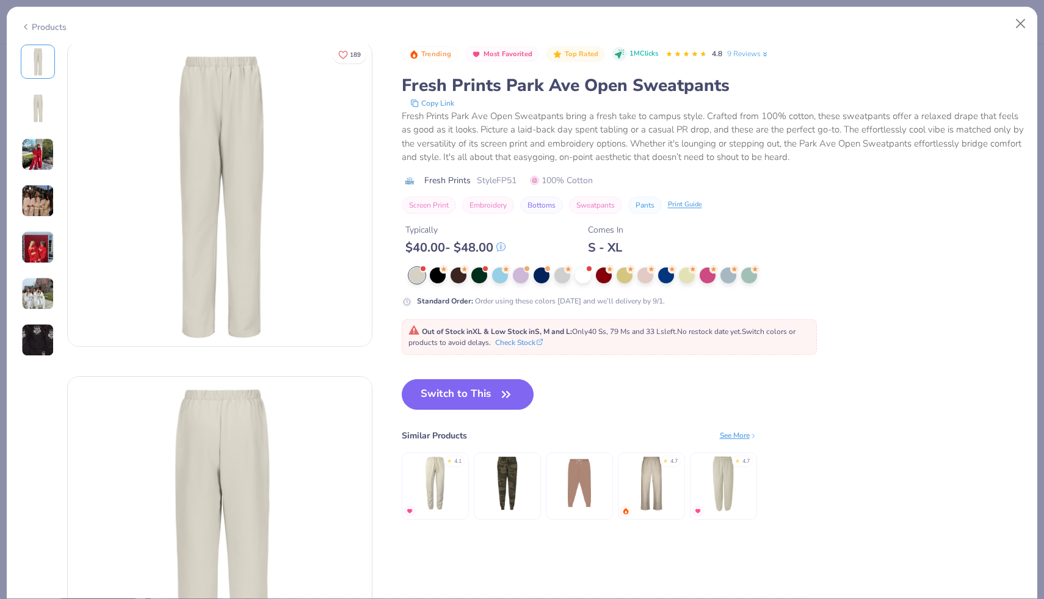
scroll to position [0, 0]
click at [606, 275] on div at bounding box center [604, 274] width 16 height 16
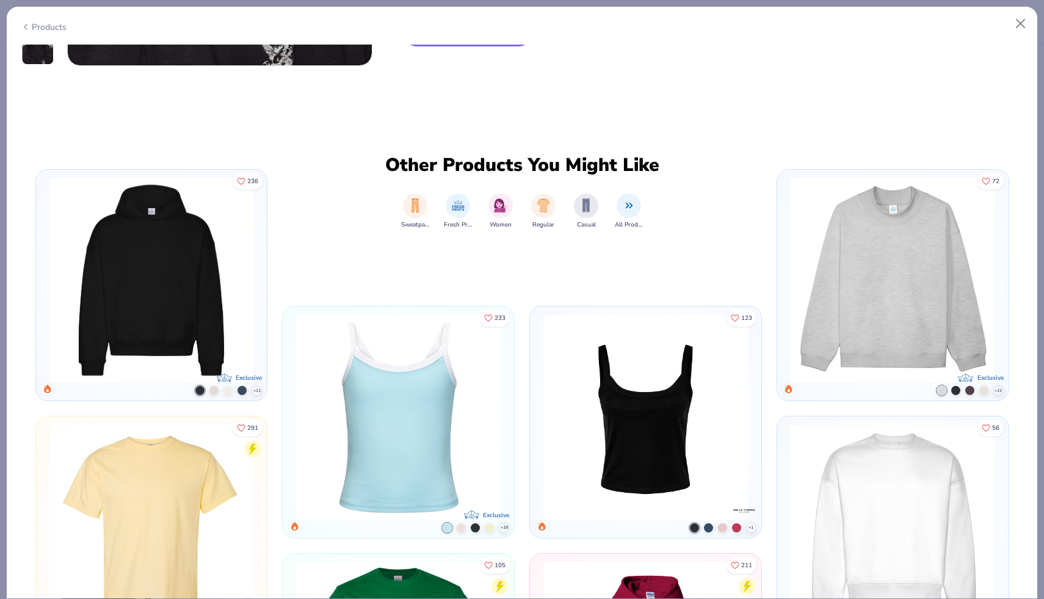
scroll to position [2294, 0]
